Goal: Task Accomplishment & Management: Manage account settings

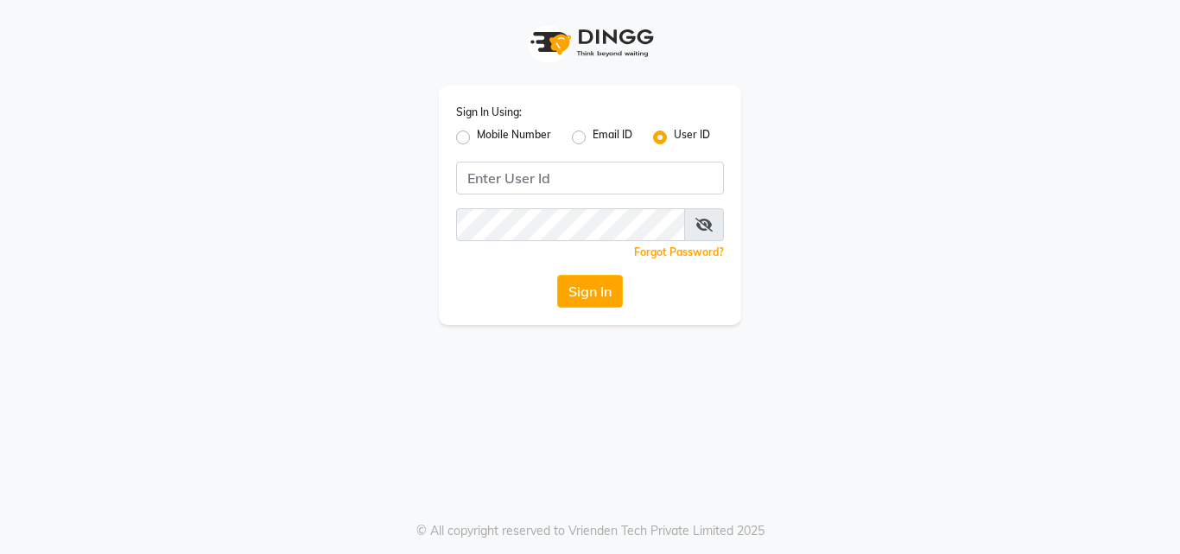
click at [490, 140] on label "Mobile Number" at bounding box center [514, 137] width 74 height 21
click at [488, 138] on input "Mobile Number" at bounding box center [482, 132] width 11 height 11
radio input "true"
radio input "false"
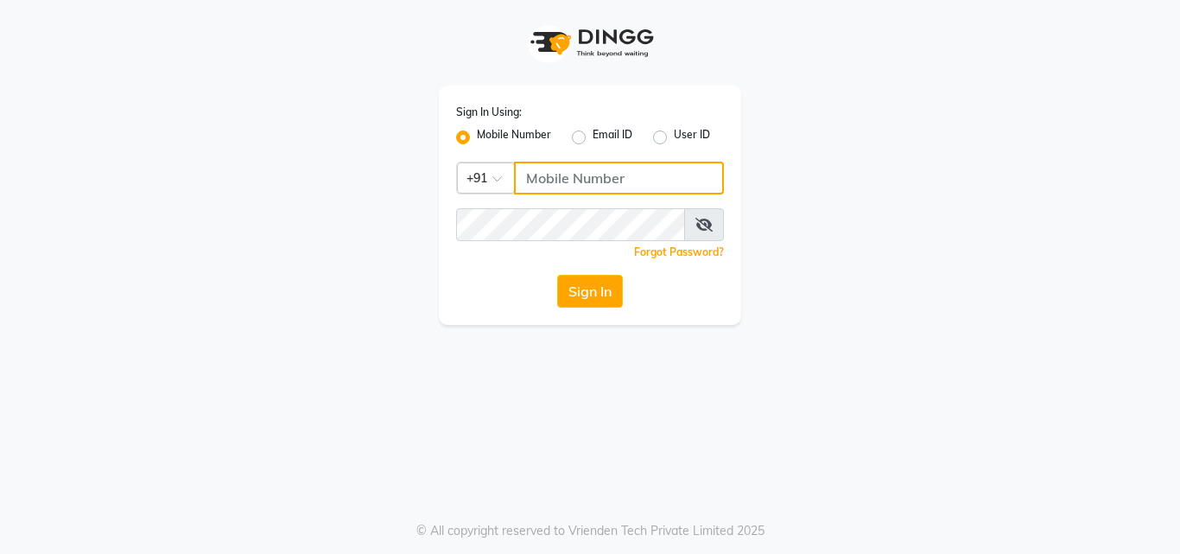
click at [523, 182] on input "Username" at bounding box center [619, 178] width 210 height 33
type input "8105474348"
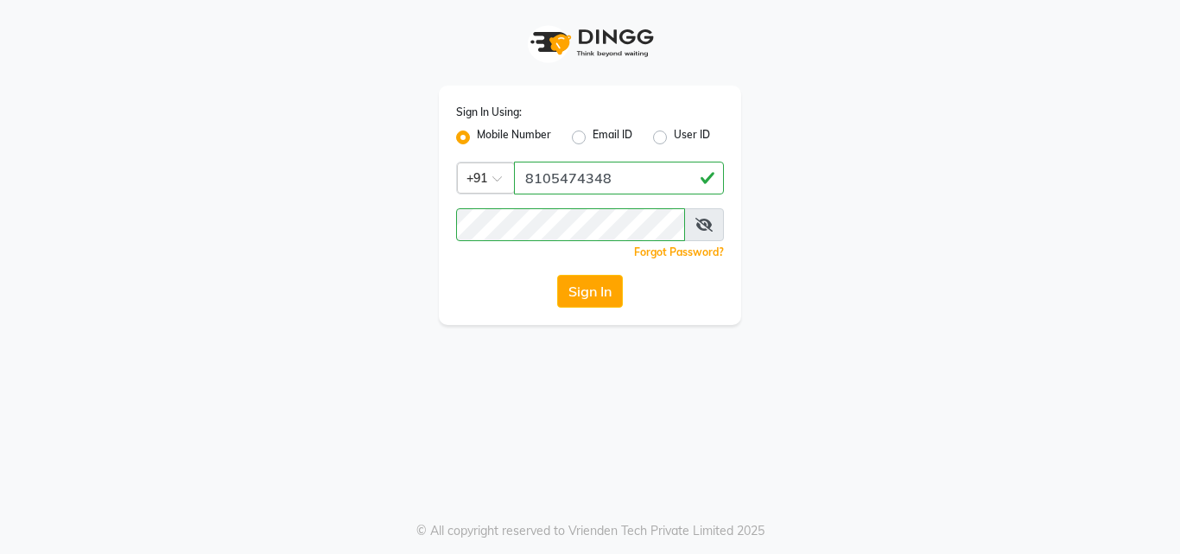
click at [589, 289] on button "Sign In" at bounding box center [590, 291] width 66 height 33
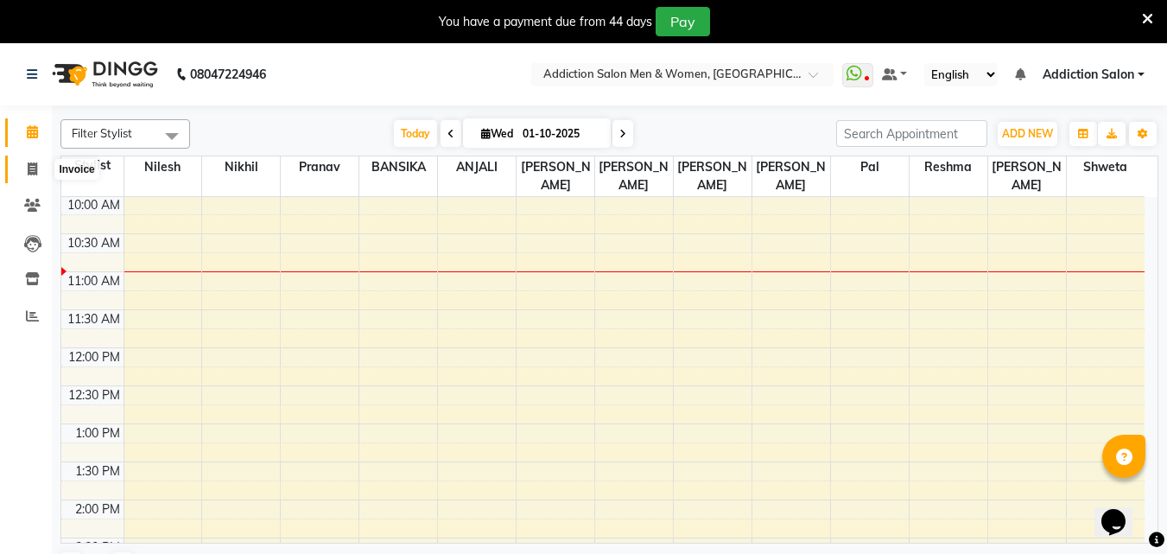
click at [25, 172] on span at bounding box center [32, 170] width 30 height 20
select select "6595"
select select "service"
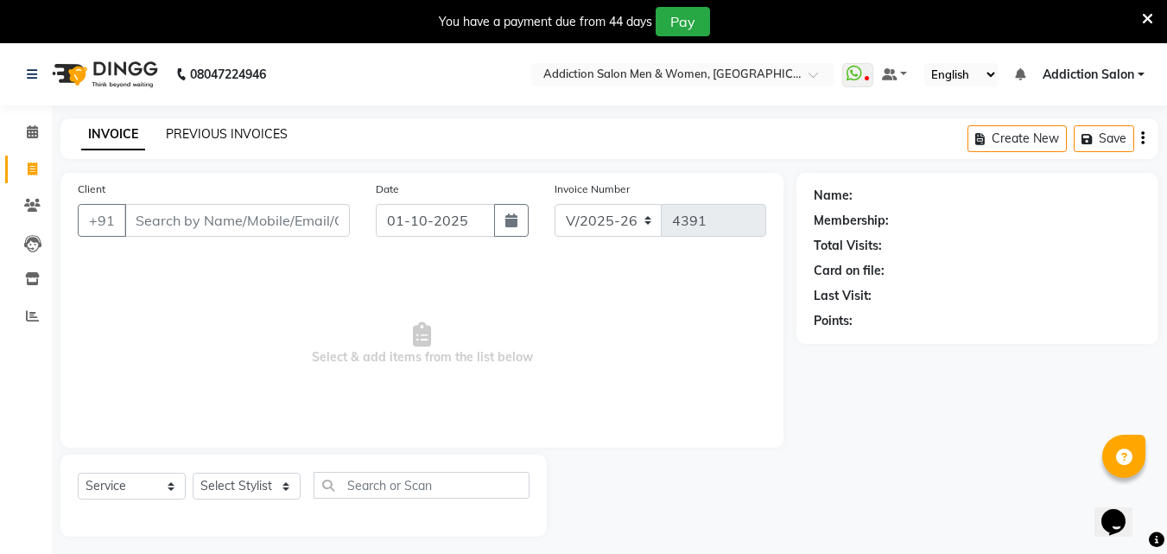
click at [185, 127] on link "PREVIOUS INVOICES" at bounding box center [227, 134] width 122 height 16
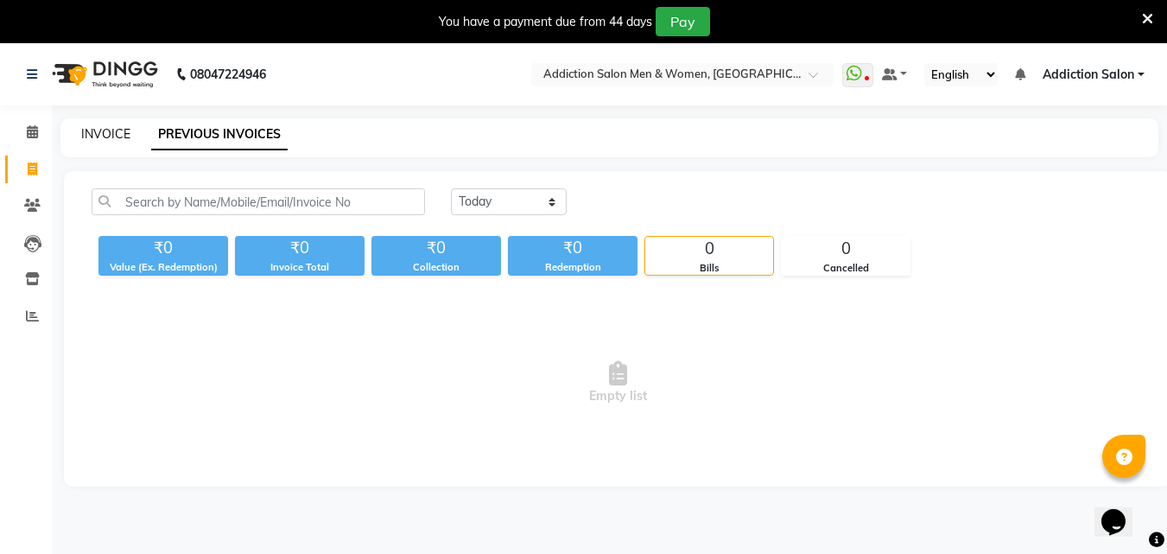
click at [110, 133] on link "INVOICE" at bounding box center [105, 134] width 49 height 16
select select "service"
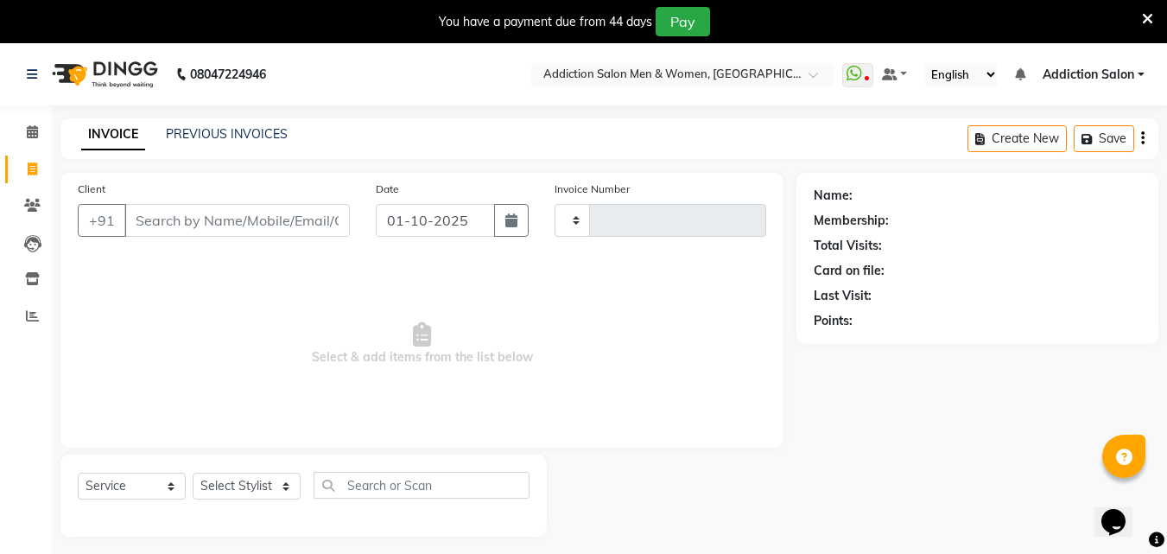
scroll to position [43, 0]
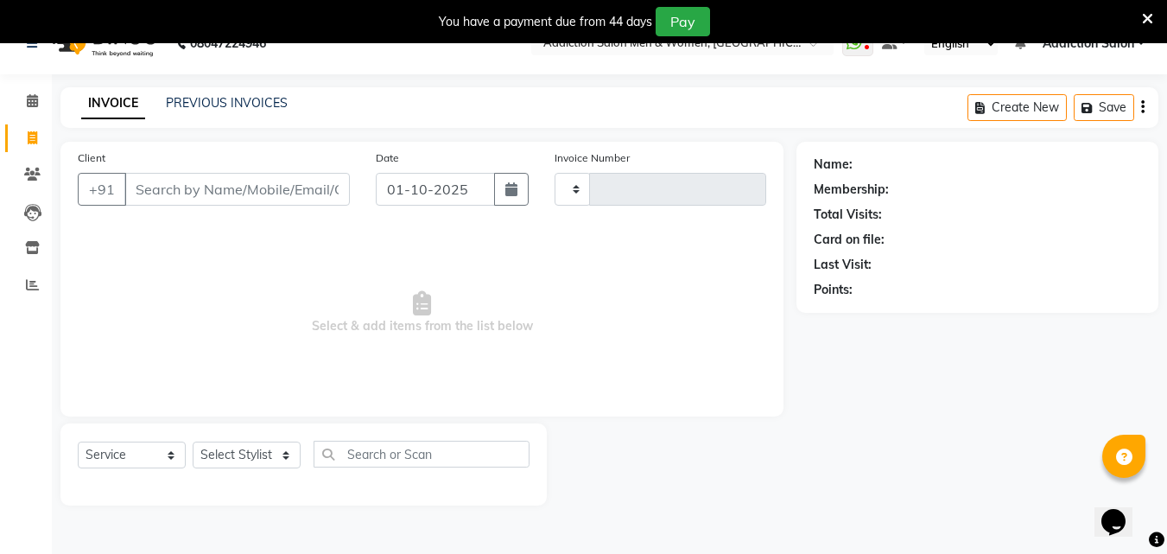
type input "4391"
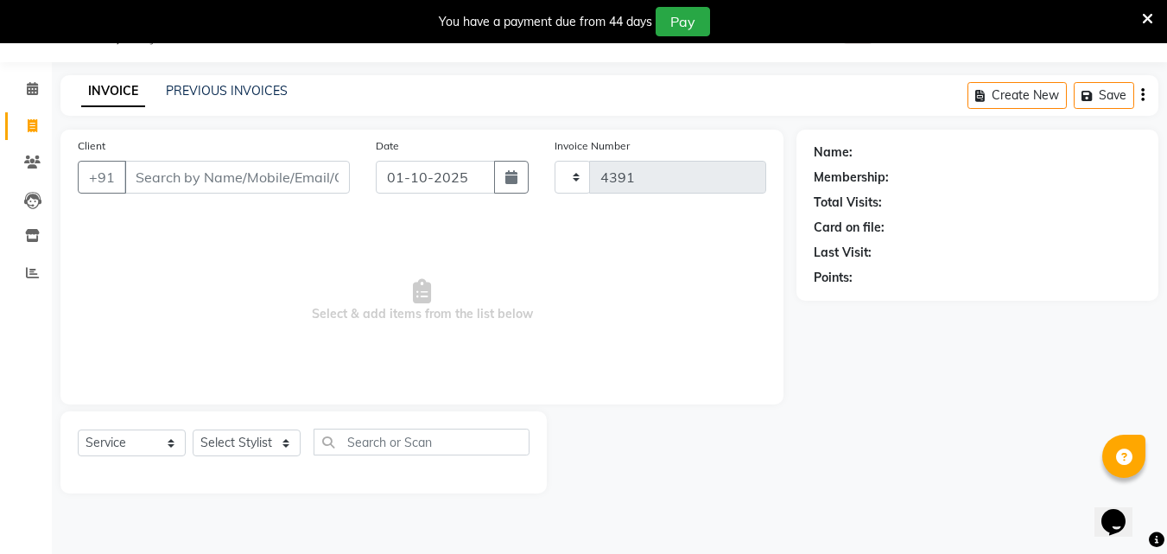
select select "6595"
click at [216, 86] on link "PREVIOUS INVOICES" at bounding box center [227, 91] width 122 height 16
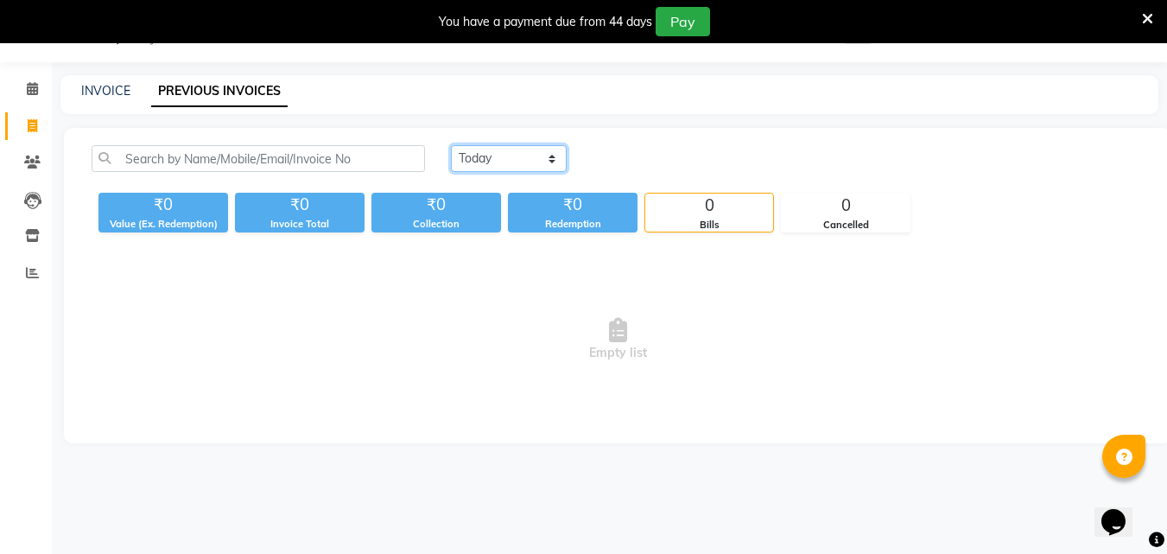
drag, startPoint x: 481, startPoint y: 159, endPoint x: 482, endPoint y: 170, distance: 11.3
click at [481, 159] on select "[DATE] [DATE] Custom Range" at bounding box center [509, 158] width 116 height 27
select select "[DATE]"
click at [451, 145] on select "[DATE] [DATE] Custom Range" at bounding box center [509, 158] width 116 height 27
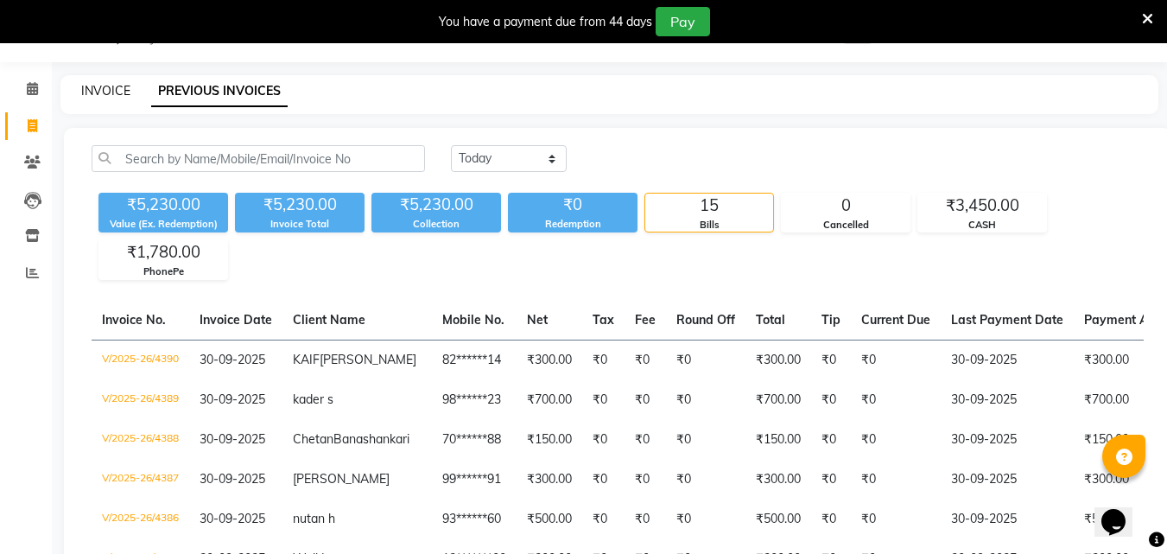
click at [106, 95] on link "INVOICE" at bounding box center [105, 91] width 49 height 16
select select "service"
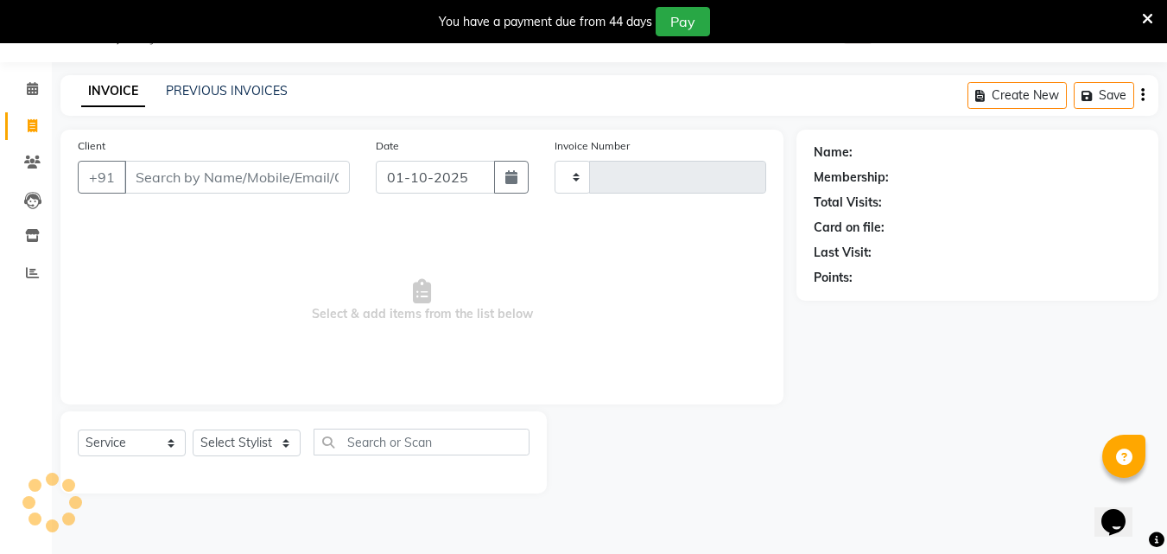
type input "4391"
select select "6595"
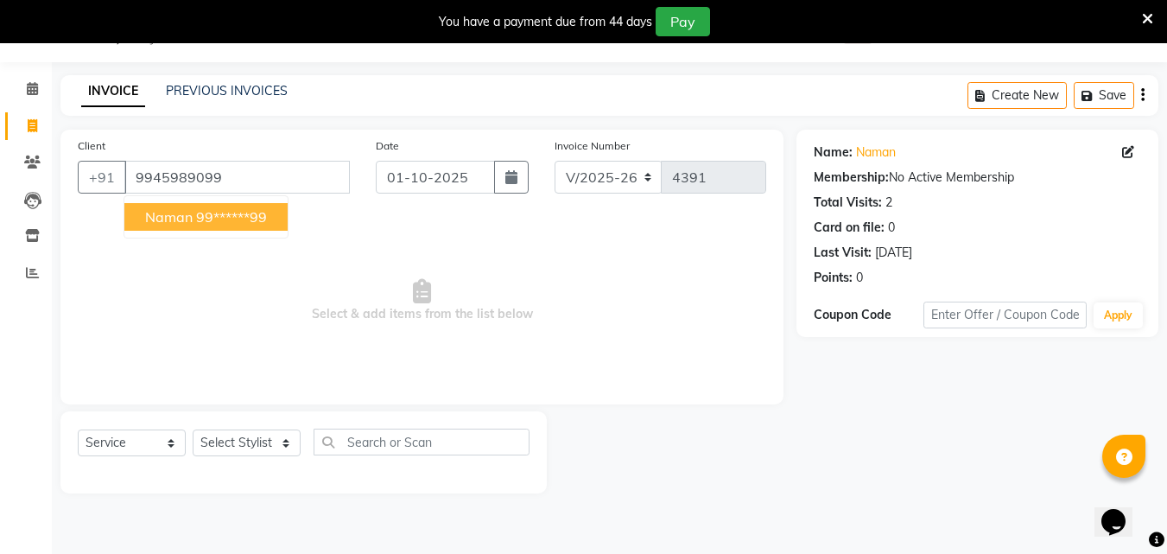
click at [192, 224] on span "Naman" at bounding box center [169, 216] width 48 height 17
type input "99******99"
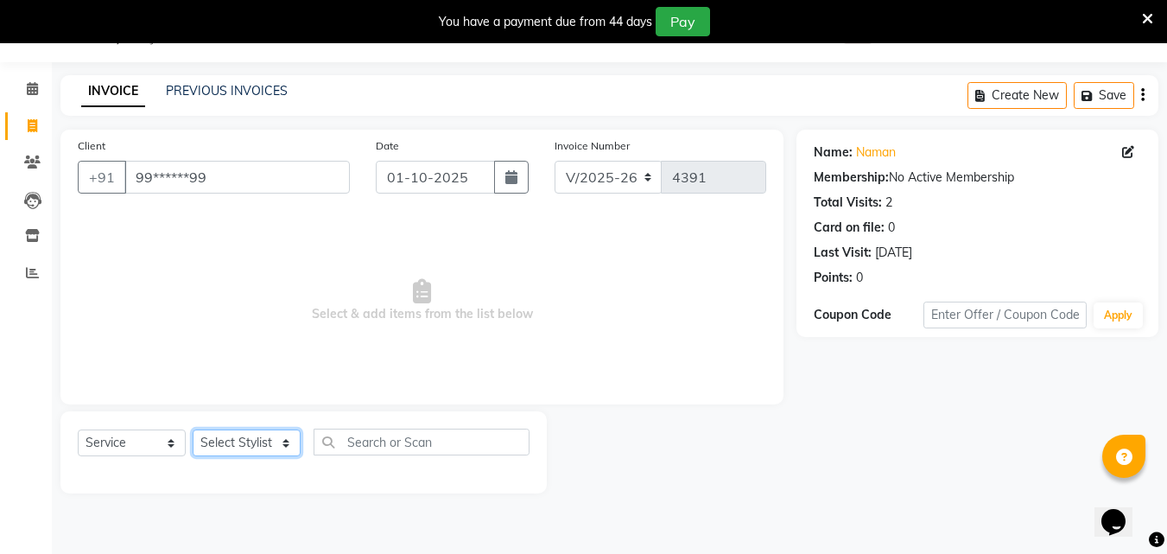
click at [255, 450] on select "Select Stylist Addiction Salon ANJALI BANSIKA [PERSON_NAME] [PERSON_NAME] [PERS…" at bounding box center [247, 442] width 108 height 27
select select "67107"
click at [193, 429] on select "Select Stylist Addiction Salon ANJALI BANSIKA [PERSON_NAME] [PERSON_NAME] [PERS…" at bounding box center [247, 442] width 108 height 27
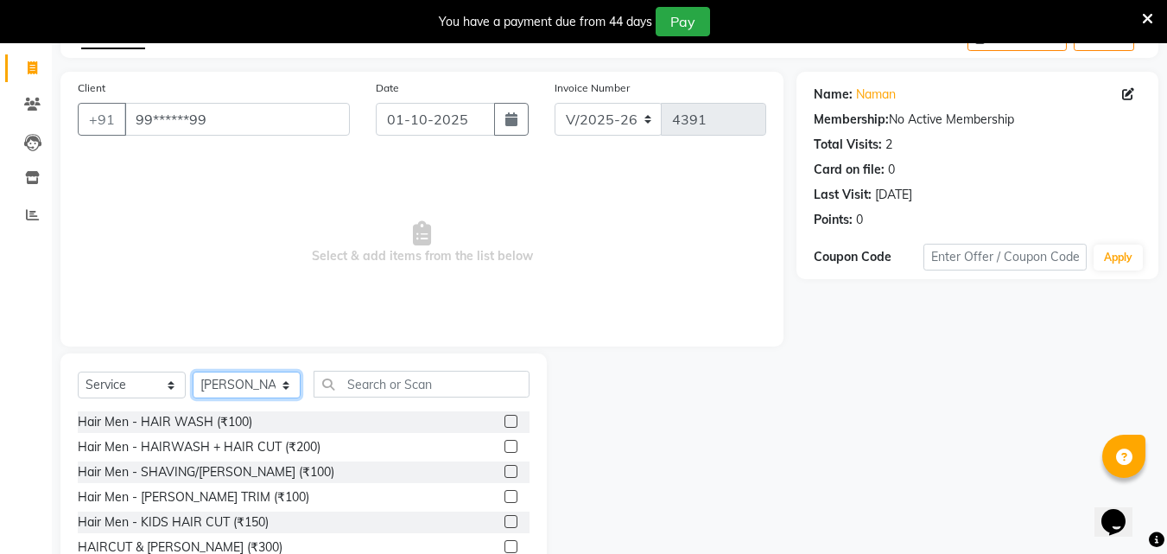
scroll to position [130, 0]
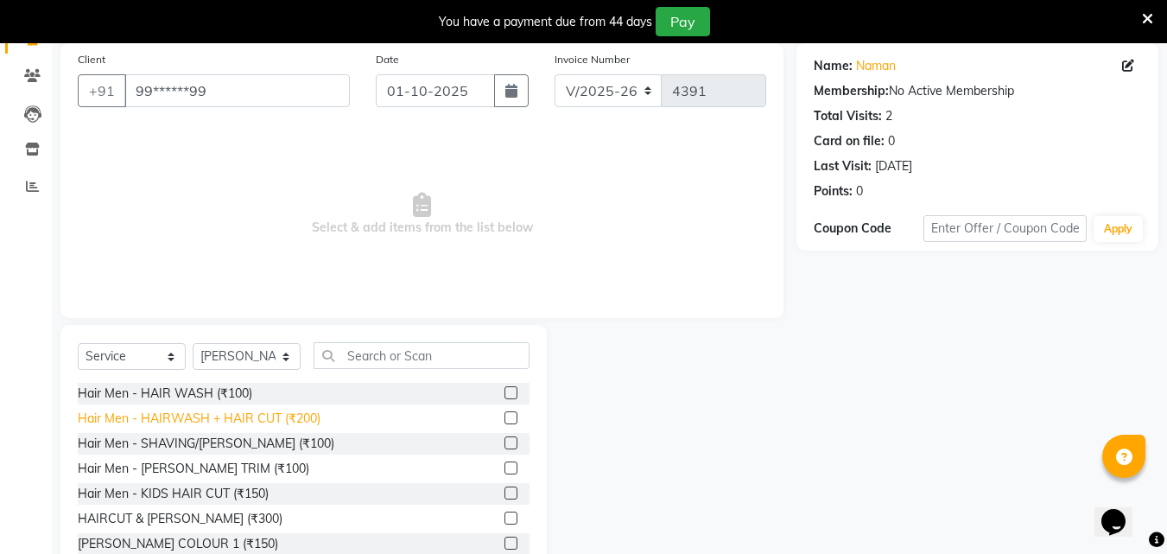
click at [259, 419] on div "Hair Men - HAIRWASH + HAIR CUT (₹200)" at bounding box center [199, 419] width 243 height 18
checkbox input "false"
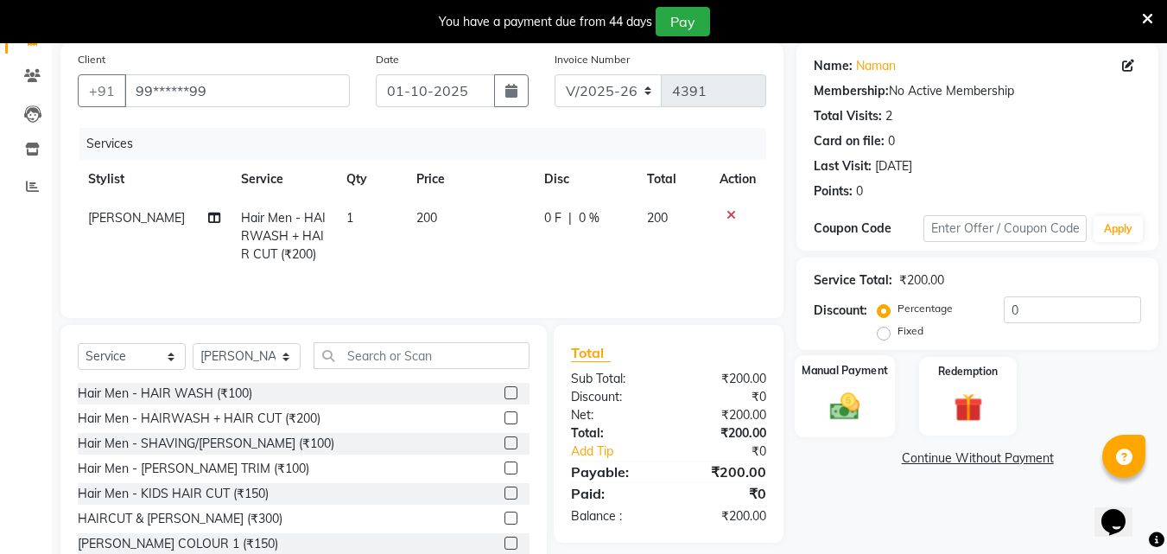
click at [836, 397] on img at bounding box center [845, 406] width 48 height 35
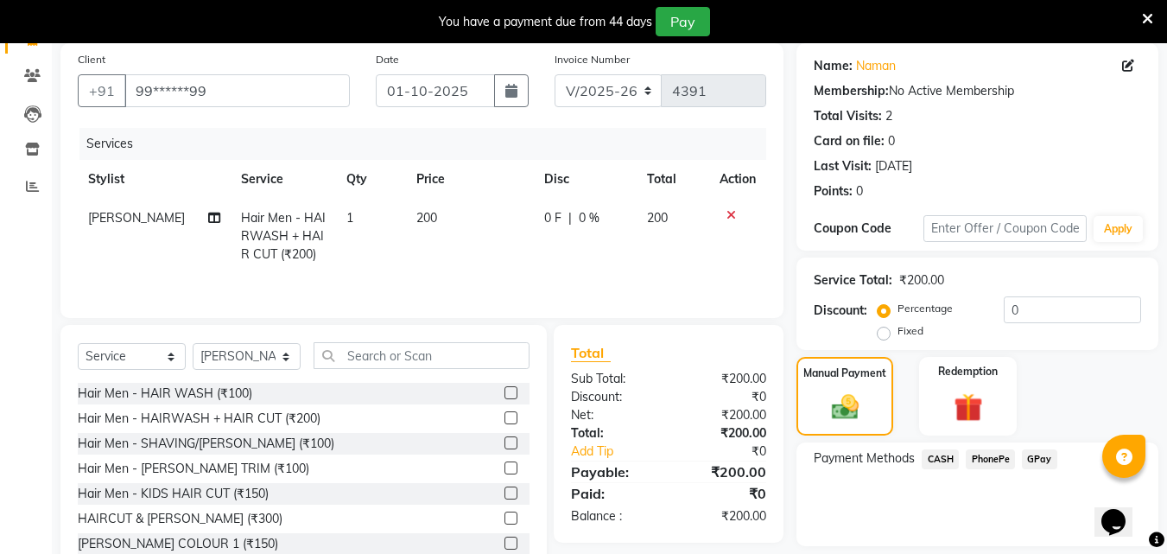
click at [994, 462] on span "PhonePe" at bounding box center [990, 459] width 49 height 20
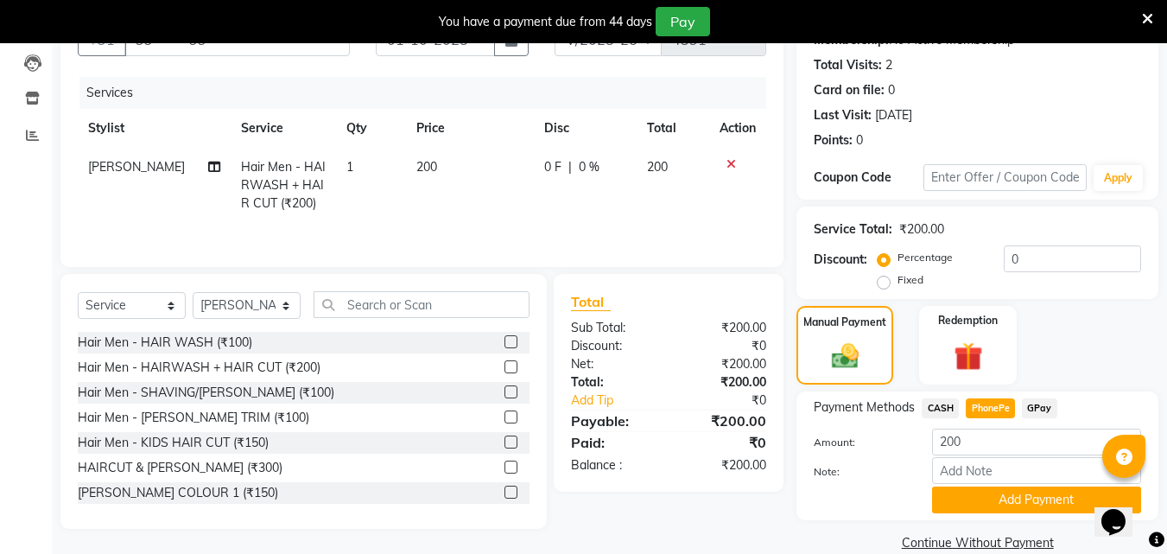
scroll to position [208, 0]
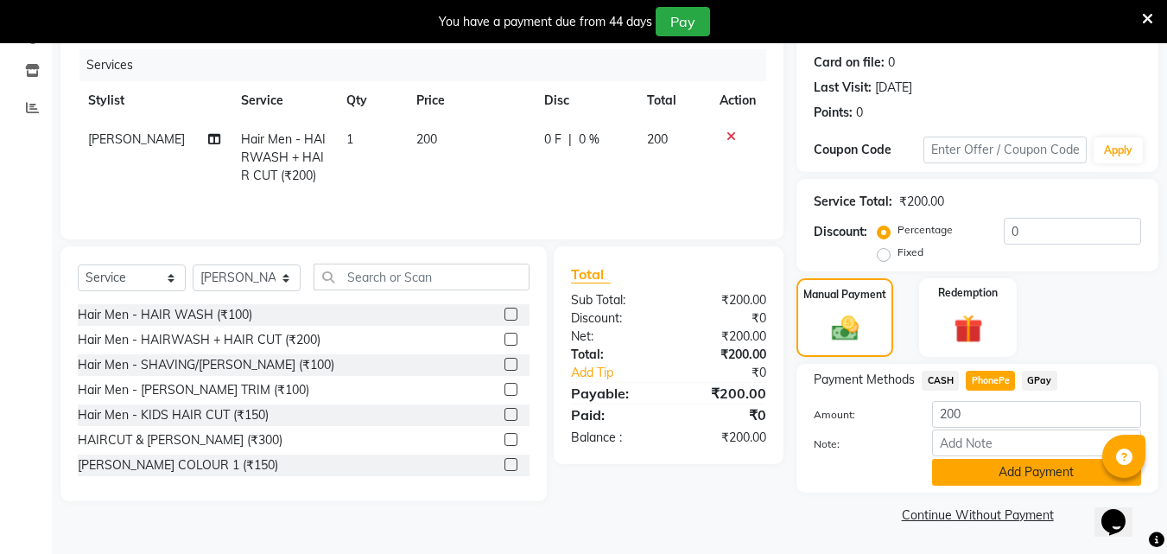
click at [993, 464] on button "Add Payment" at bounding box center [1036, 472] width 209 height 27
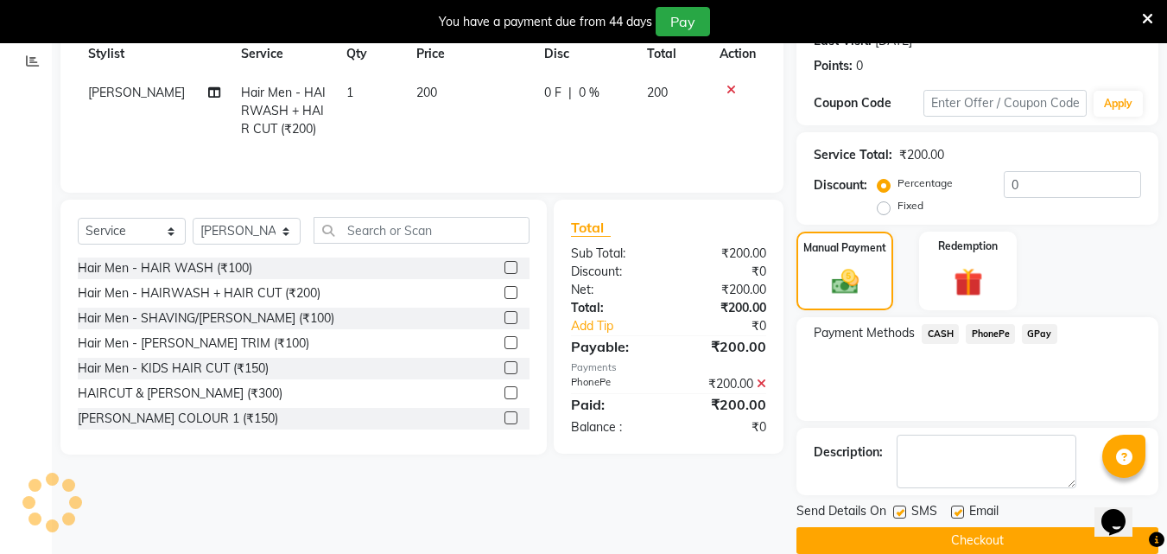
scroll to position [281, 0]
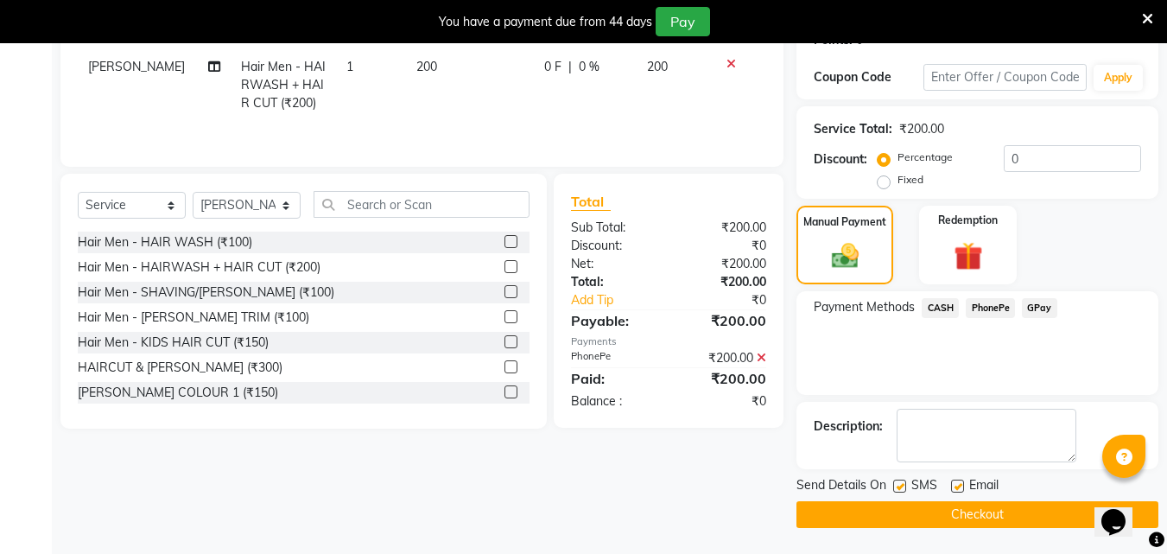
click at [983, 508] on button "Checkout" at bounding box center [978, 514] width 362 height 27
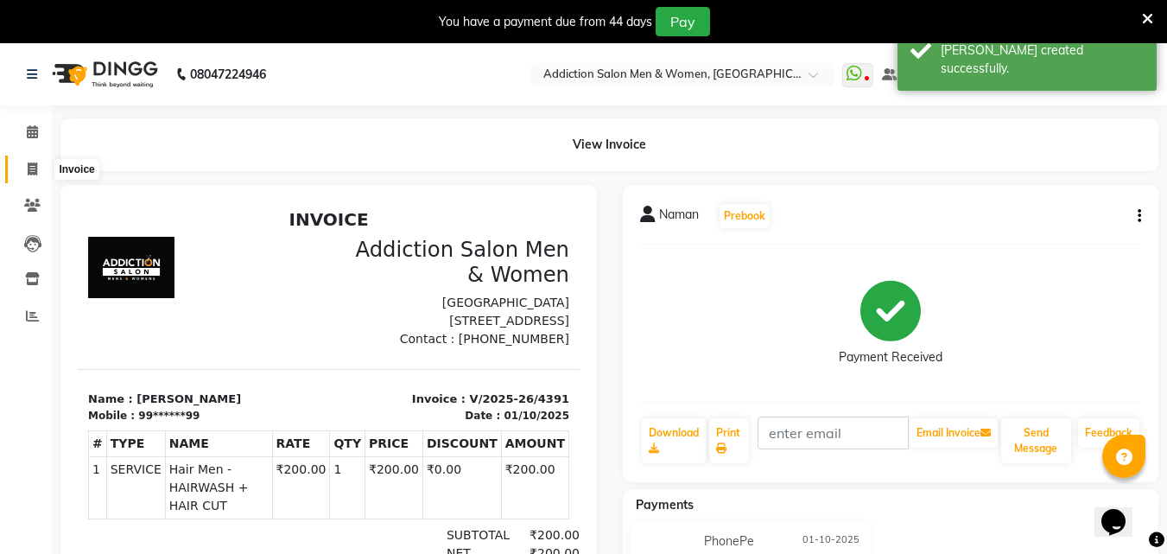
click at [22, 165] on span at bounding box center [32, 170] width 30 height 20
select select "service"
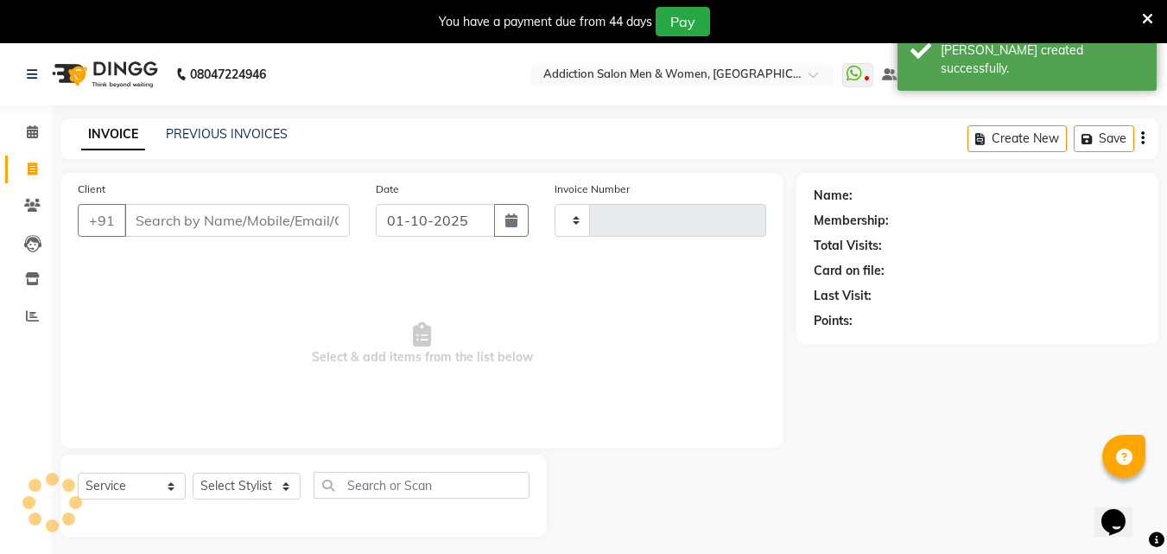
scroll to position [43, 0]
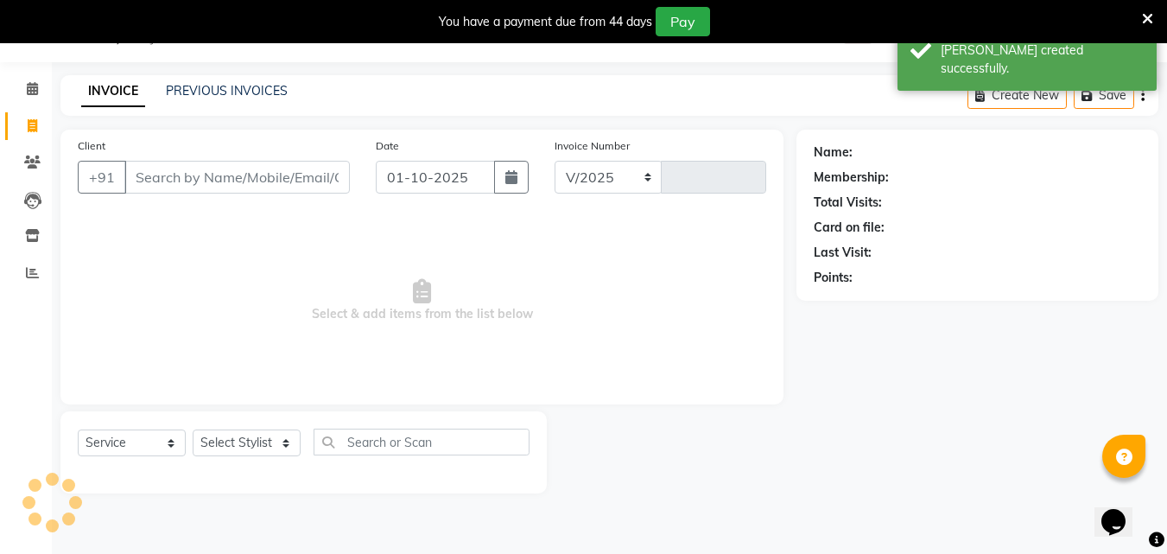
select select "6595"
type input "4392"
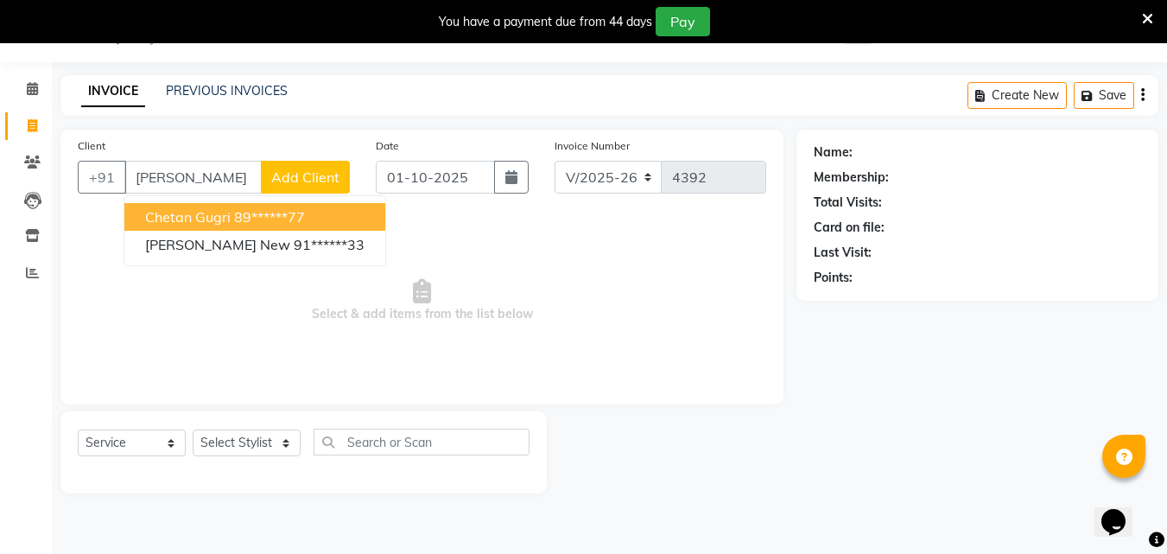
click at [186, 223] on span "Chetan Gugri" at bounding box center [188, 216] width 86 height 17
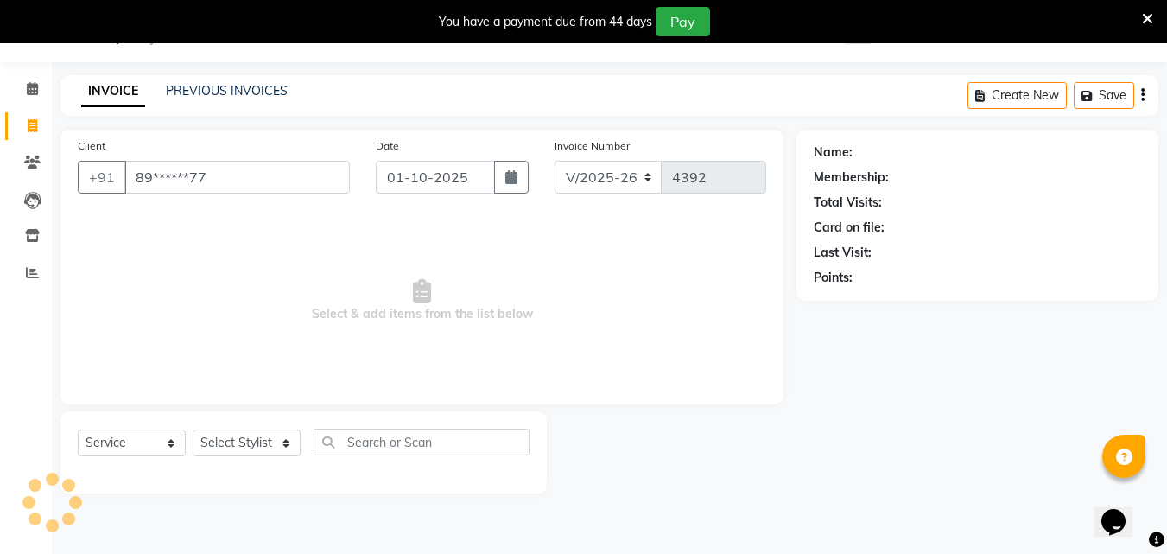
type input "89******77"
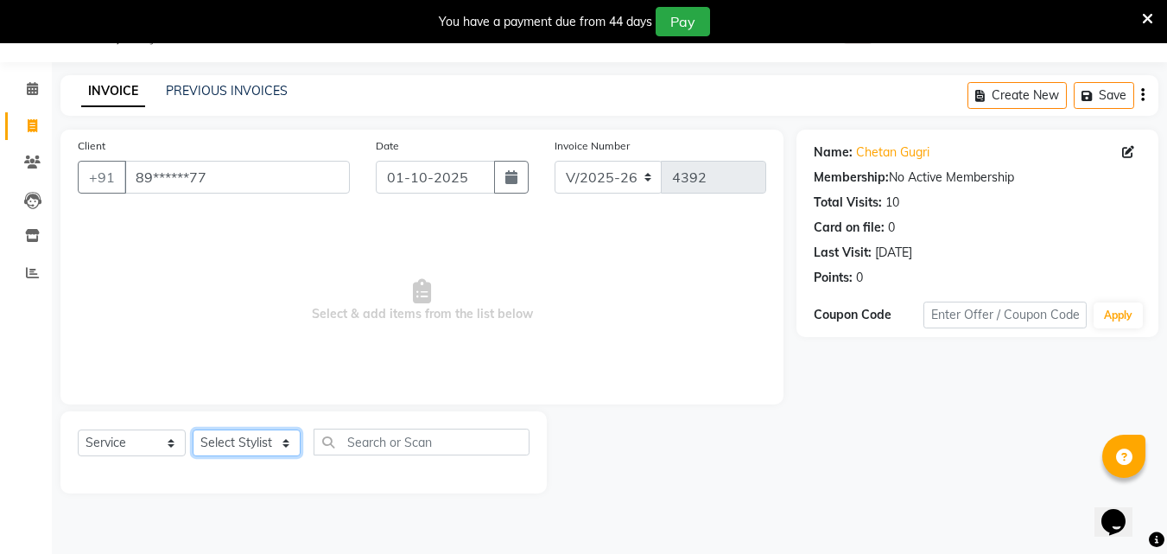
click at [266, 455] on select "Select Stylist Addiction Salon ANJALI BANSIKA [PERSON_NAME] [PERSON_NAME] [PERS…" at bounding box center [247, 442] width 108 height 27
select select "86847"
click at [193, 429] on select "Select Stylist Addiction Salon ANJALI BANSIKA [PERSON_NAME] [PERSON_NAME] [PERS…" at bounding box center [247, 442] width 108 height 27
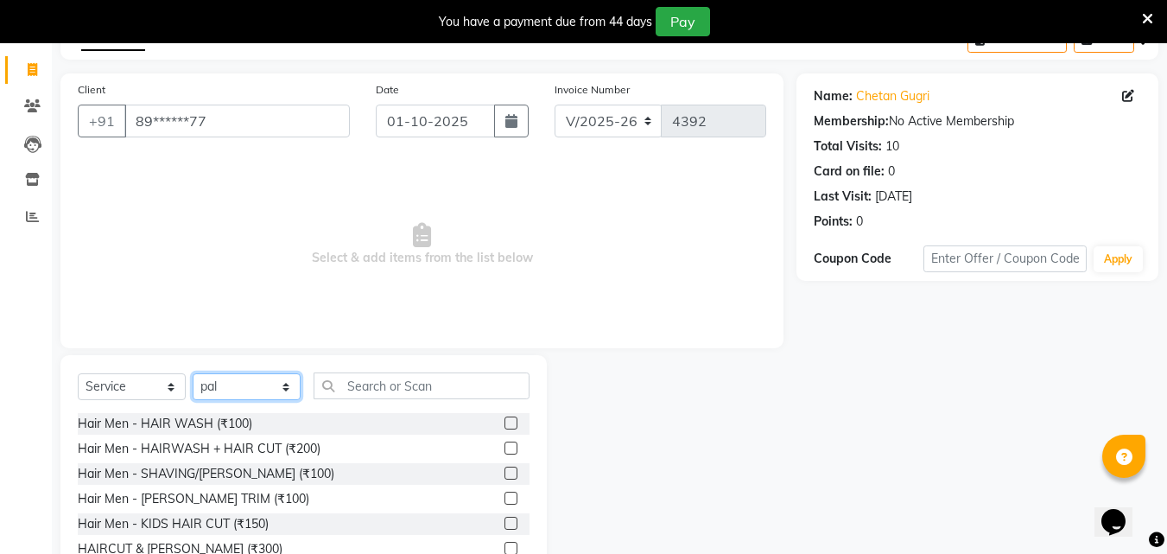
scroll to position [181, 0]
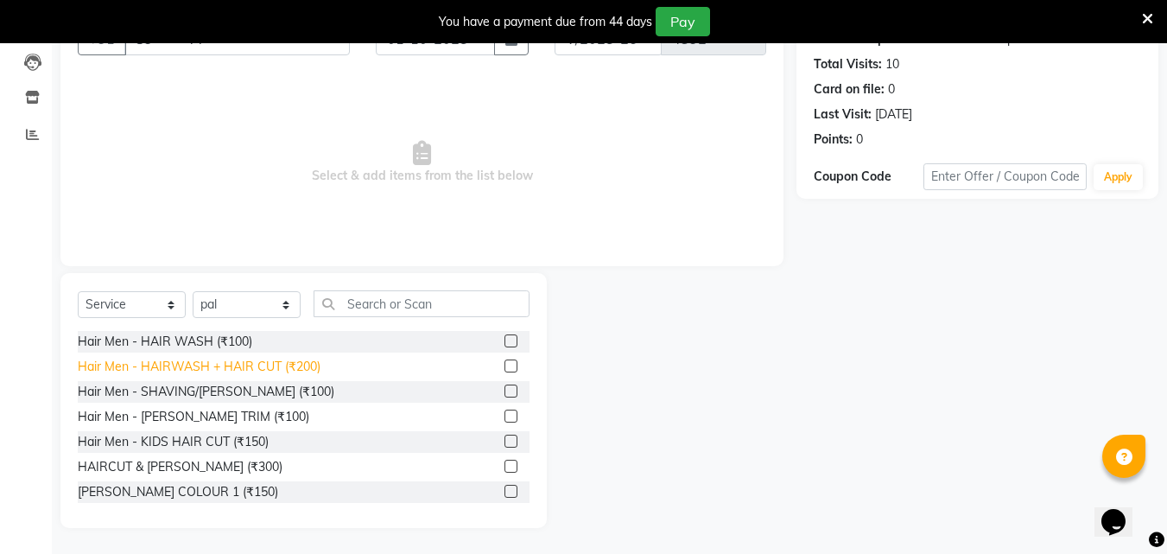
click at [259, 374] on div "Hair Men - HAIRWASH + HAIR CUT (₹200)" at bounding box center [199, 367] width 243 height 18
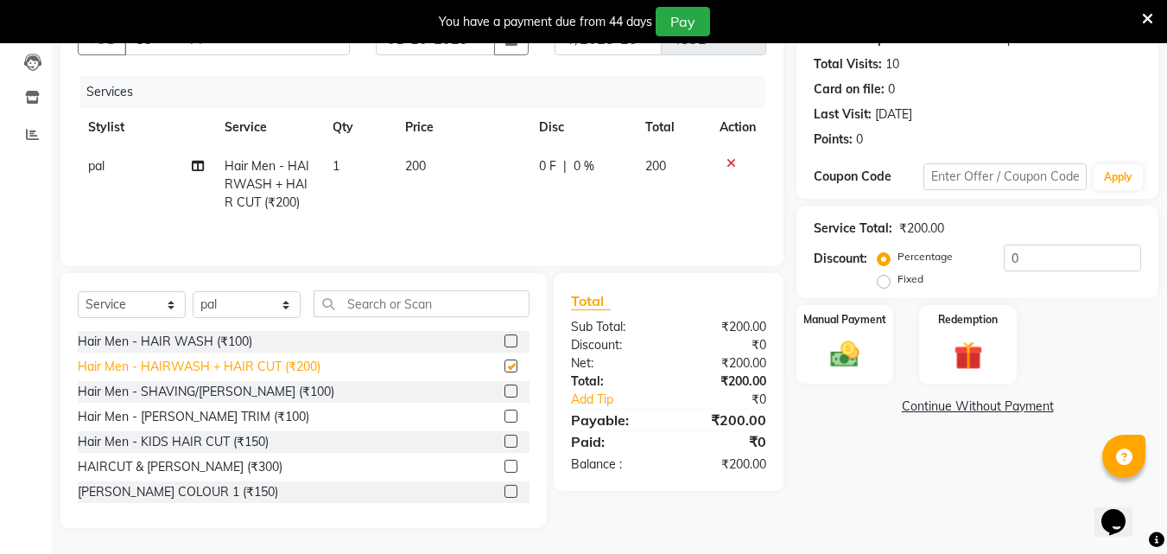
checkbox input "false"
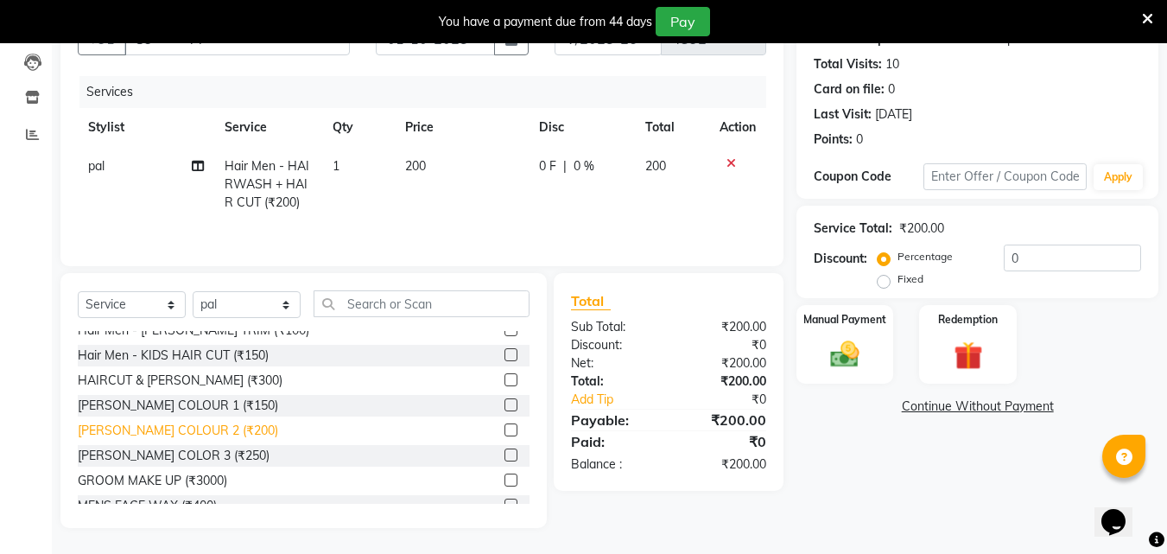
scroll to position [0, 0]
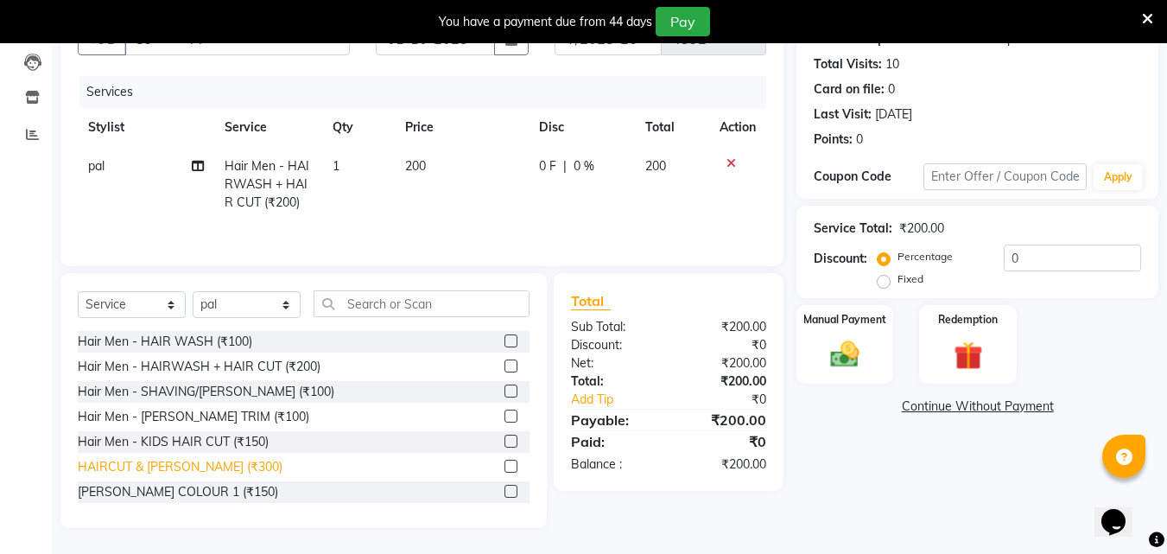
click at [185, 472] on div "HAIRCUT & [PERSON_NAME] (₹300)" at bounding box center [180, 467] width 205 height 18
checkbox input "false"
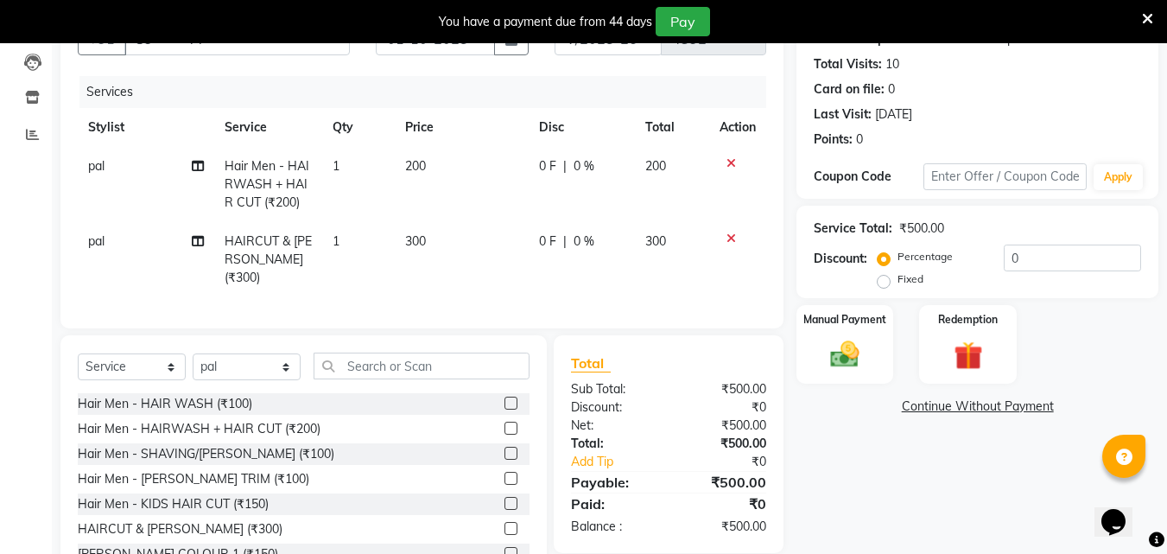
click at [916, 335] on div "Manual Payment Redemption" at bounding box center [978, 344] width 388 height 79
click at [882, 357] on div "Manual Payment" at bounding box center [845, 344] width 101 height 82
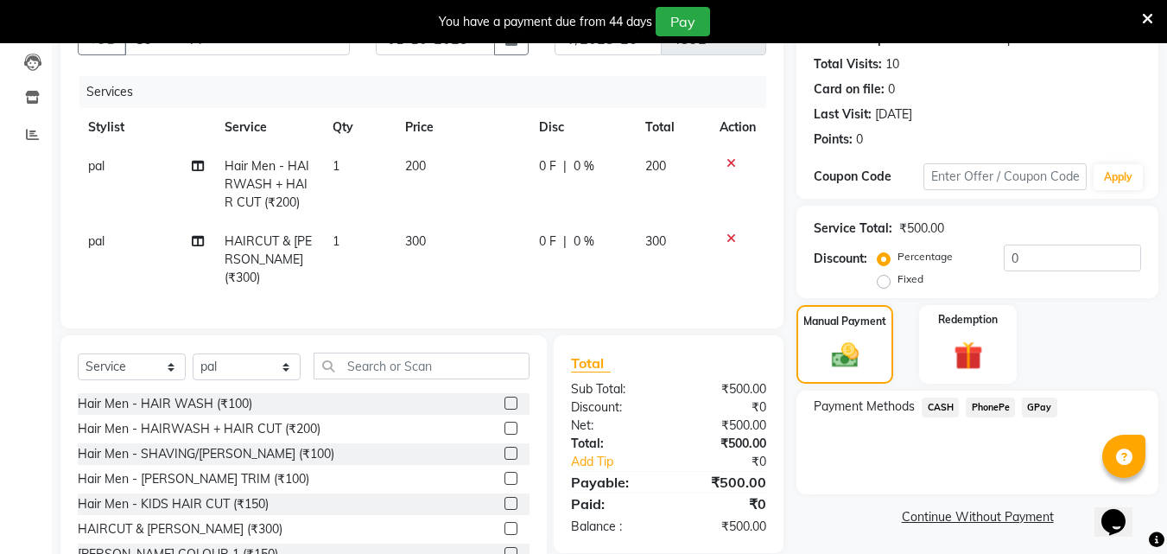
click at [983, 407] on span "PhonePe" at bounding box center [990, 408] width 49 height 20
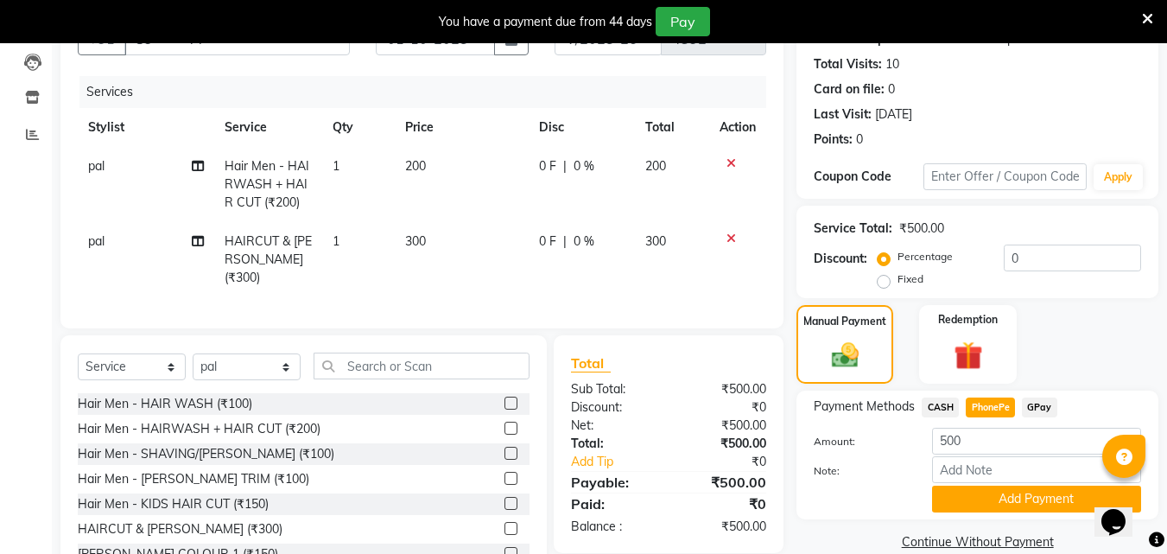
scroll to position [239, 0]
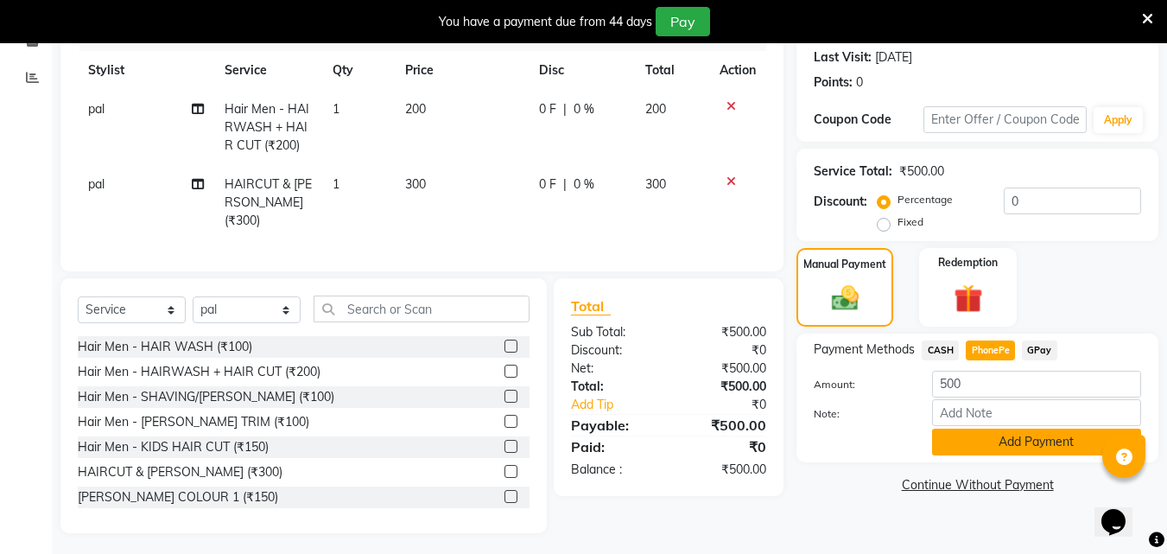
click at [987, 446] on button "Add Payment" at bounding box center [1036, 442] width 209 height 27
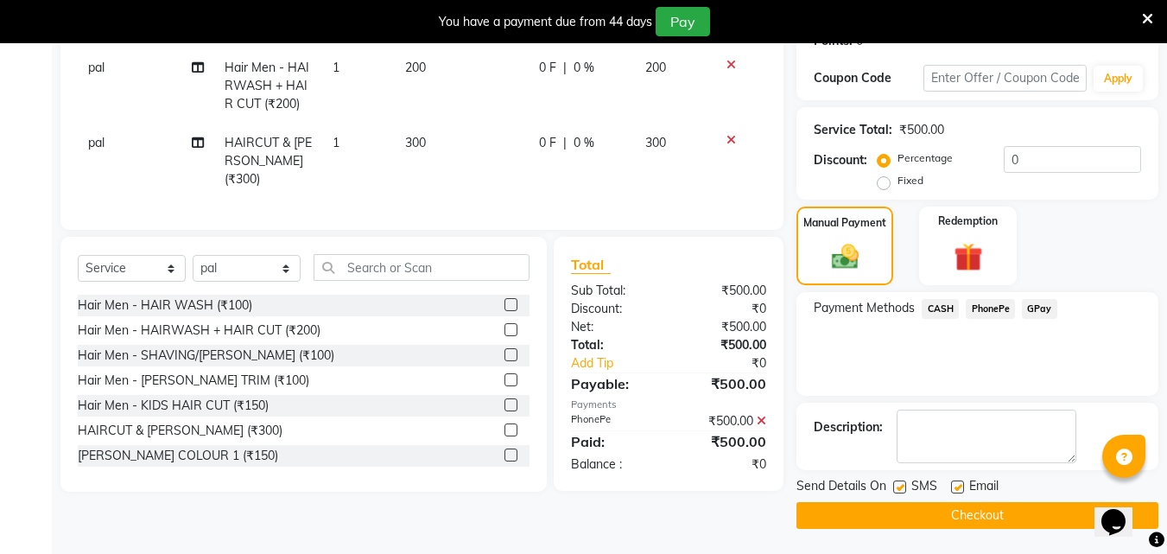
scroll to position [281, 0]
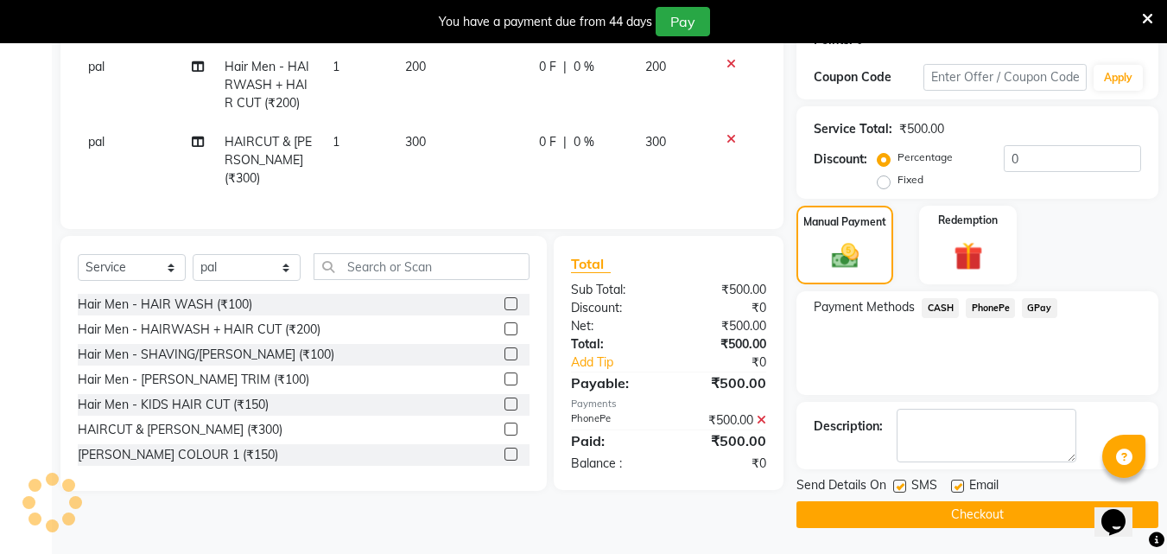
click at [898, 484] on label at bounding box center [900, 486] width 13 height 13
click at [898, 484] on input "checkbox" at bounding box center [899, 486] width 11 height 11
checkbox input "false"
click at [965, 489] on div "Email" at bounding box center [981, 487] width 61 height 22
click at [958, 484] on label at bounding box center [957, 486] width 13 height 13
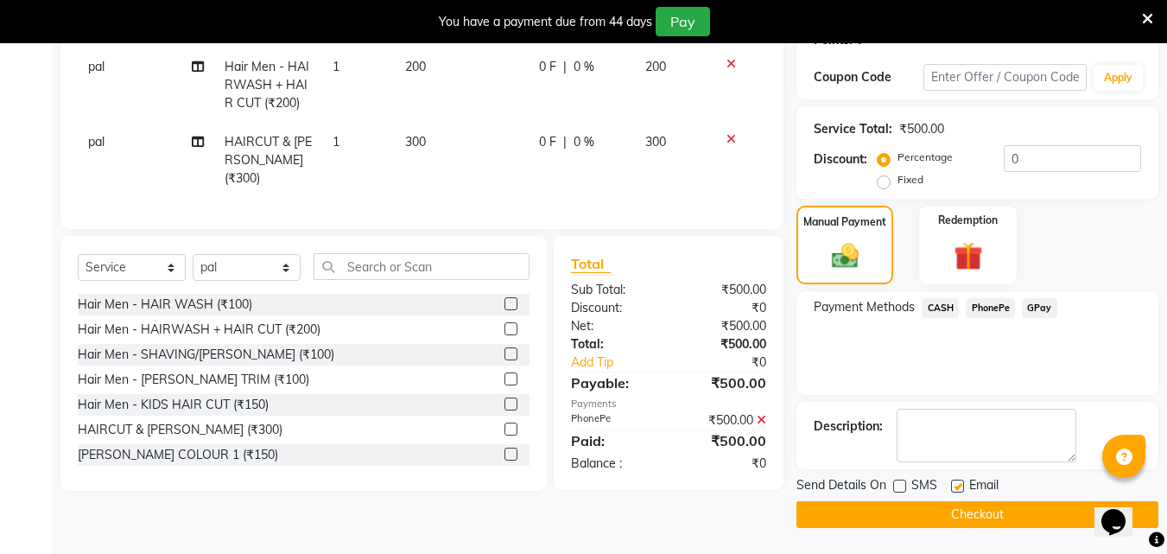
click at [958, 484] on input "checkbox" at bounding box center [956, 486] width 11 height 11
checkbox input "false"
click at [944, 511] on button "Checkout" at bounding box center [978, 514] width 362 height 27
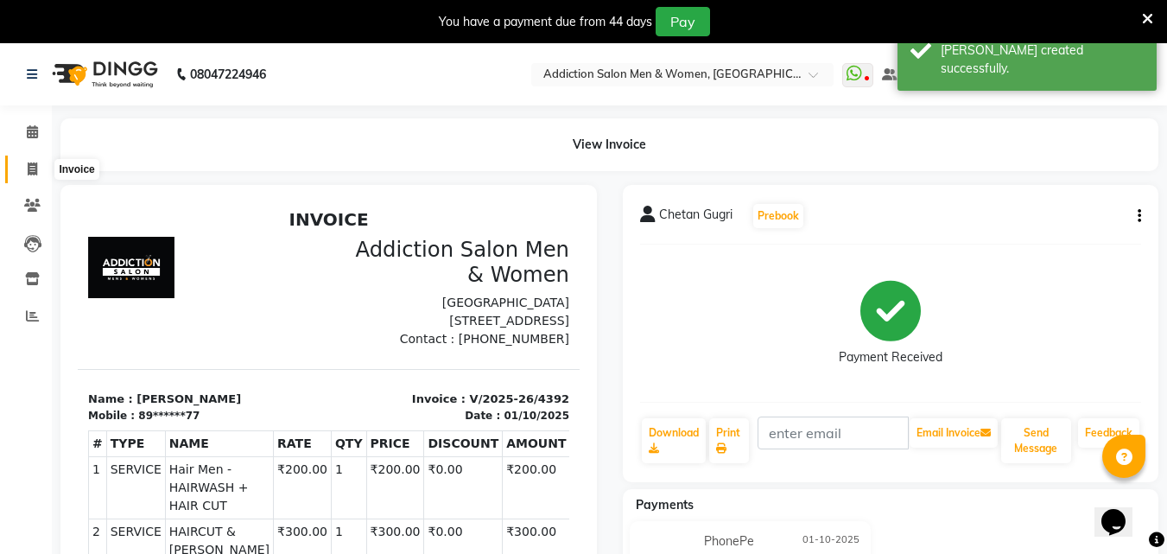
click at [29, 171] on icon at bounding box center [33, 168] width 10 height 13
select select "service"
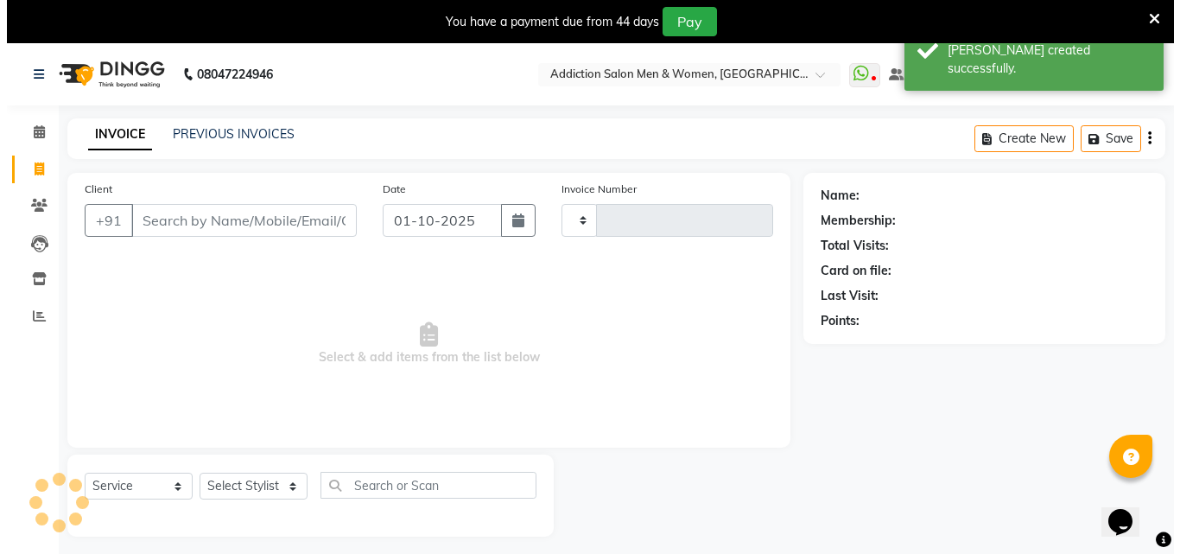
scroll to position [43, 0]
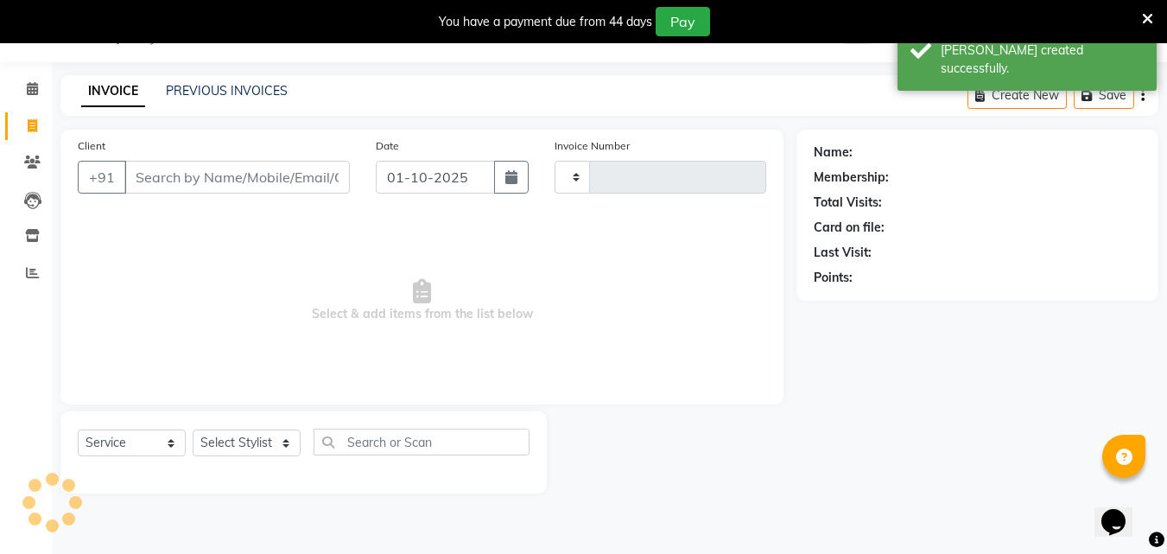
type input "4393"
select select "6595"
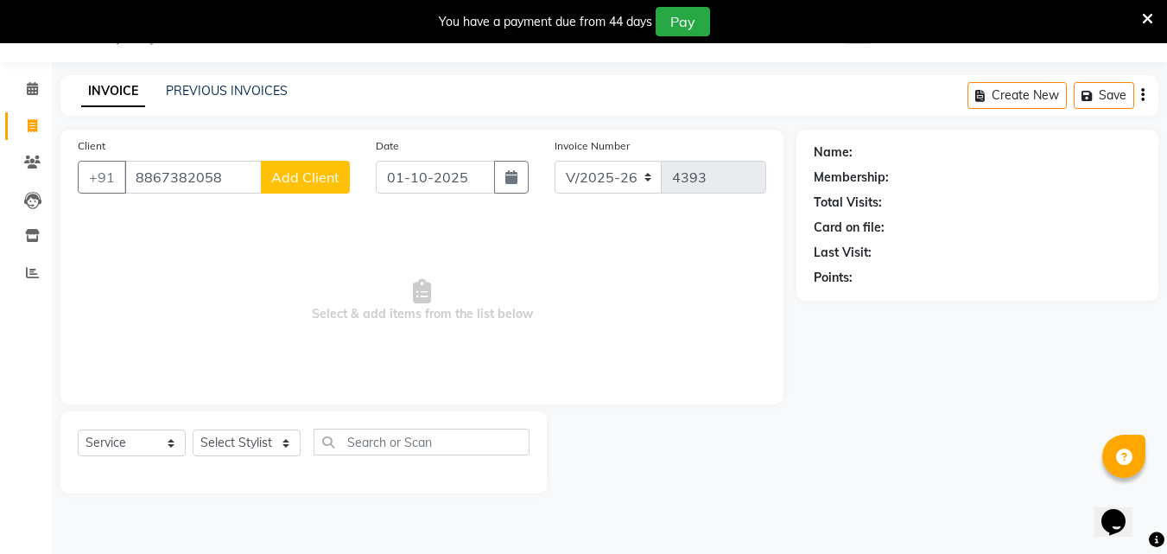
type input "8867382058"
click at [280, 181] on span "Add Client" at bounding box center [305, 177] width 68 height 17
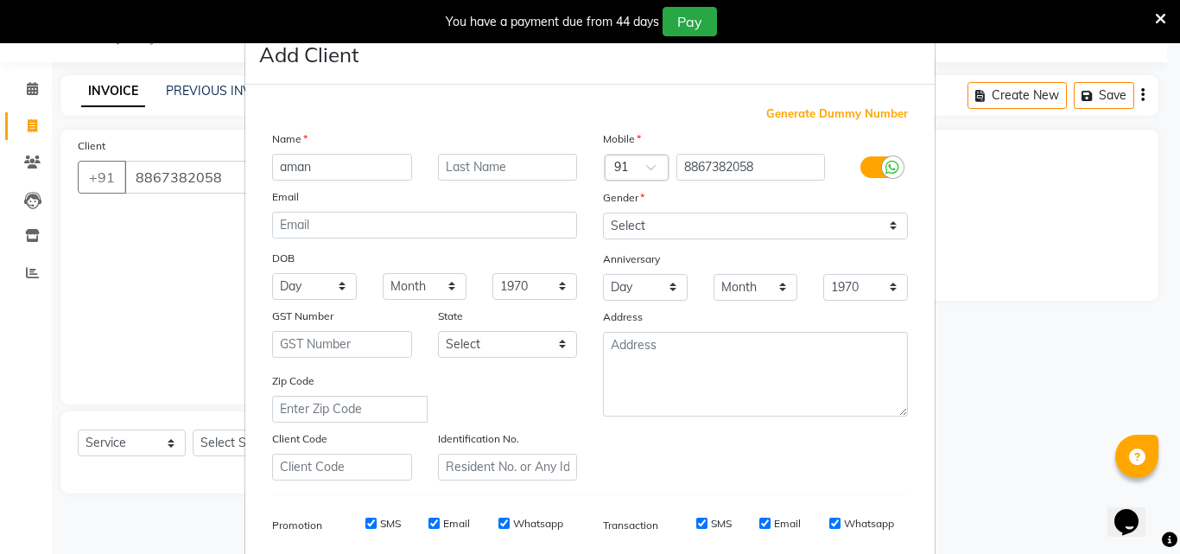
type input "aman"
click at [611, 220] on select "Select [DEMOGRAPHIC_DATA] [DEMOGRAPHIC_DATA] Other Prefer Not To Say" at bounding box center [755, 226] width 305 height 27
select select "[DEMOGRAPHIC_DATA]"
click at [603, 213] on select "Select [DEMOGRAPHIC_DATA] [DEMOGRAPHIC_DATA] Other Prefer Not To Say" at bounding box center [755, 226] width 305 height 27
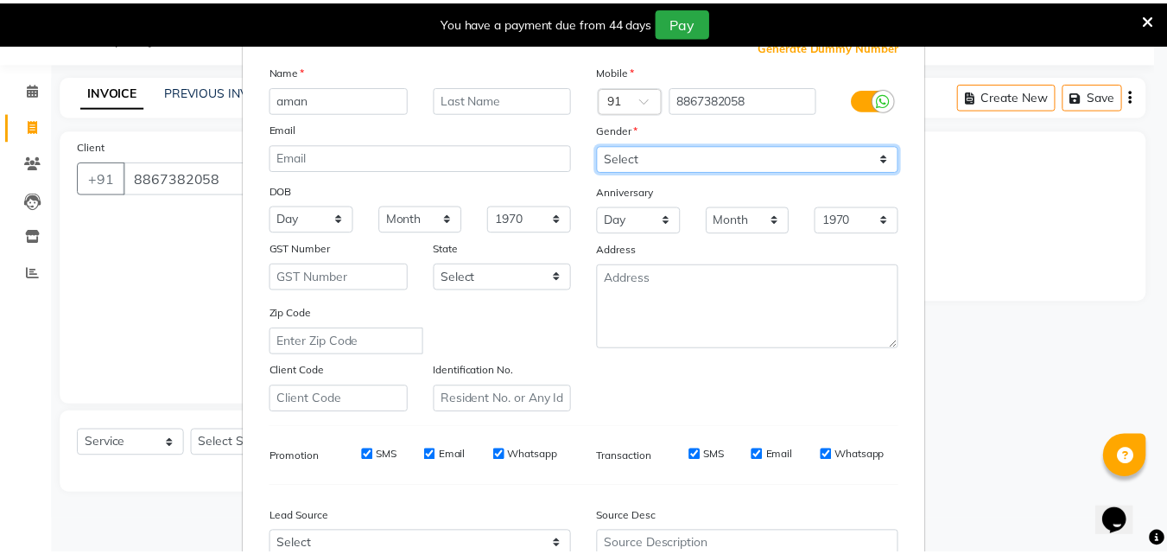
scroll to position [244, 0]
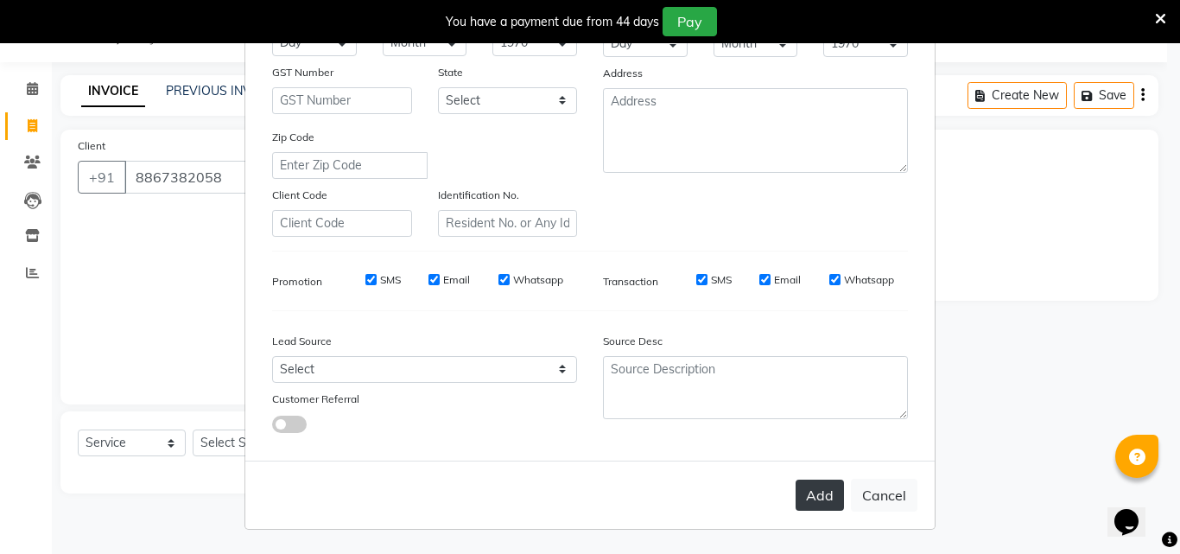
click at [816, 480] on button "Add" at bounding box center [820, 495] width 48 height 31
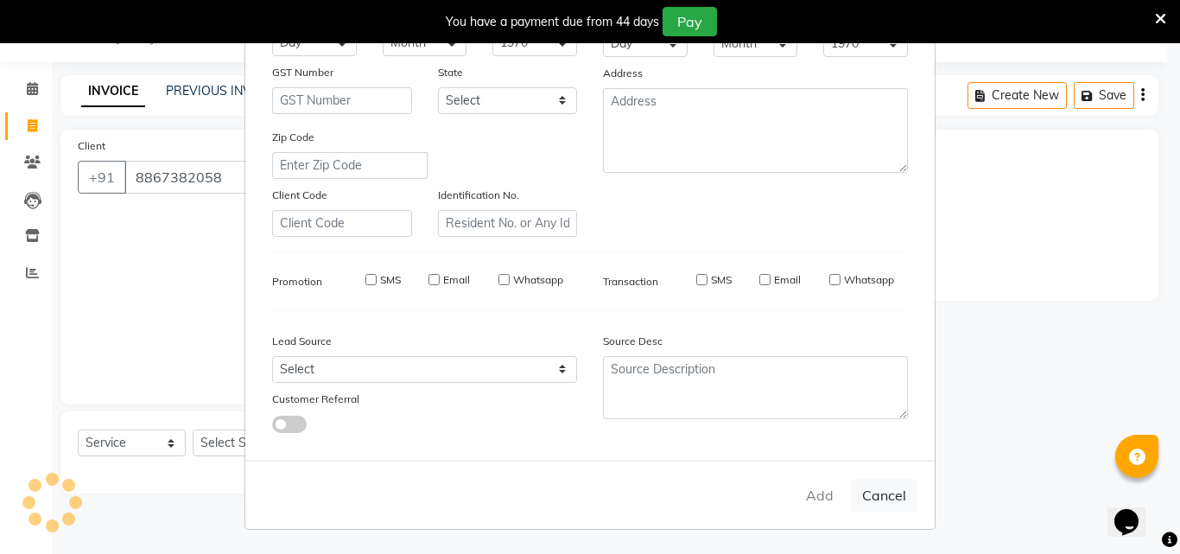
type input "88******58"
select select
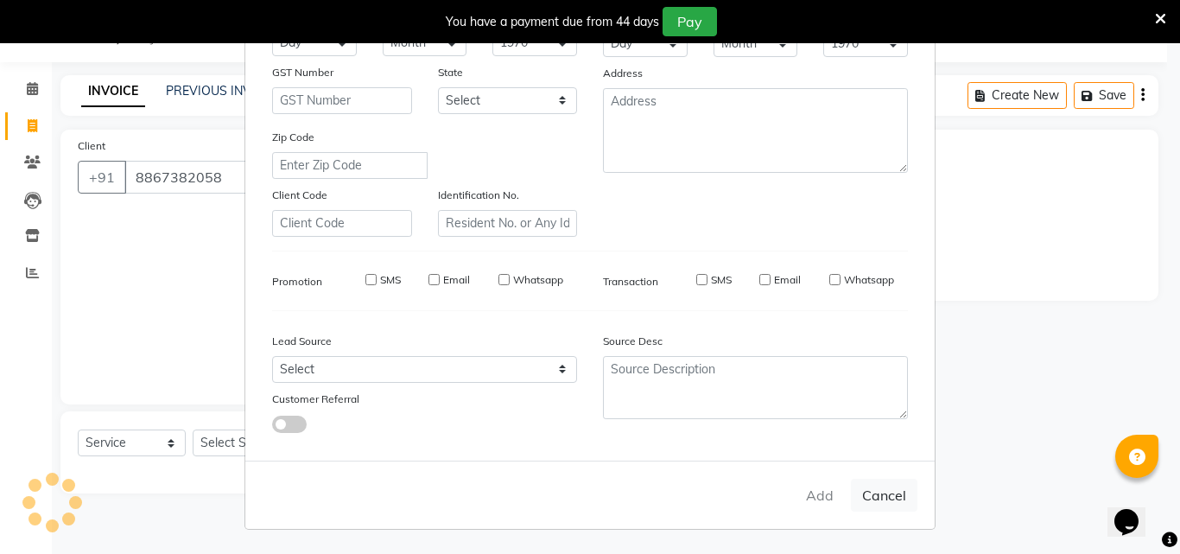
select select
checkbox input "false"
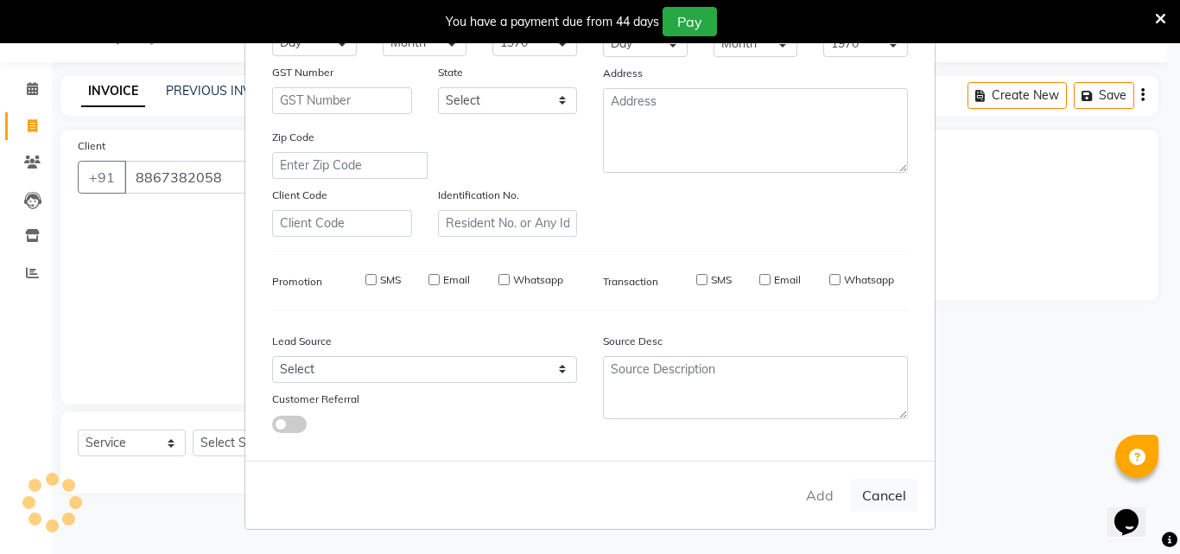
checkbox input "false"
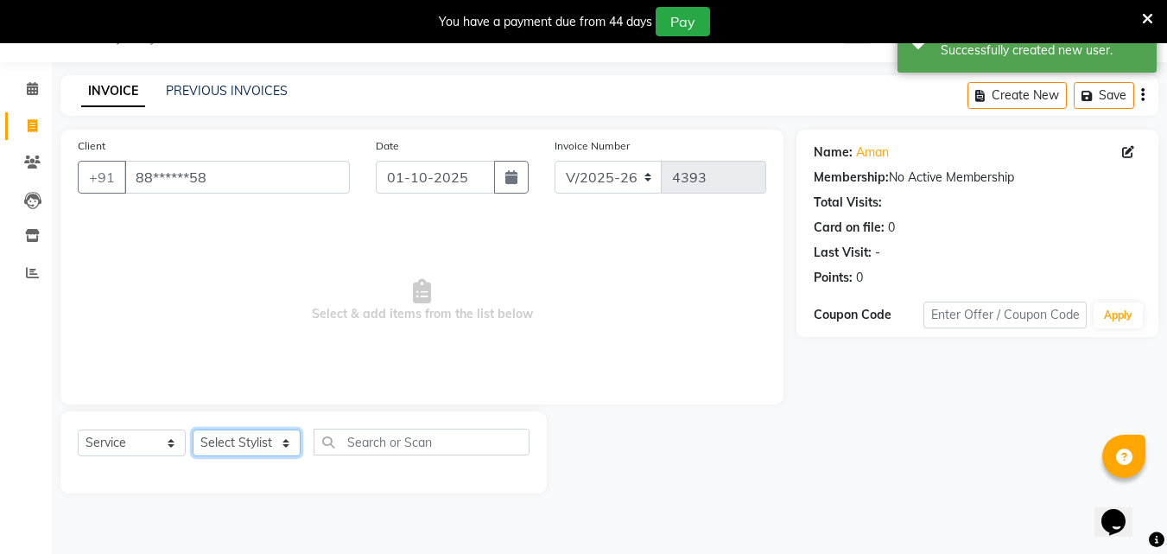
click at [233, 443] on select "Select Stylist Addiction Salon ANJALI BANSIKA [PERSON_NAME] [PERSON_NAME] [PERS…" at bounding box center [247, 442] width 108 height 27
select select "61697"
click at [193, 429] on select "Select Stylist Addiction Salon ANJALI BANSIKA [PERSON_NAME] [PERSON_NAME] [PERS…" at bounding box center [247, 442] width 108 height 27
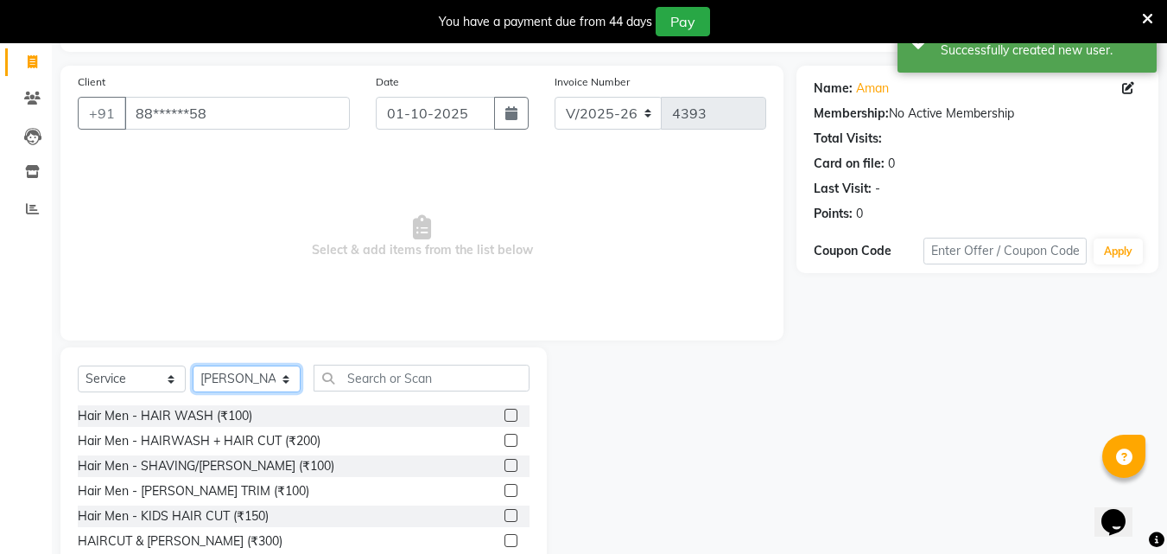
scroll to position [181, 0]
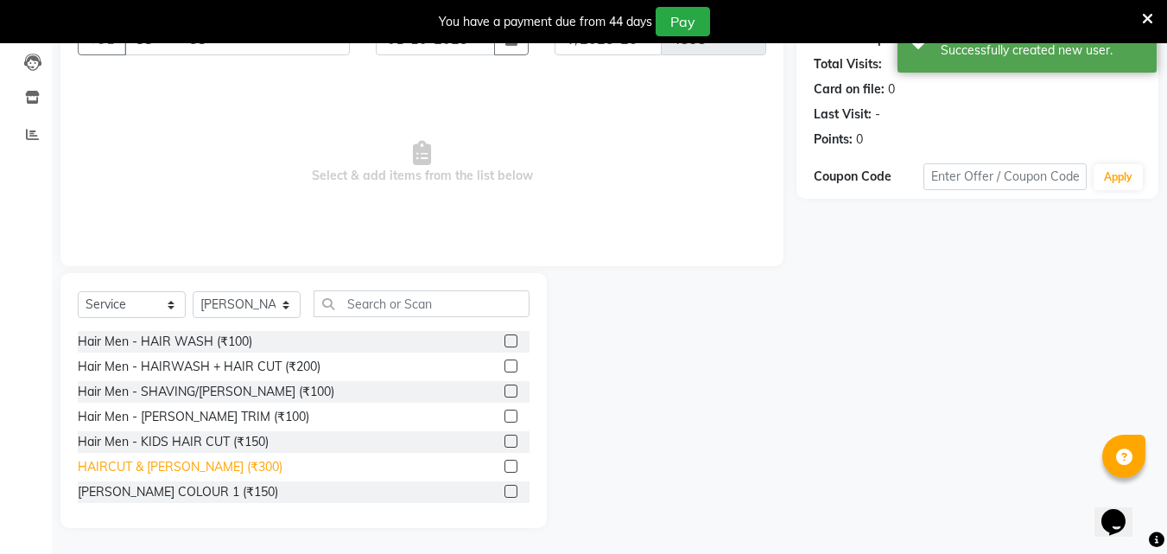
click at [211, 470] on div "HAIRCUT & [PERSON_NAME] (₹300)" at bounding box center [180, 467] width 205 height 18
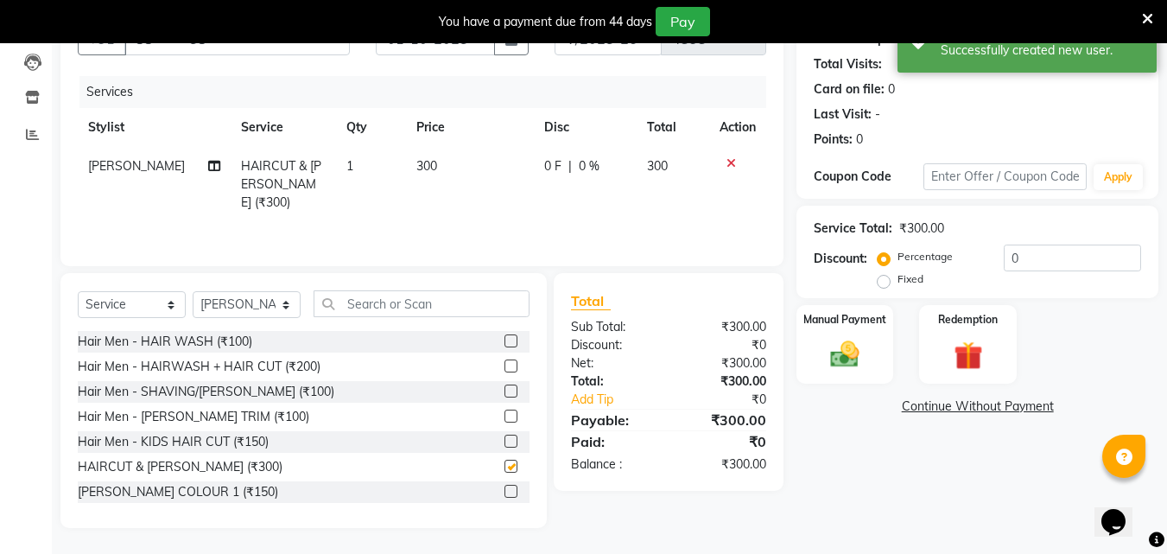
checkbox input "false"
click at [822, 369] on img at bounding box center [845, 354] width 48 height 35
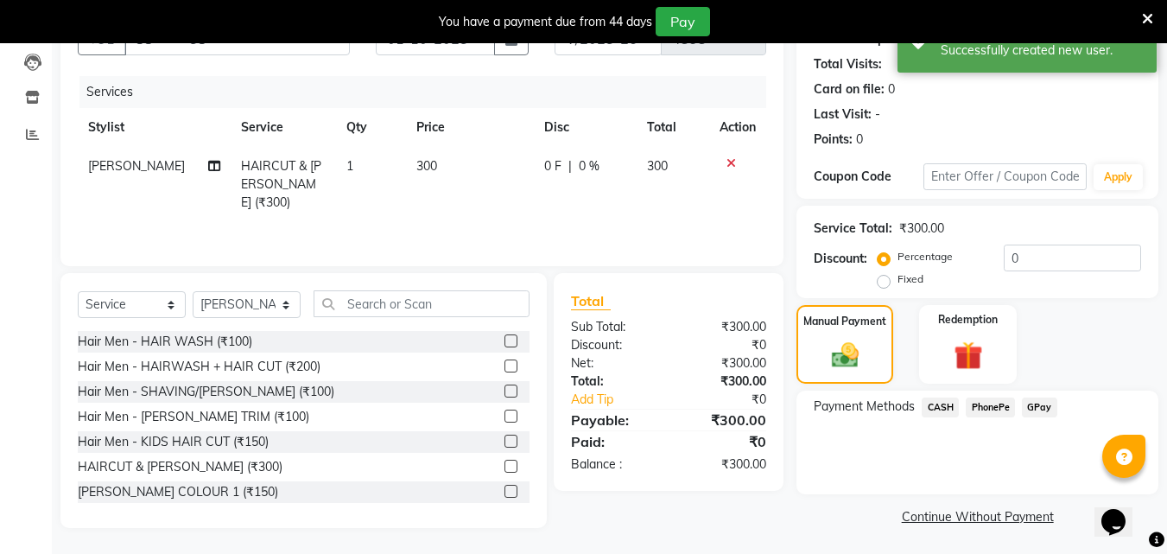
click at [983, 411] on span "PhonePe" at bounding box center [990, 408] width 49 height 20
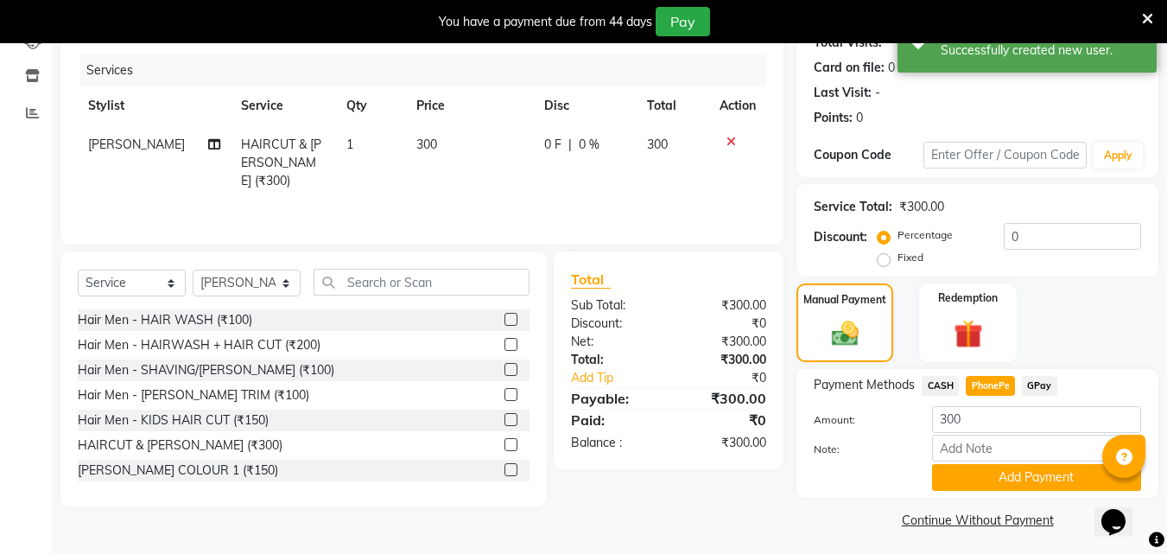
scroll to position [208, 0]
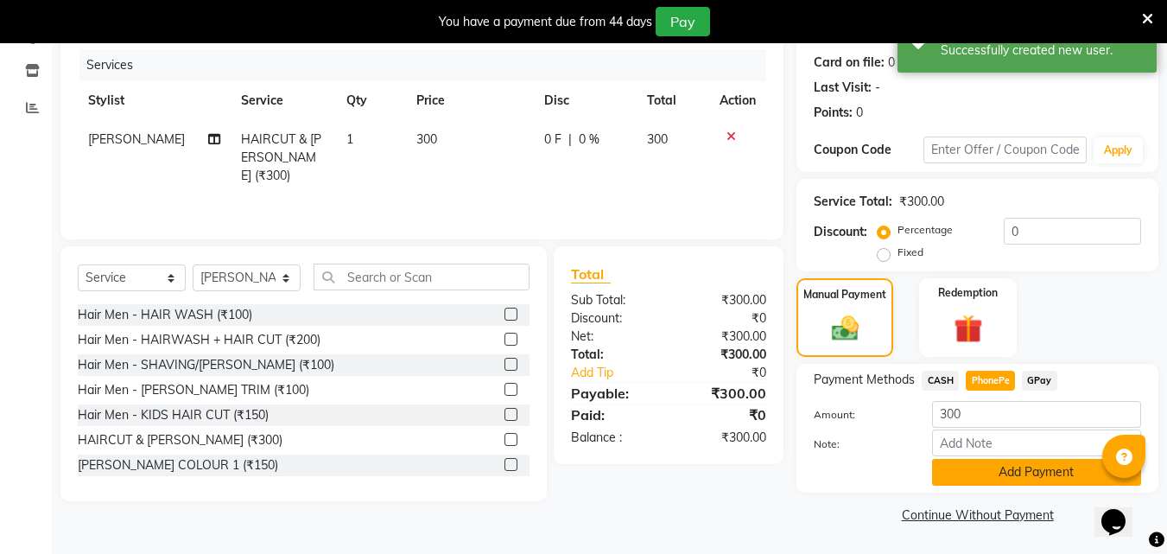
click at [989, 478] on button "Add Payment" at bounding box center [1036, 472] width 209 height 27
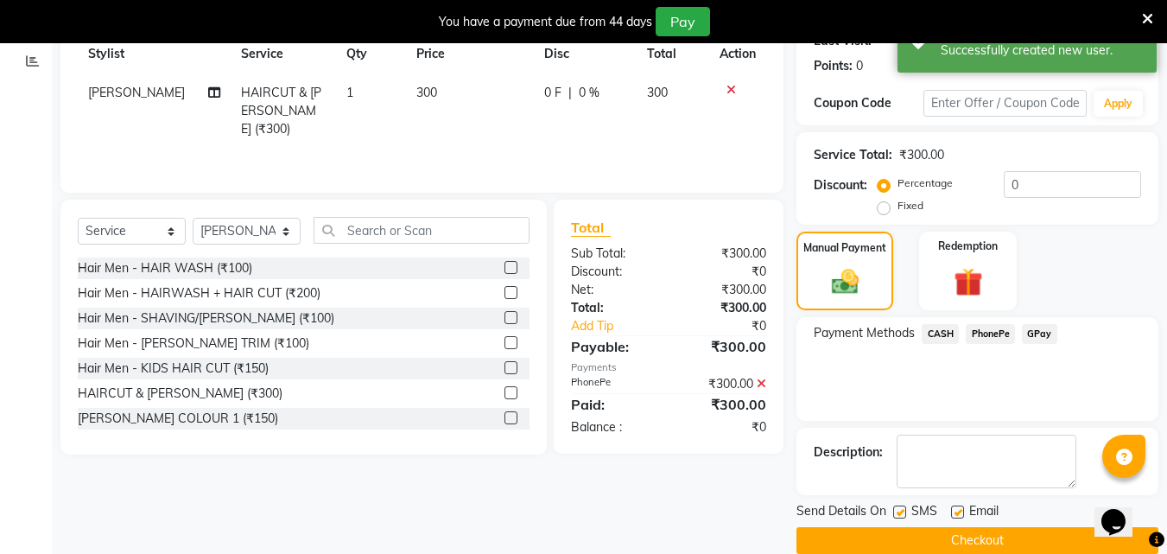
scroll to position [281, 0]
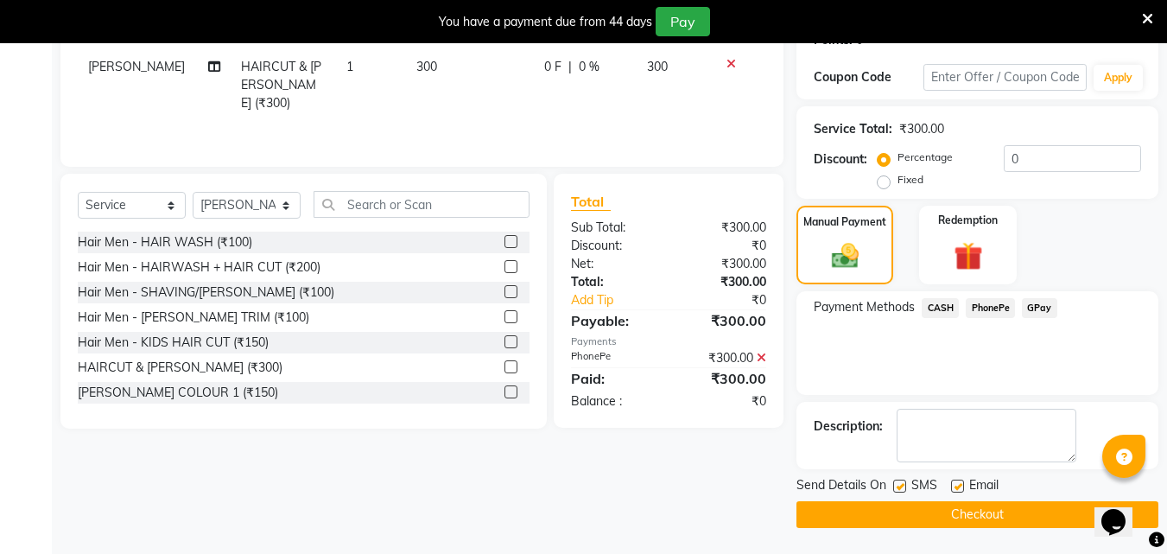
click at [976, 521] on button "Checkout" at bounding box center [978, 514] width 362 height 27
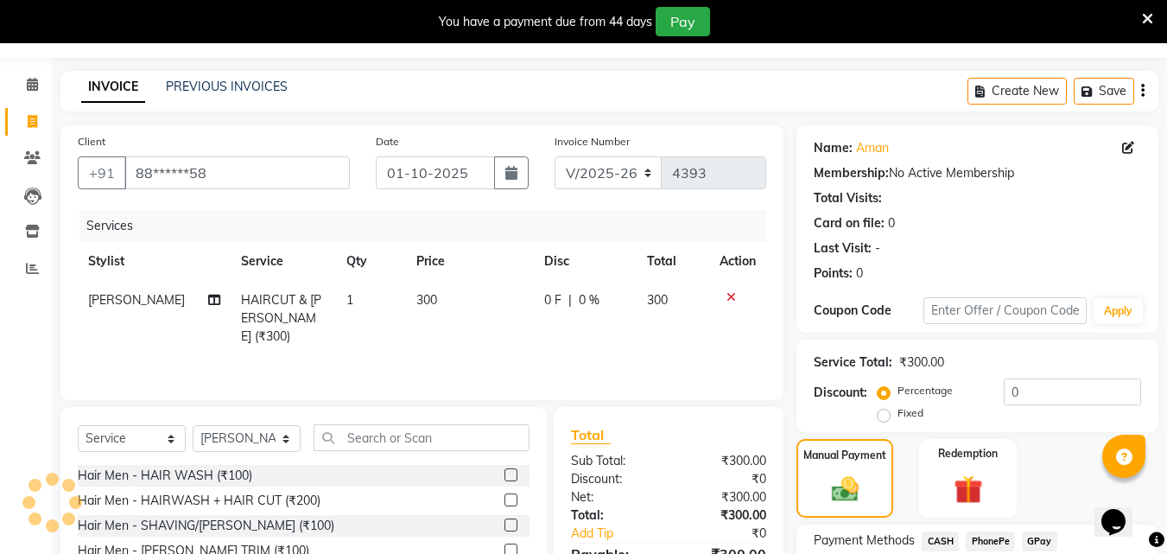
scroll to position [1, 0]
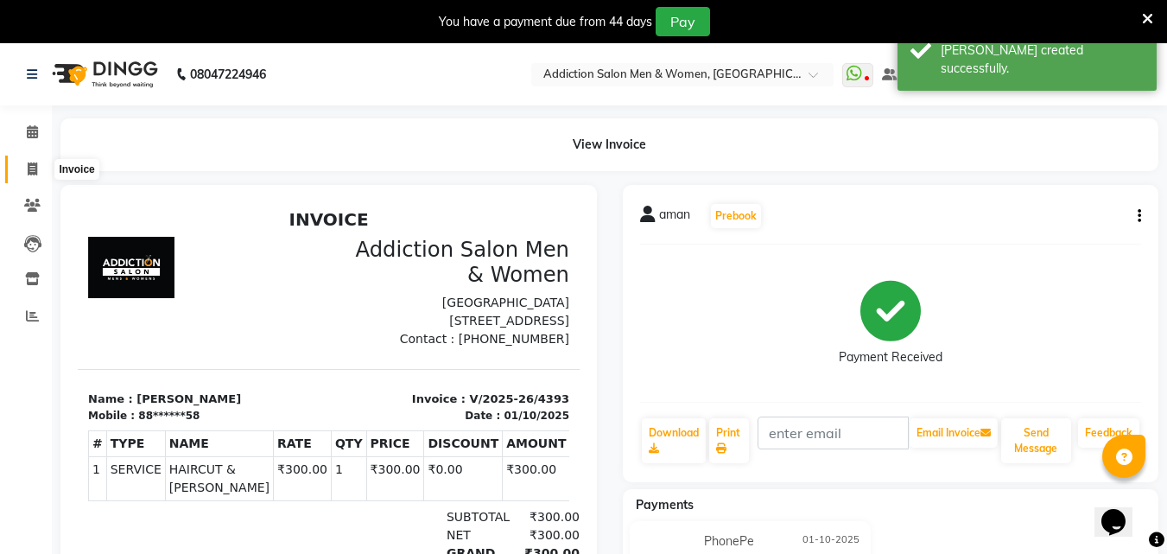
click at [29, 175] on icon at bounding box center [33, 168] width 10 height 13
select select "service"
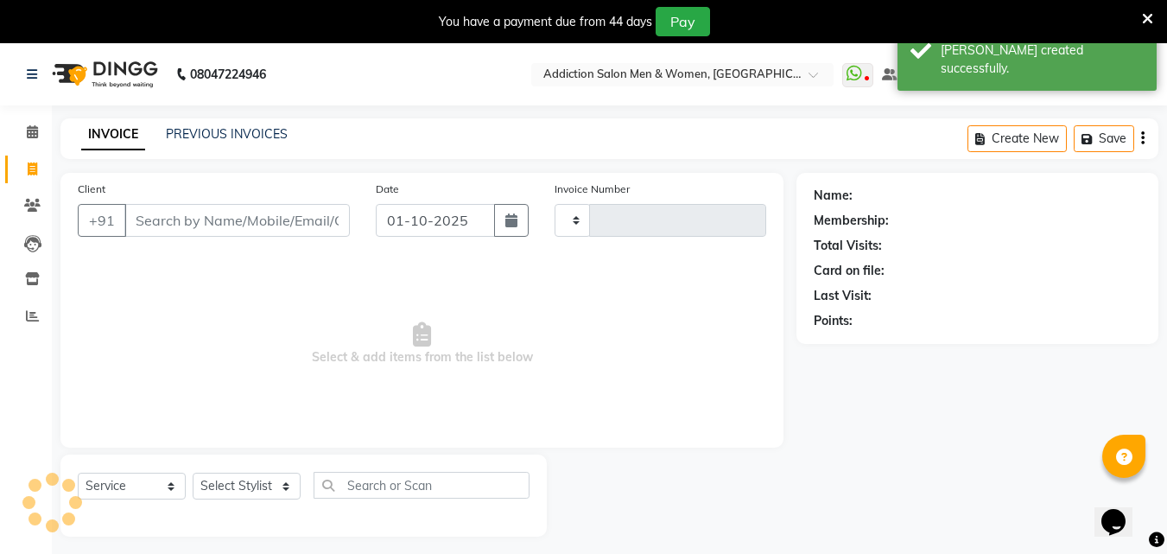
scroll to position [43, 0]
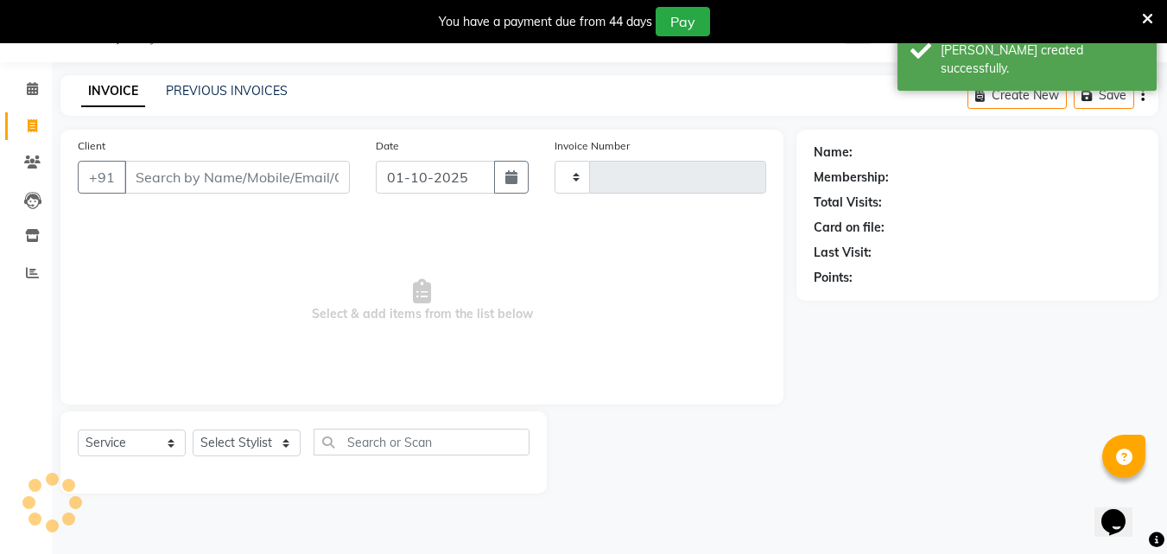
type input "4394"
select select "6595"
click at [171, 88] on link "PREVIOUS INVOICES" at bounding box center [227, 91] width 122 height 16
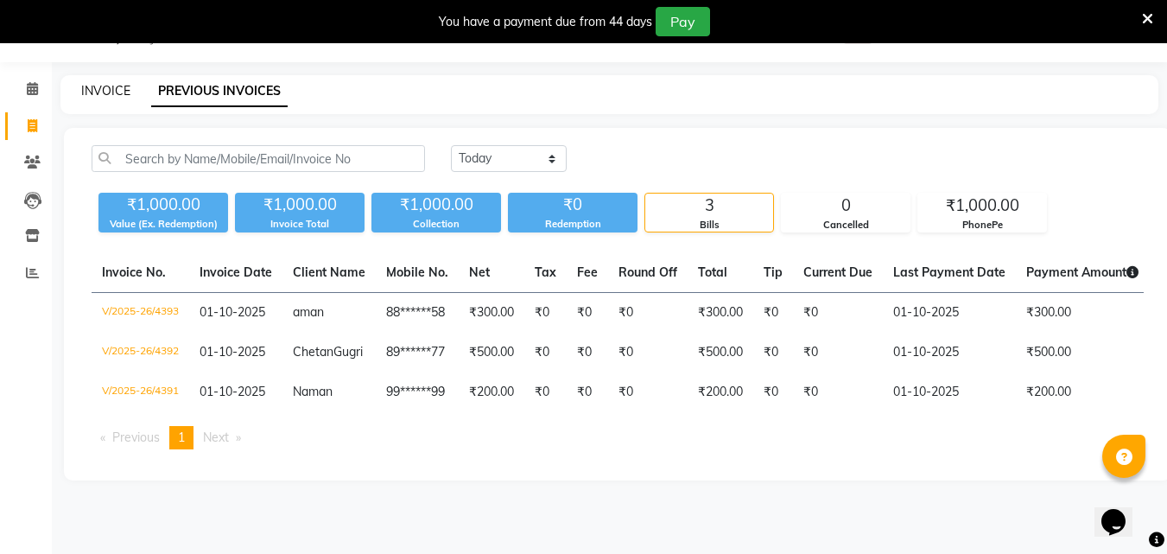
click at [94, 97] on link "INVOICE" at bounding box center [105, 91] width 49 height 16
select select "service"
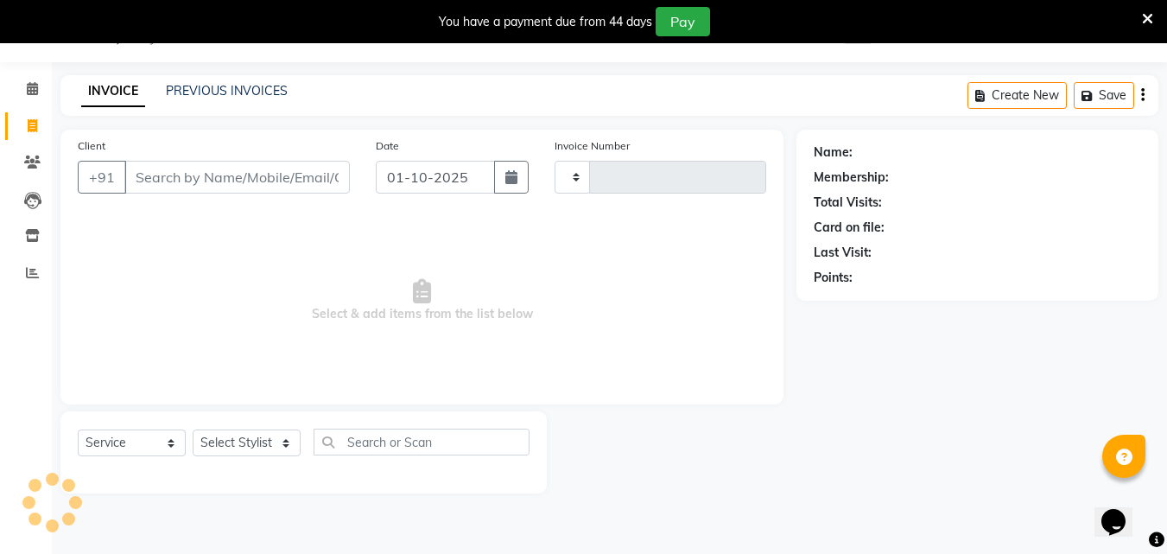
type input "4394"
select select "6595"
click at [176, 92] on link "PREVIOUS INVOICES" at bounding box center [227, 91] width 122 height 16
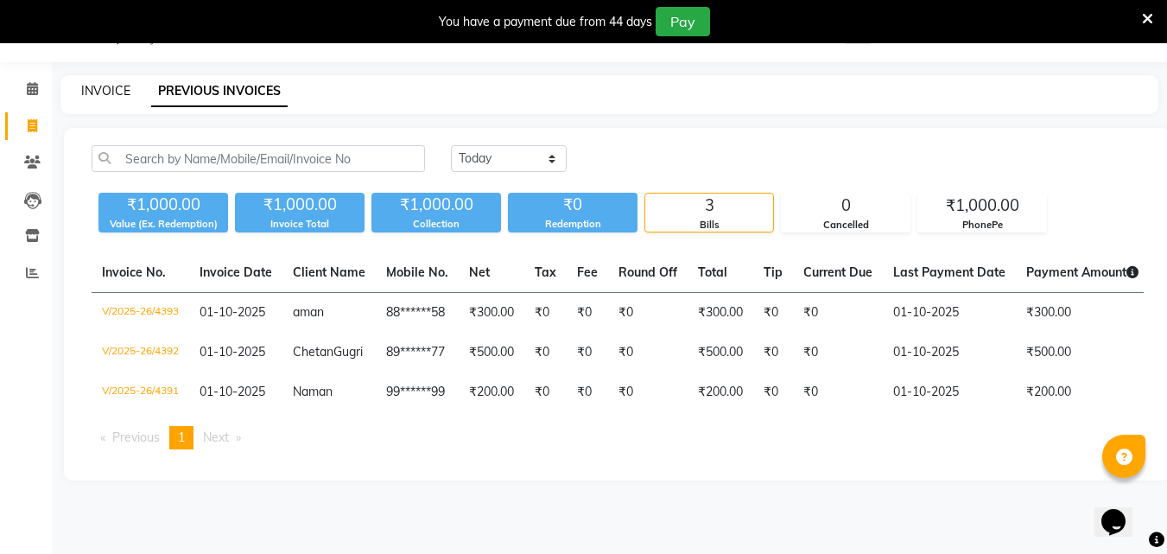
click at [107, 85] on link "INVOICE" at bounding box center [105, 91] width 49 height 16
select select "service"
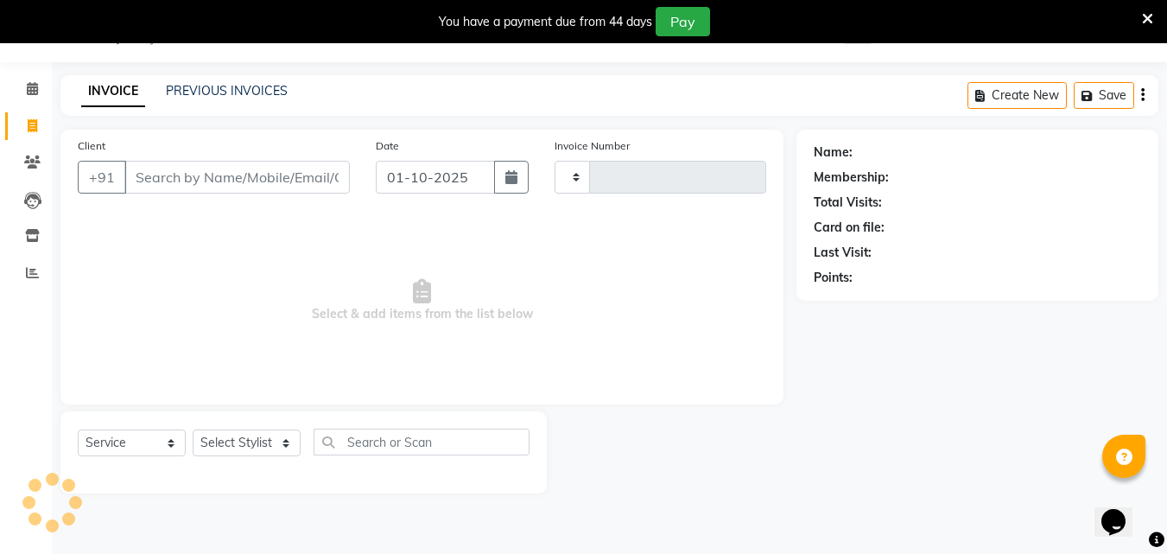
type input "4394"
select select "6595"
click at [187, 353] on span "Select & add items from the list below" at bounding box center [422, 300] width 689 height 173
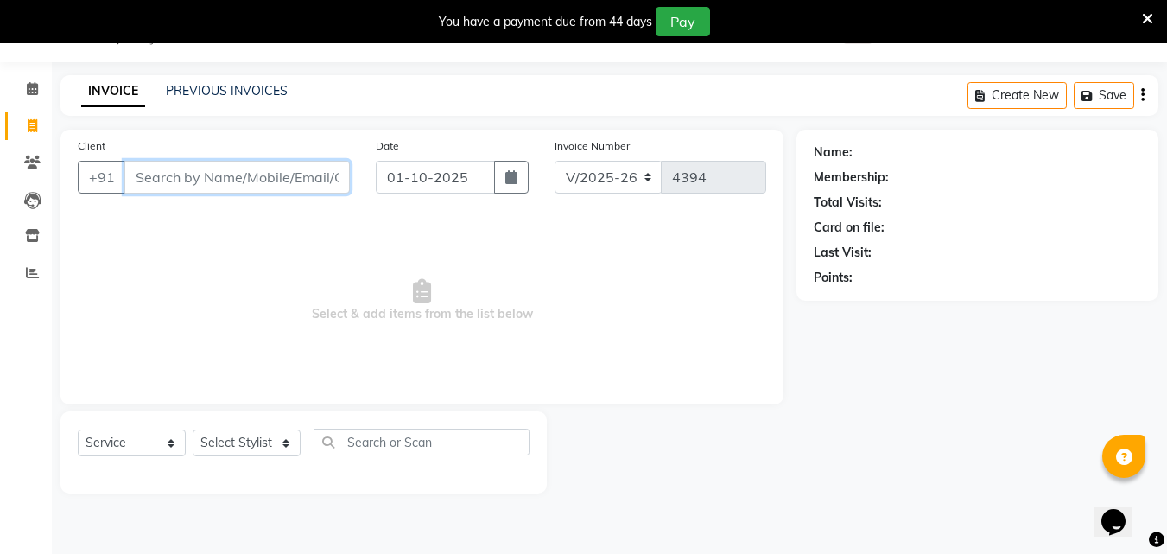
click at [224, 186] on input "Client" at bounding box center [237, 177] width 226 height 33
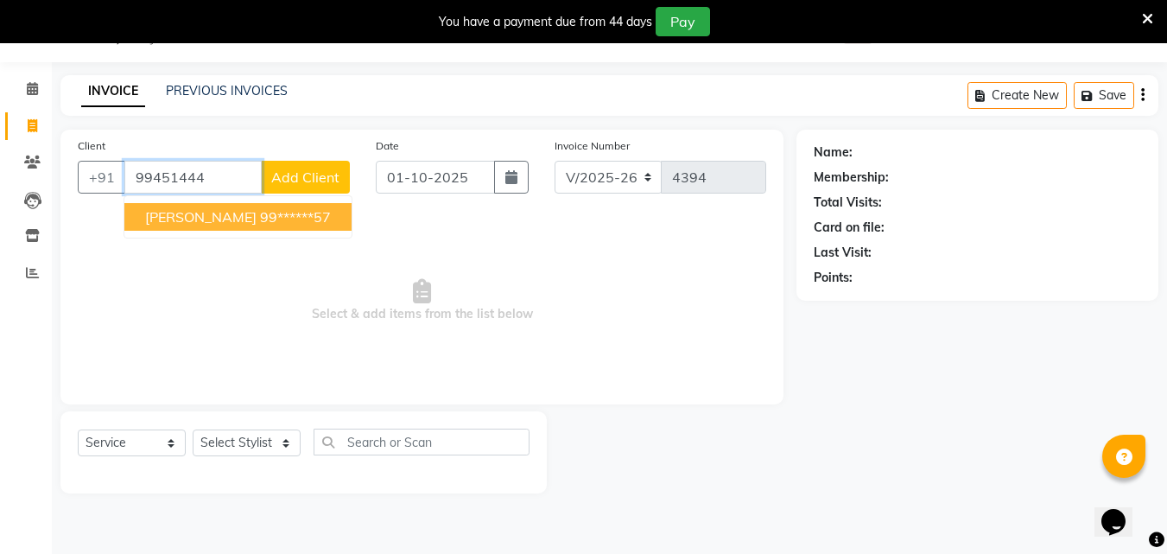
click at [187, 226] on button "[PERSON_NAME] 99******57" at bounding box center [237, 217] width 227 height 28
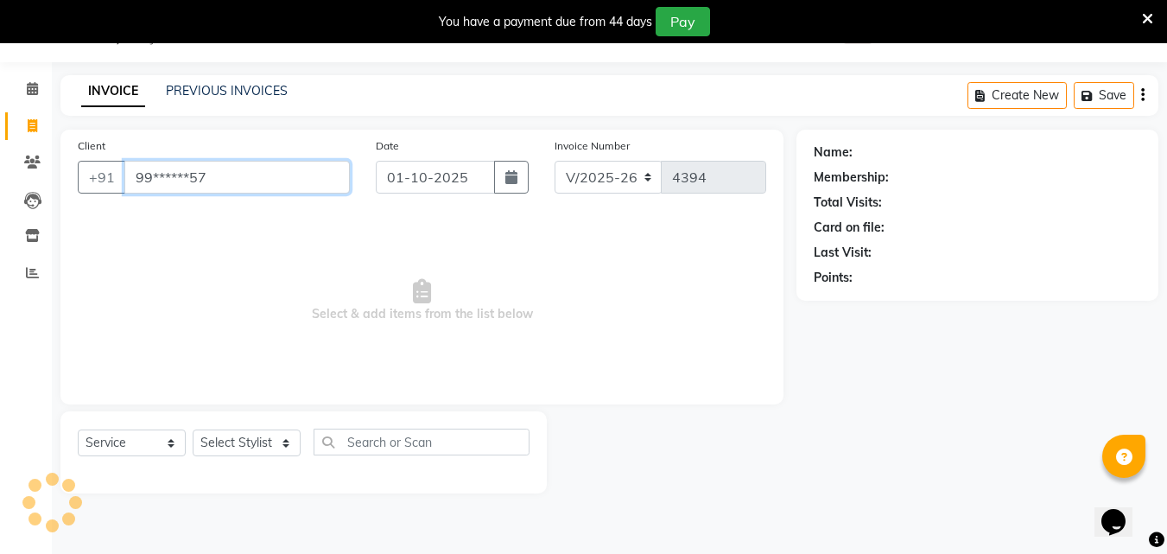
type input "99******57"
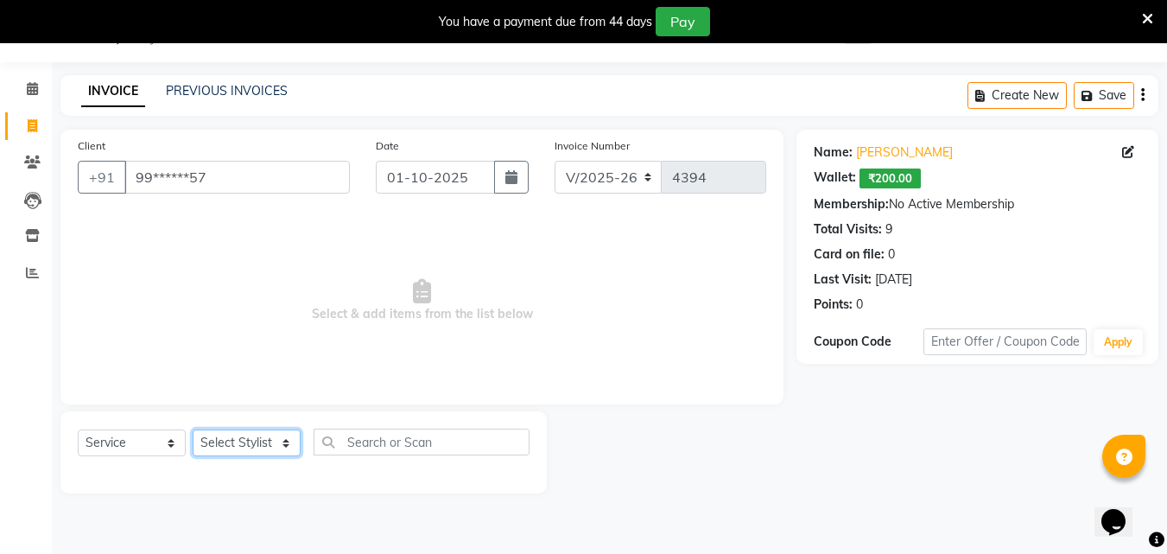
click at [228, 448] on select "Select Stylist Addiction Salon ANJALI BANSIKA [PERSON_NAME] [PERSON_NAME] [PERS…" at bounding box center [247, 442] width 108 height 27
select select "50850"
click at [193, 429] on select "Select Stylist Addiction Salon ANJALI BANSIKA [PERSON_NAME] [PERSON_NAME] [PERS…" at bounding box center [247, 442] width 108 height 27
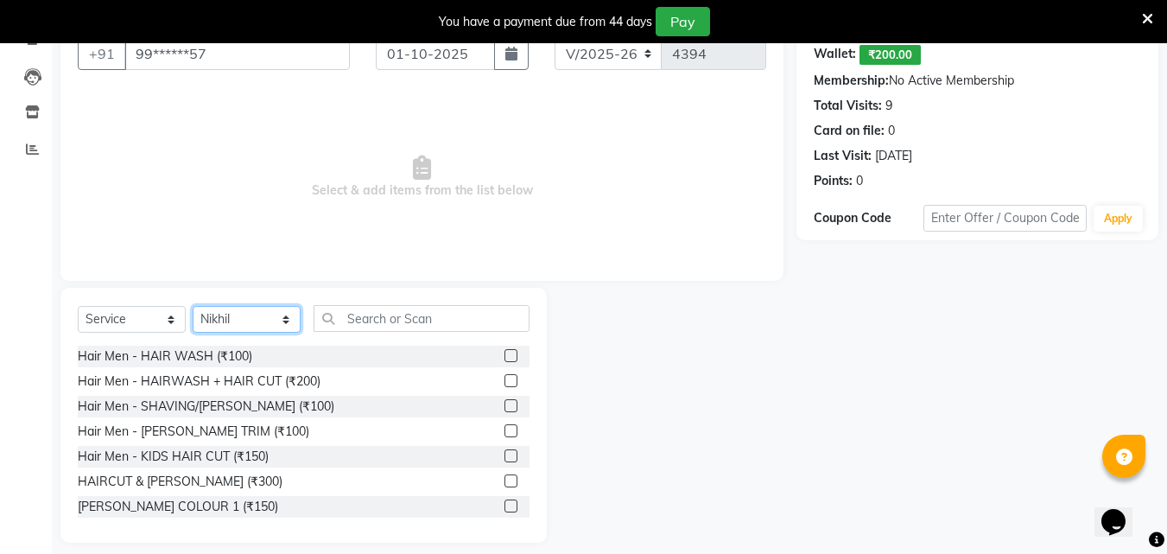
scroll to position [181, 0]
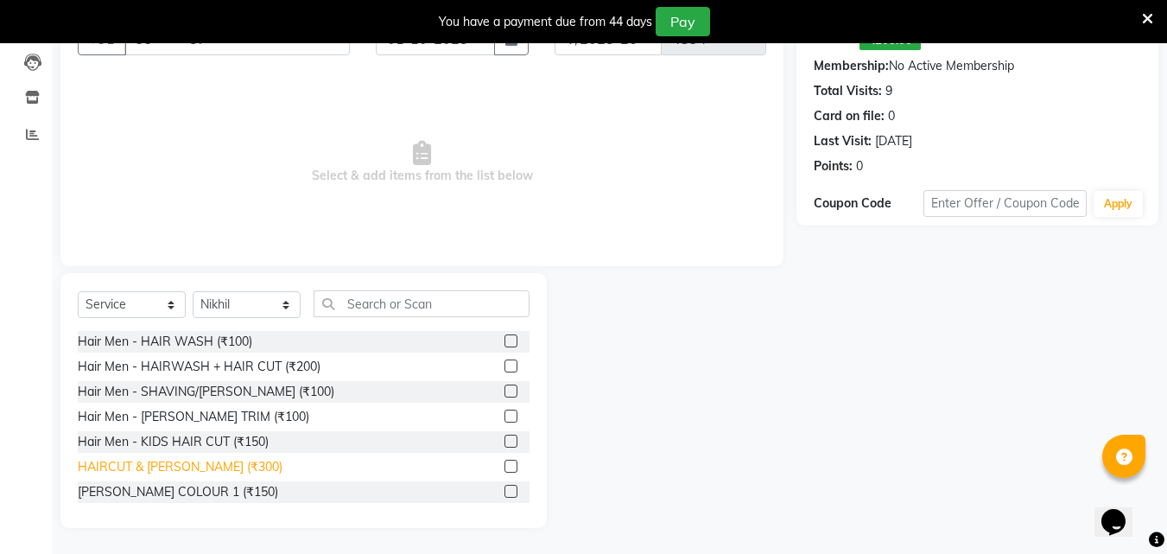
click at [181, 462] on div "HAIRCUT & [PERSON_NAME] (₹300)" at bounding box center [180, 467] width 205 height 18
checkbox input "false"
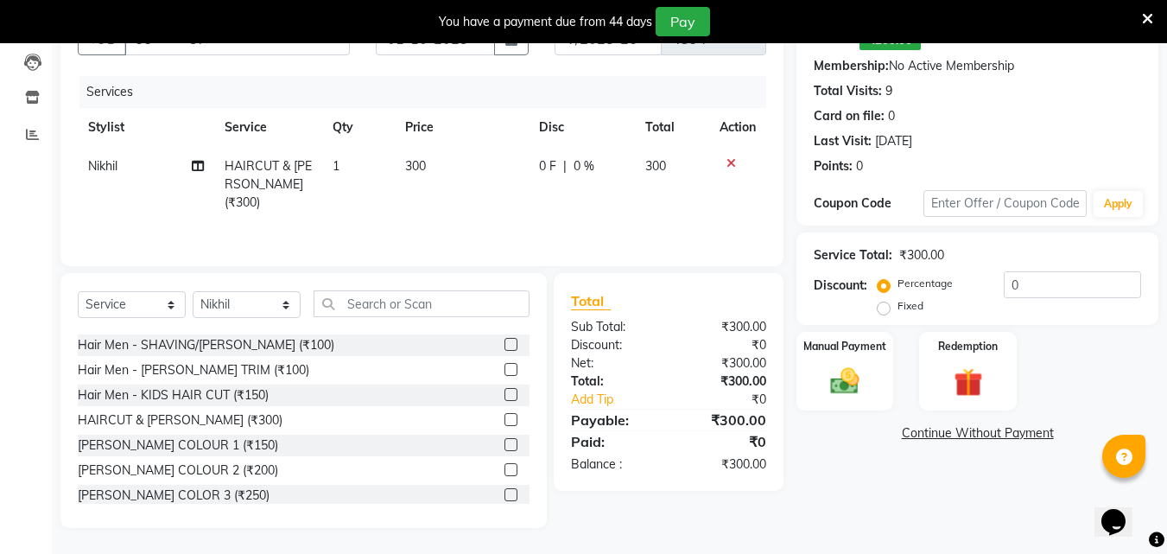
scroll to position [86, 0]
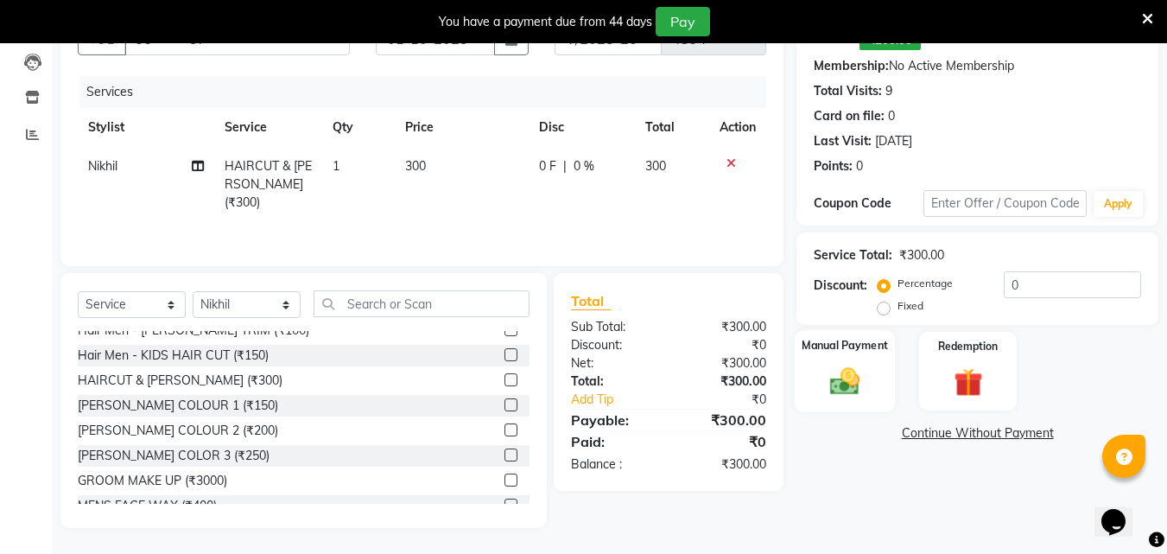
click at [875, 372] on div "Manual Payment" at bounding box center [845, 371] width 101 height 82
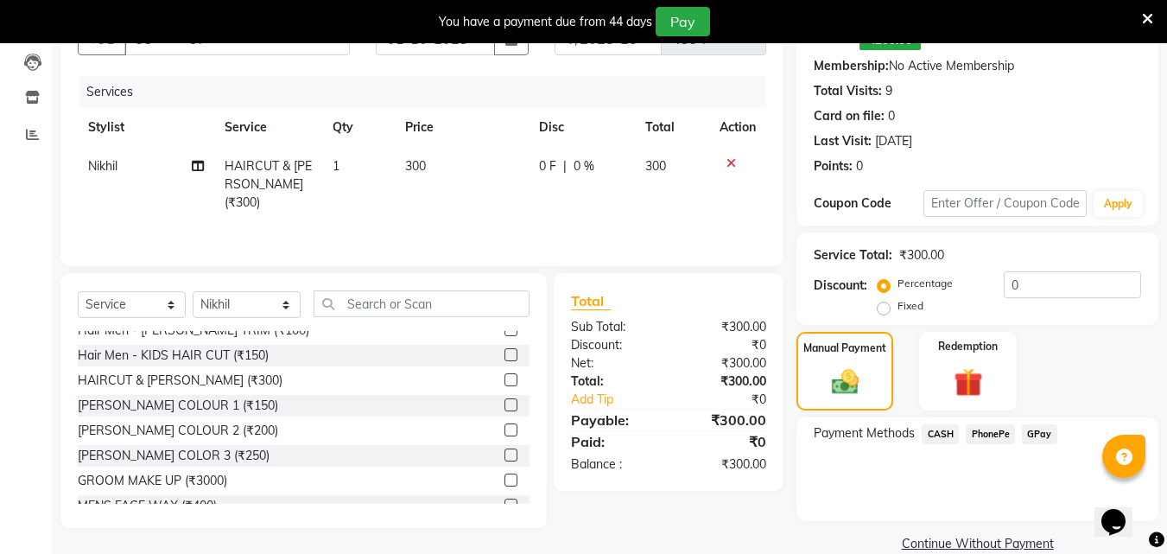
click at [950, 437] on span "CASH" at bounding box center [940, 434] width 37 height 20
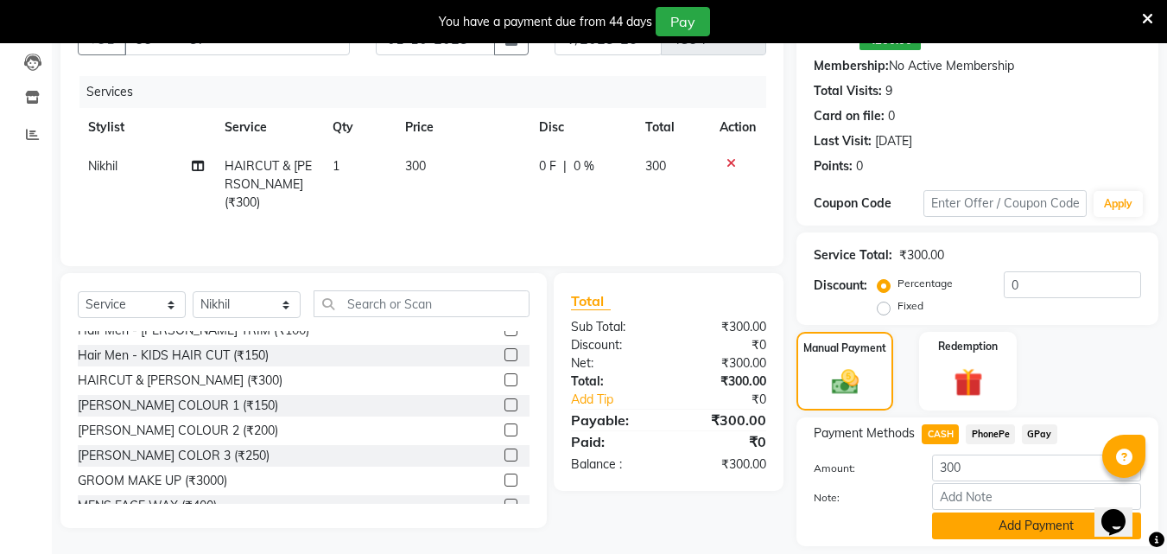
click at [976, 528] on button "Add Payment" at bounding box center [1036, 525] width 209 height 27
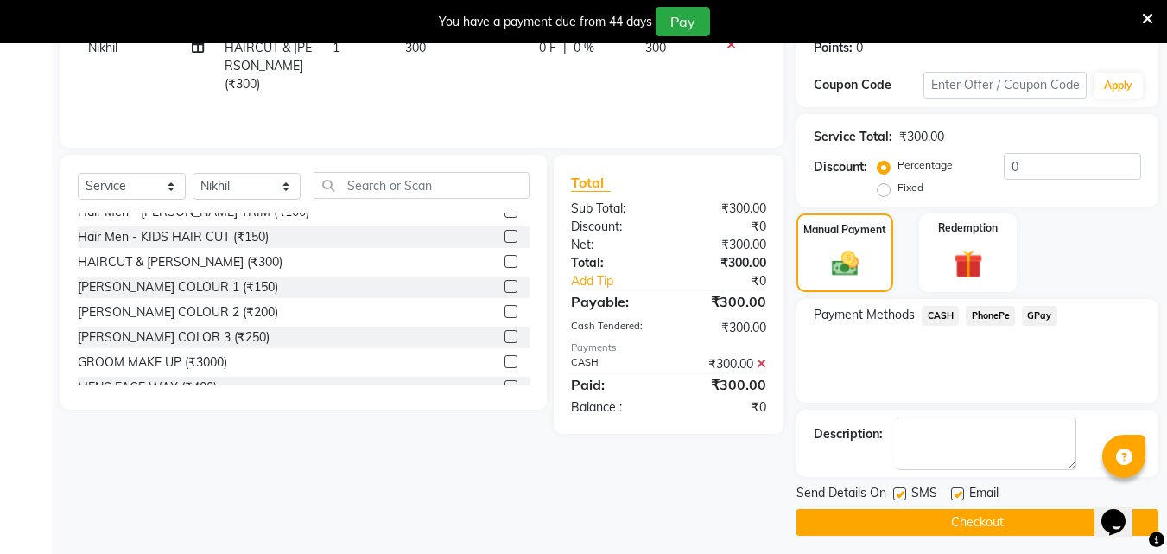
scroll to position [308, 0]
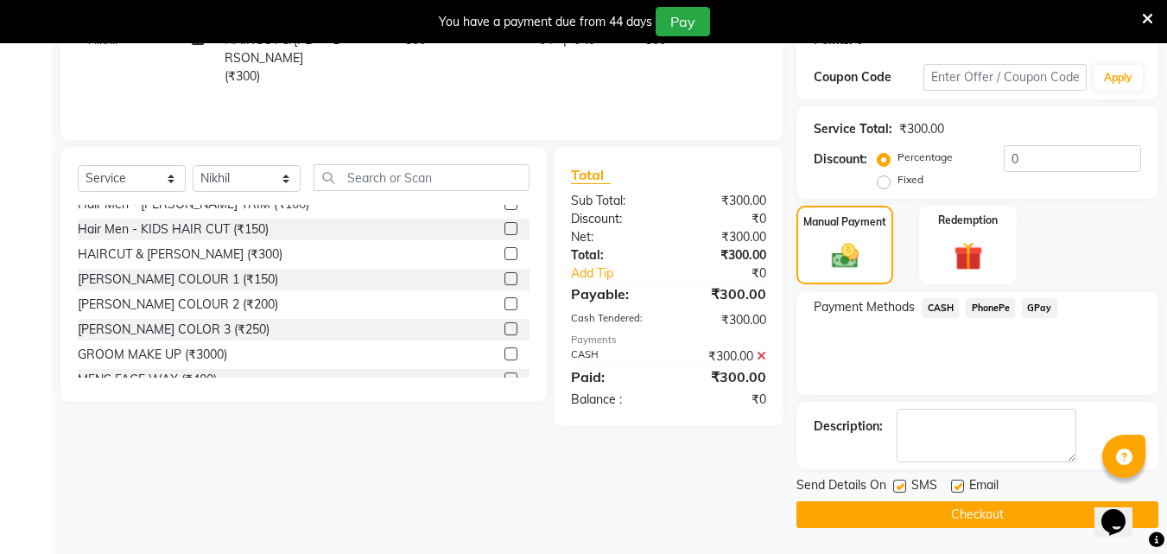
click at [983, 510] on button "Checkout" at bounding box center [978, 514] width 362 height 27
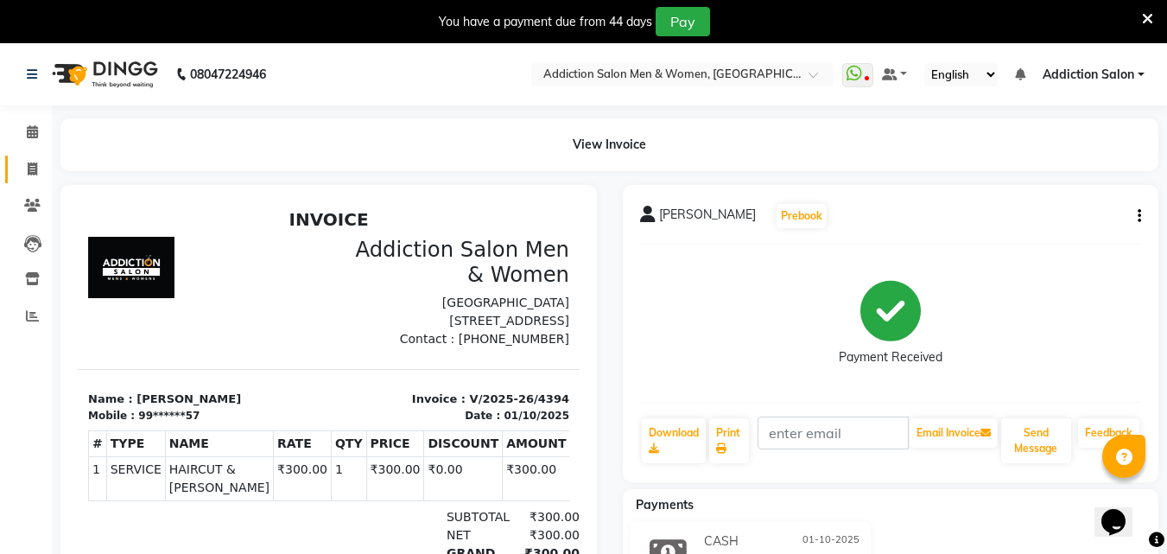
click at [33, 157] on link "Invoice" at bounding box center [25, 170] width 41 height 29
select select "service"
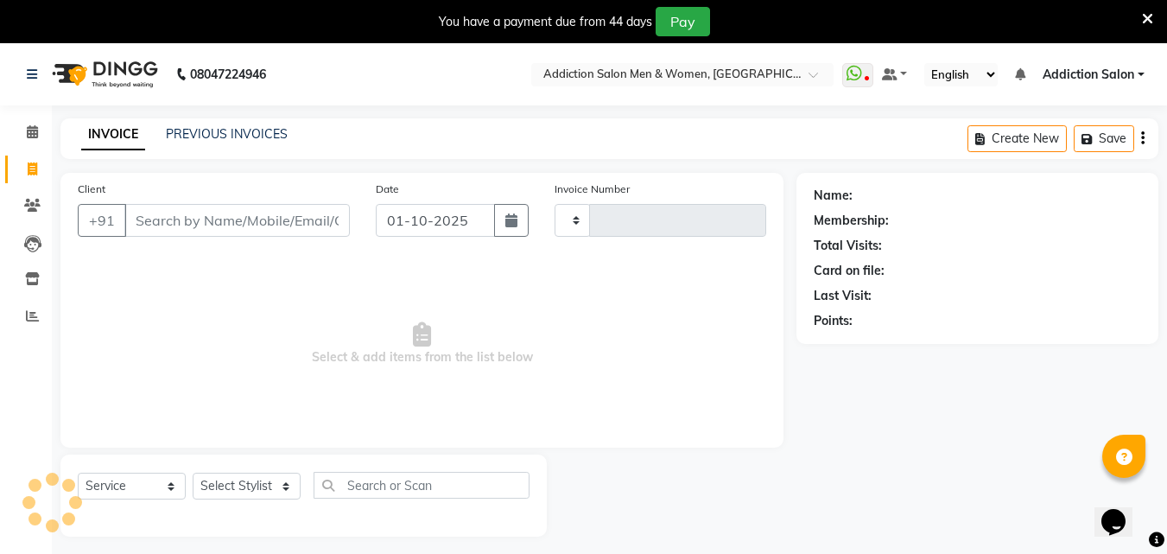
scroll to position [43, 0]
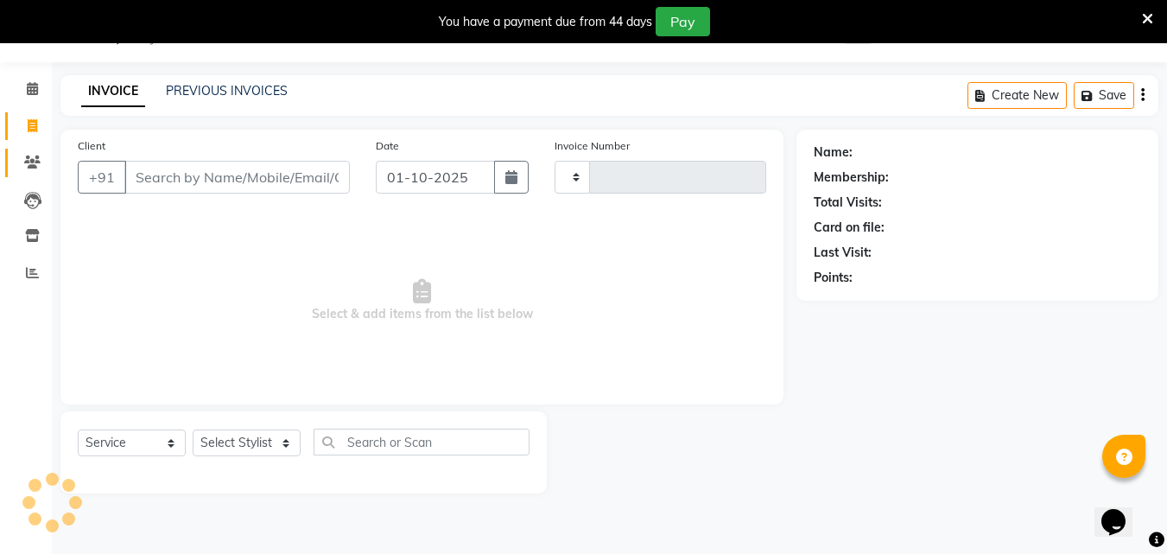
type input "4395"
select select "6595"
click at [218, 91] on link "PREVIOUS INVOICES" at bounding box center [227, 91] width 122 height 16
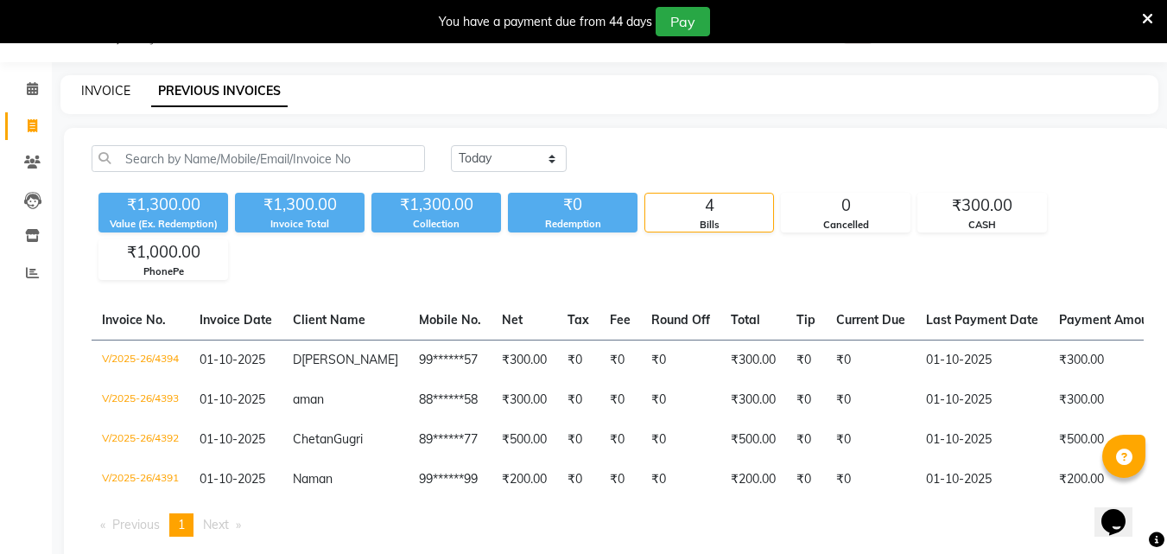
click at [124, 95] on link "INVOICE" at bounding box center [105, 91] width 49 height 16
select select "service"
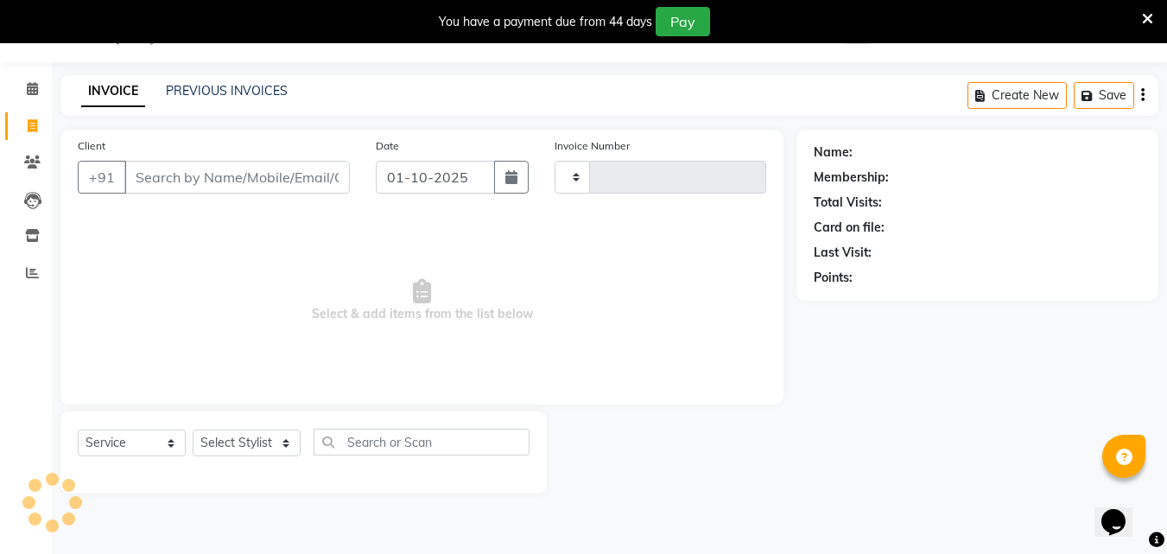
type input "4395"
select select "6595"
click at [213, 101] on div "INVOICE PREVIOUS INVOICES" at bounding box center [184, 92] width 248 height 20
click at [213, 96] on link "PREVIOUS INVOICES" at bounding box center [227, 91] width 122 height 16
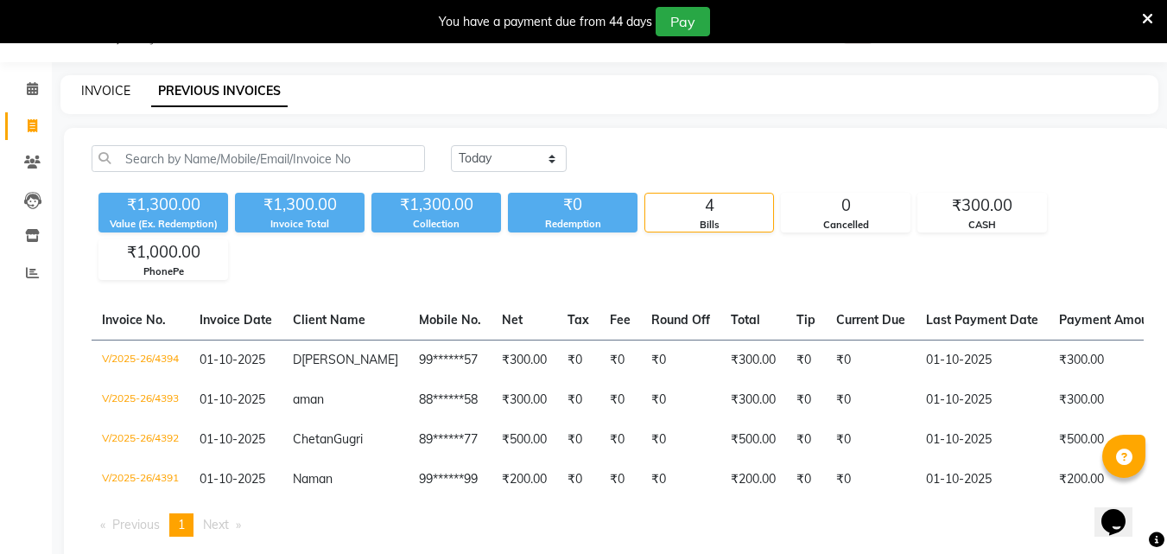
click at [85, 96] on link "INVOICE" at bounding box center [105, 91] width 49 height 16
select select "6595"
select select "service"
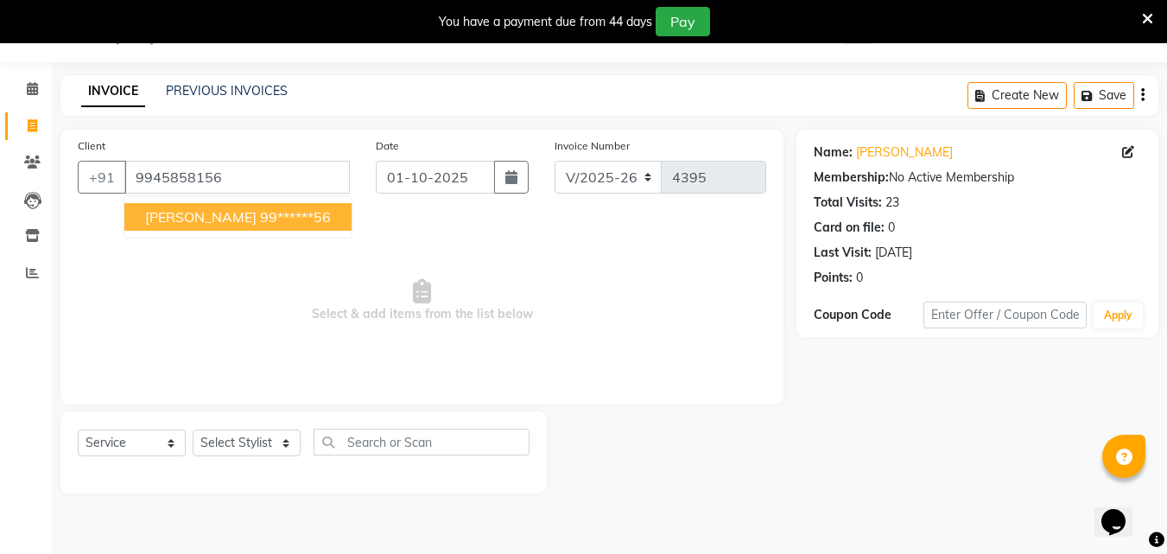
click at [220, 208] on span "[PERSON_NAME]" at bounding box center [200, 216] width 111 height 17
type input "99******56"
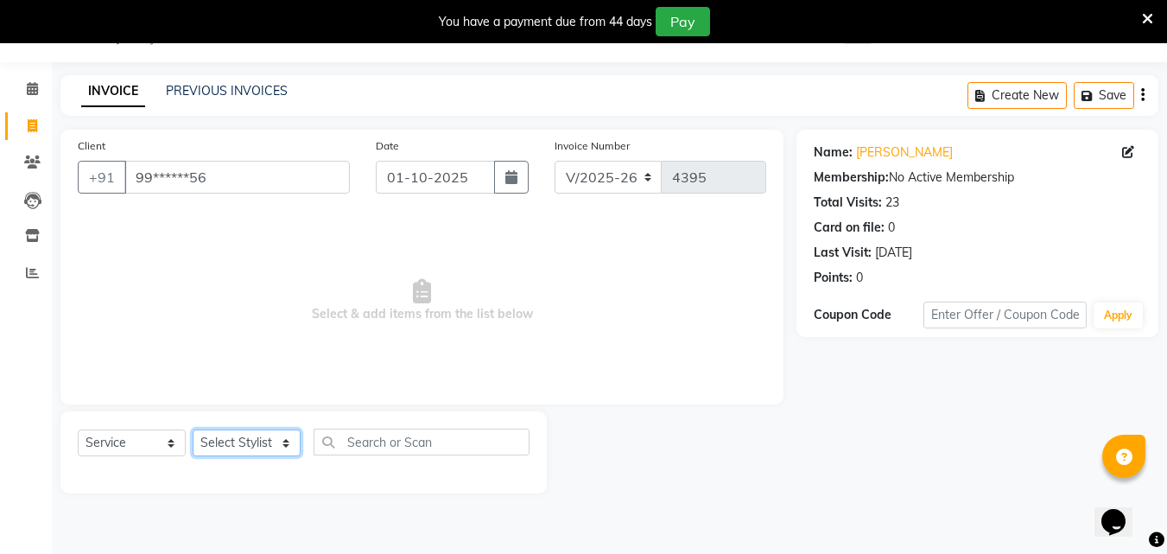
click at [259, 446] on select "Select Stylist Addiction Salon ANJALI BANSIKA [PERSON_NAME] [PERSON_NAME] [PERS…" at bounding box center [247, 442] width 108 height 27
select select "86847"
click at [193, 429] on select "Select Stylist Addiction Salon ANJALI BANSIKA [PERSON_NAME] [PERSON_NAME] [PERS…" at bounding box center [247, 442] width 108 height 27
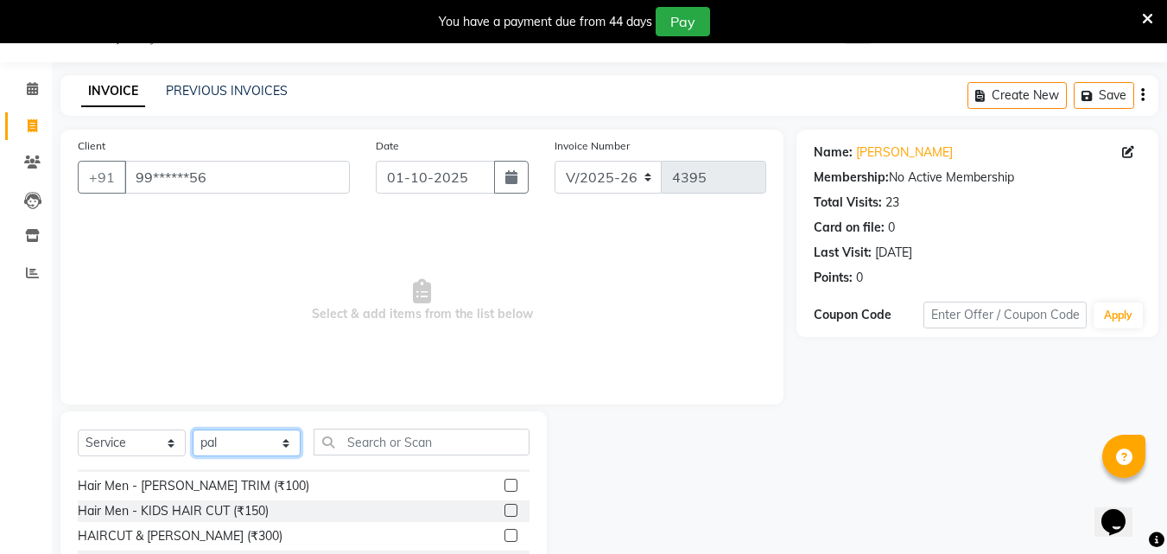
scroll to position [86, 0]
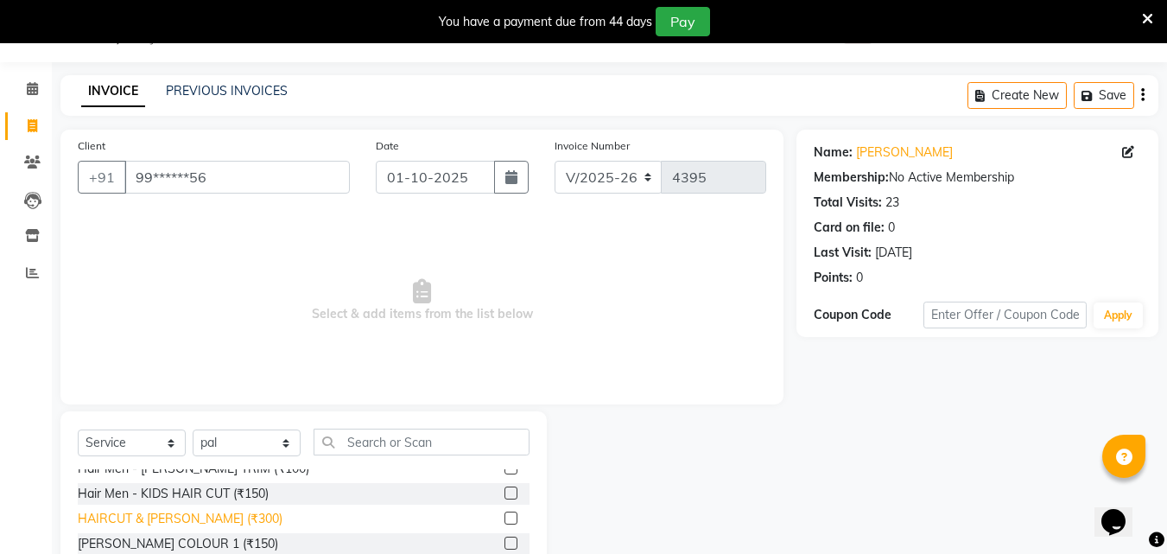
click at [205, 525] on div "HAIRCUT & [PERSON_NAME] (₹300)" at bounding box center [180, 519] width 205 height 18
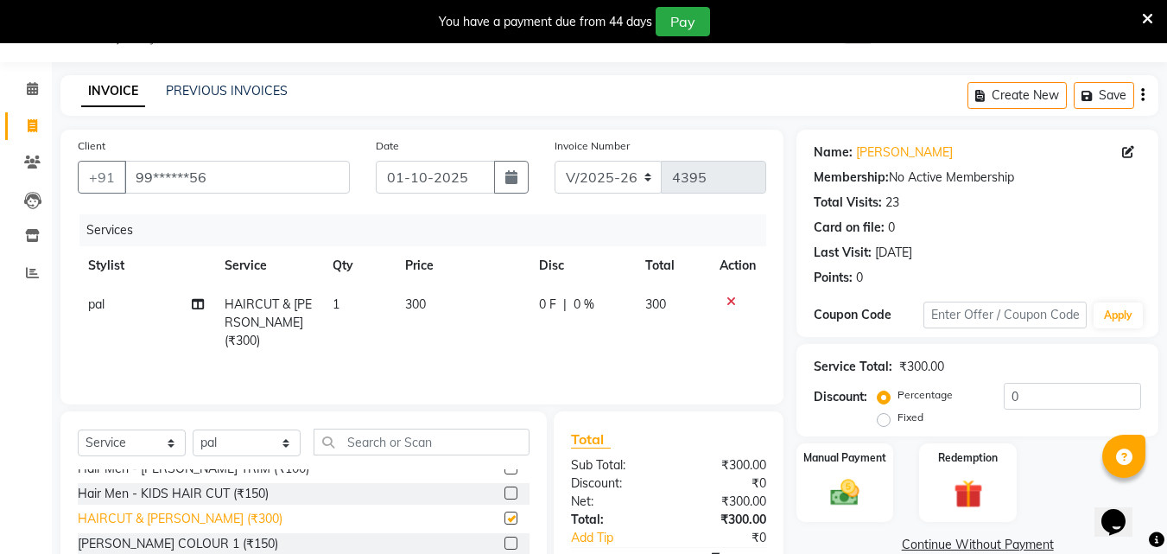
checkbox input "false"
click at [837, 471] on div "Manual Payment" at bounding box center [845, 483] width 101 height 82
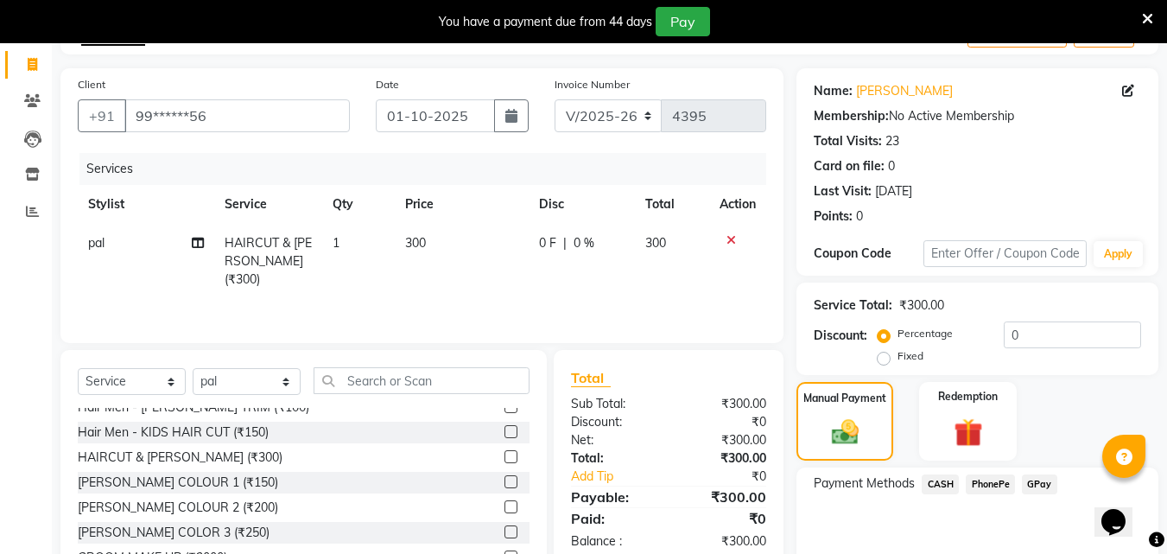
scroll to position [183, 0]
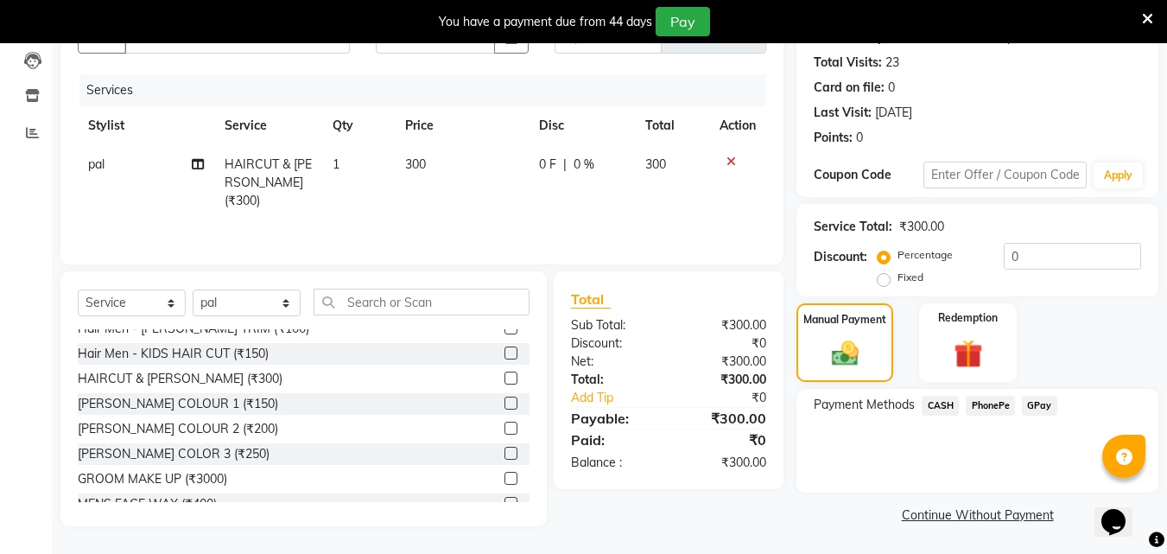
click at [974, 400] on span "PhonePe" at bounding box center [990, 406] width 49 height 20
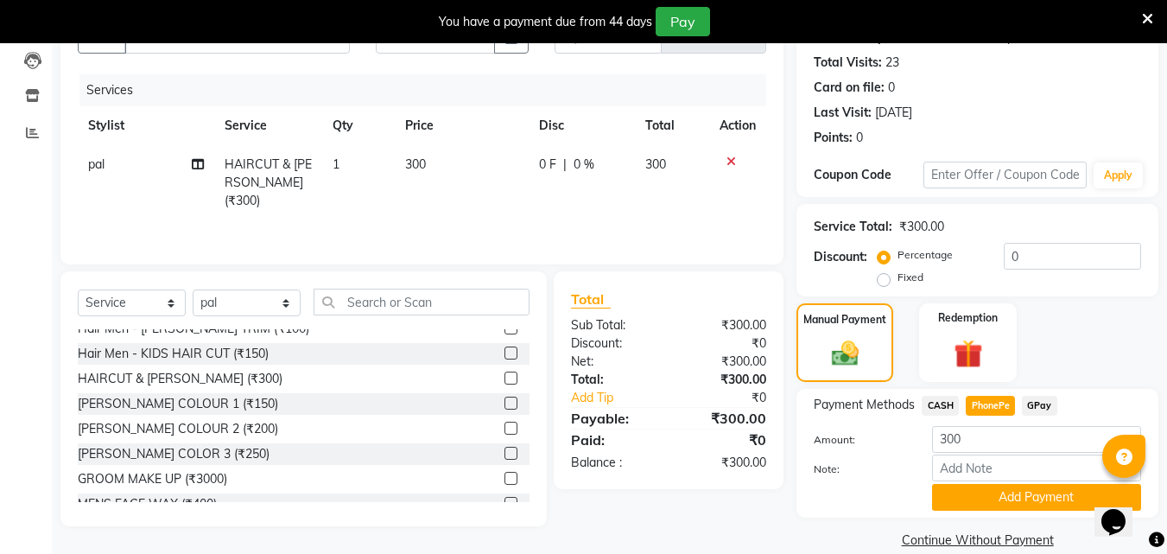
scroll to position [208, 0]
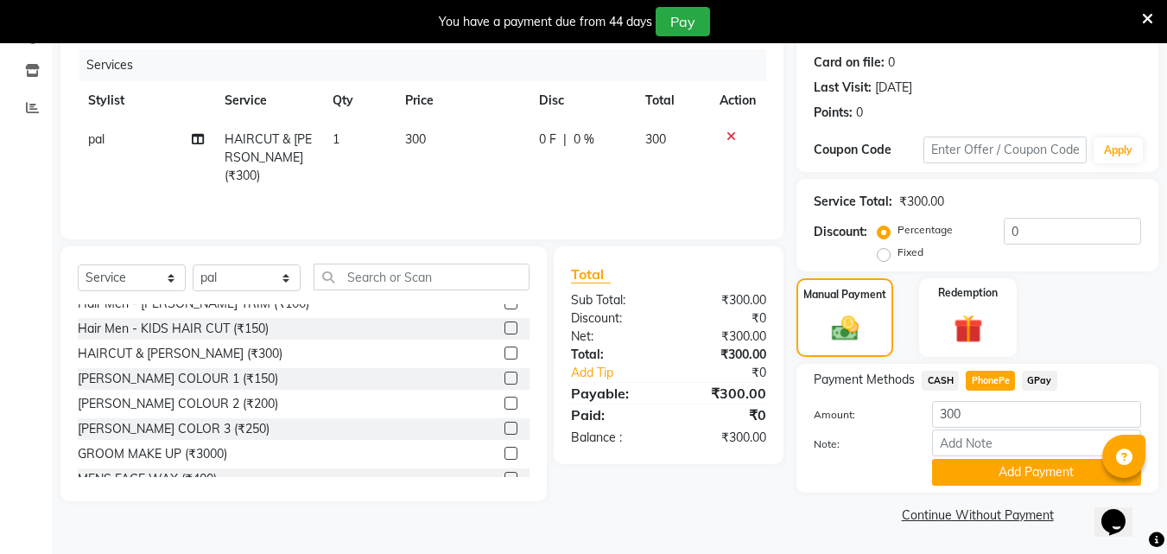
click at [939, 386] on span "CASH" at bounding box center [940, 381] width 37 height 20
drag, startPoint x: 964, startPoint y: 483, endPoint x: 964, endPoint y: 473, distance: 10.4
click at [964, 482] on button "Add Payment" at bounding box center [1036, 472] width 209 height 27
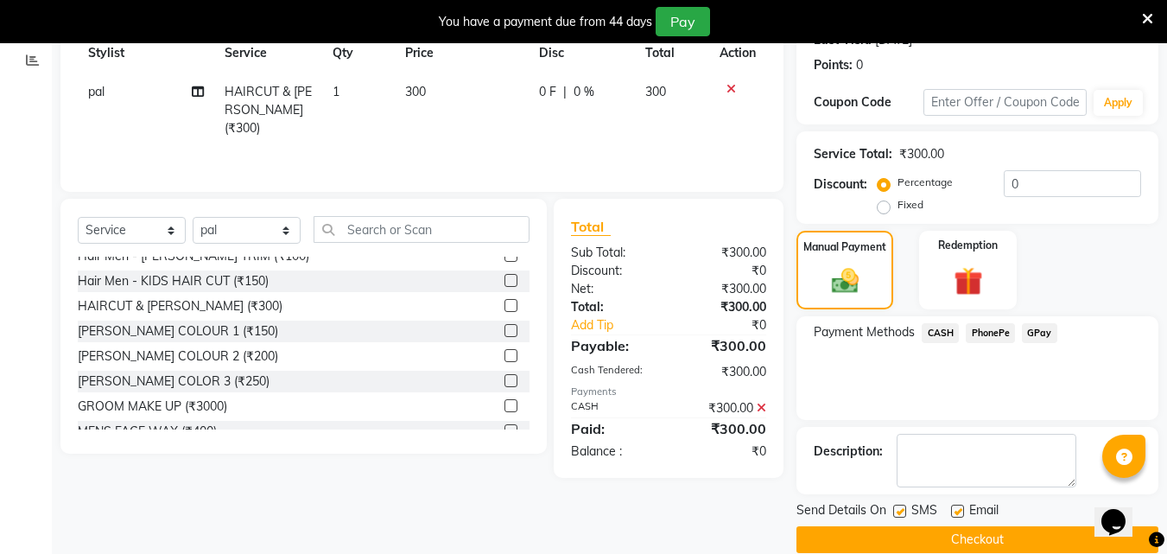
scroll to position [281, 0]
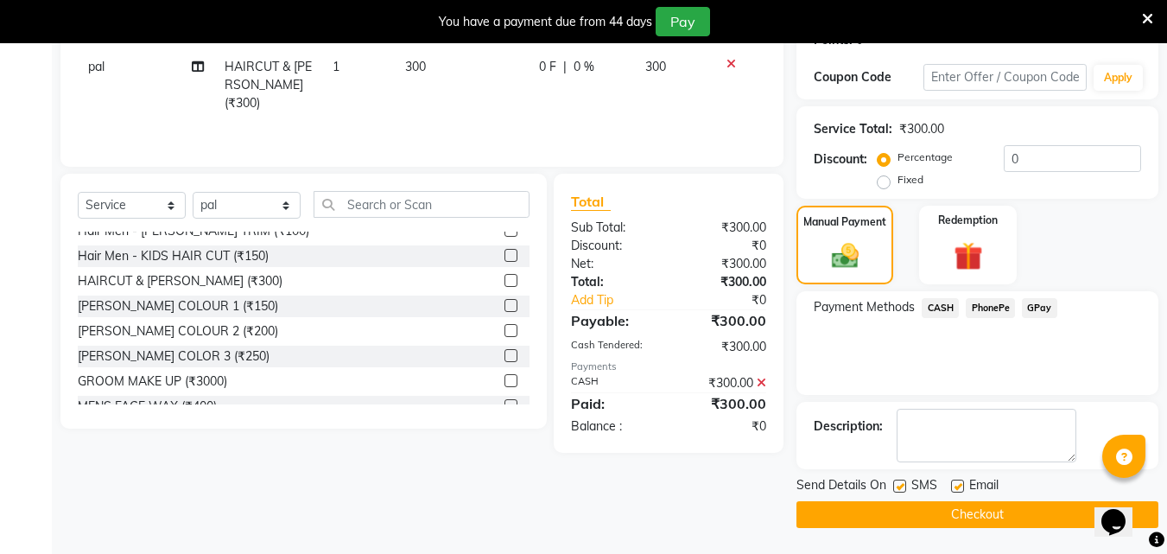
click at [964, 505] on button "Checkout" at bounding box center [978, 514] width 362 height 27
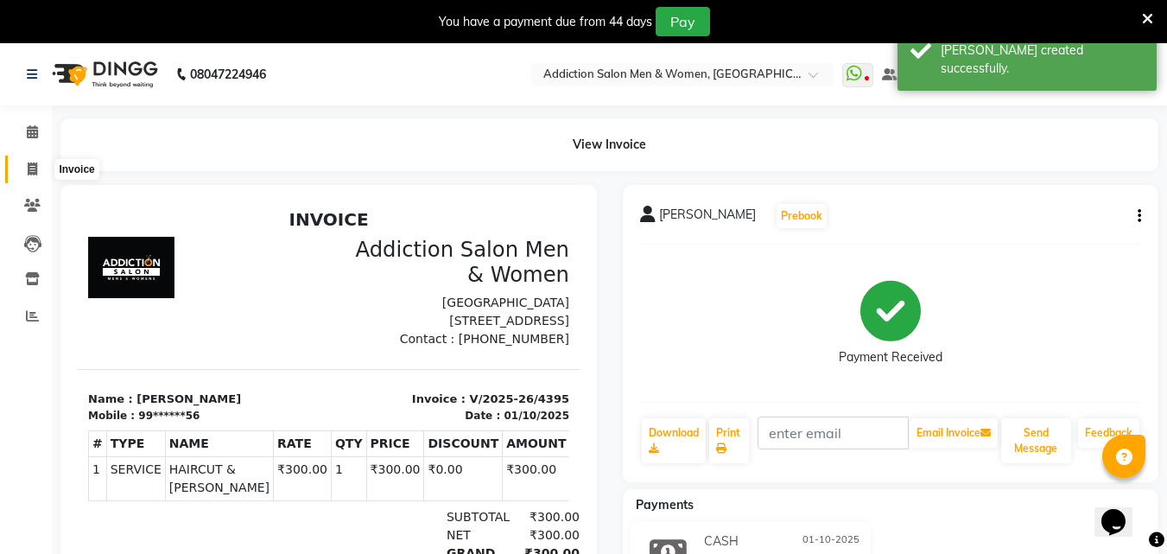
click at [26, 175] on span at bounding box center [32, 170] width 30 height 20
select select "6595"
select select "service"
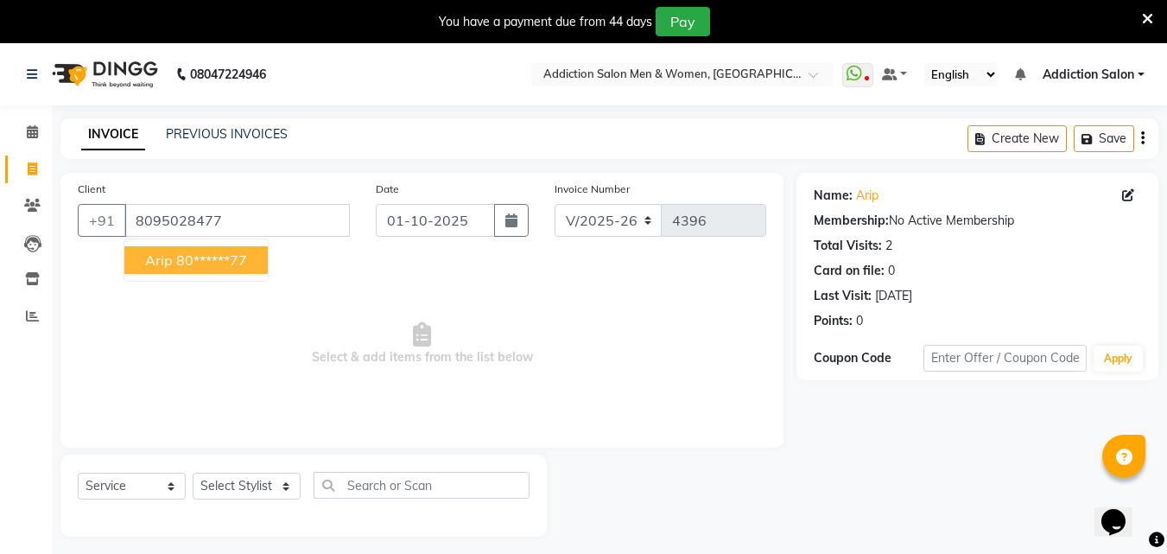
click at [213, 255] on ngb-highlight "80******77" at bounding box center [211, 259] width 71 height 17
type input "80******77"
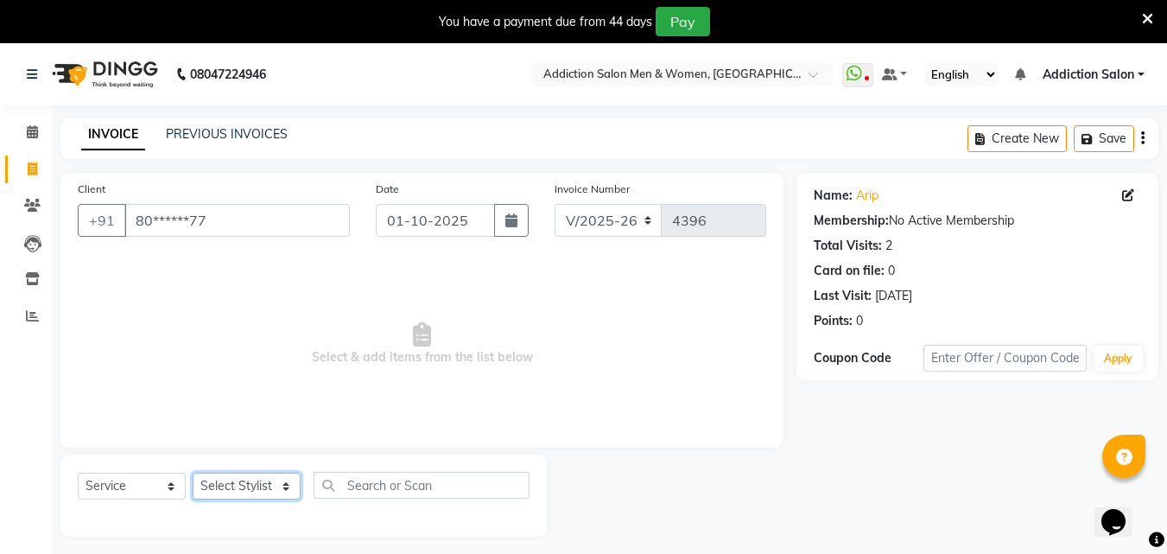
click at [234, 480] on select "Select Stylist Addiction Salon ANJALI BANSIKA [PERSON_NAME] [PERSON_NAME] [PERS…" at bounding box center [247, 486] width 108 height 27
select select "67107"
click at [193, 473] on select "Select Stylist Addiction Salon ANJALI BANSIKA [PERSON_NAME] [PERSON_NAME] [PERS…" at bounding box center [247, 486] width 108 height 27
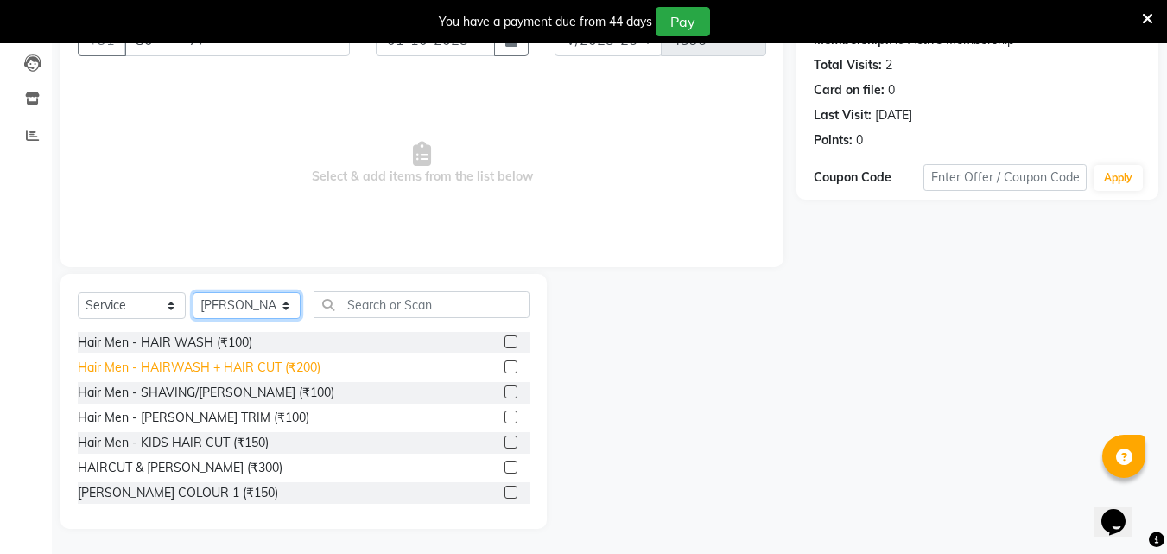
scroll to position [181, 0]
click at [258, 366] on div "Hair Men - HAIRWASH + HAIR CUT (₹200)" at bounding box center [199, 367] width 243 height 18
checkbox input "false"
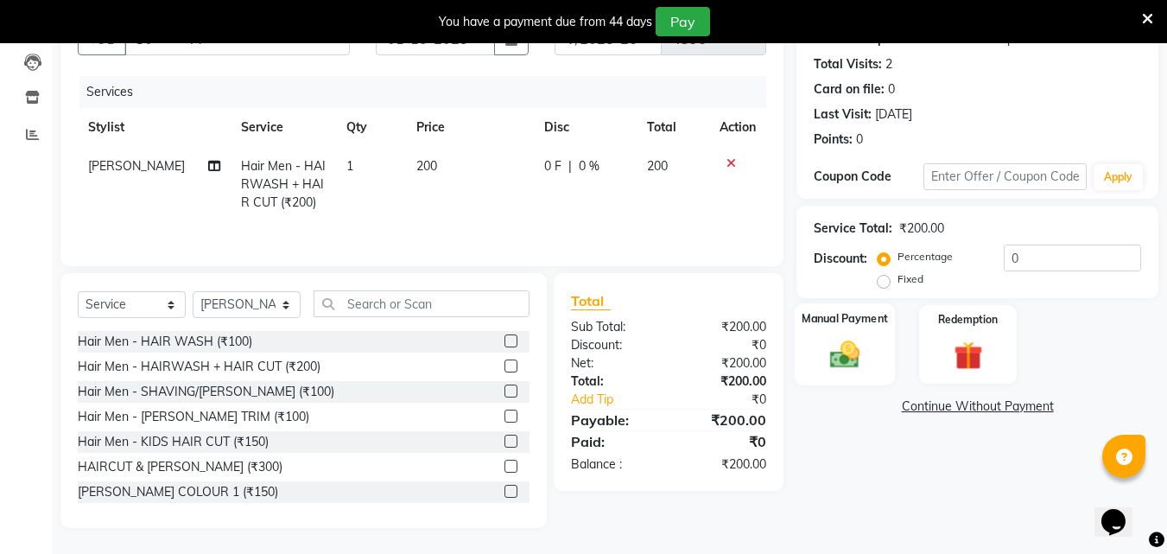
click at [839, 358] on img at bounding box center [845, 354] width 48 height 35
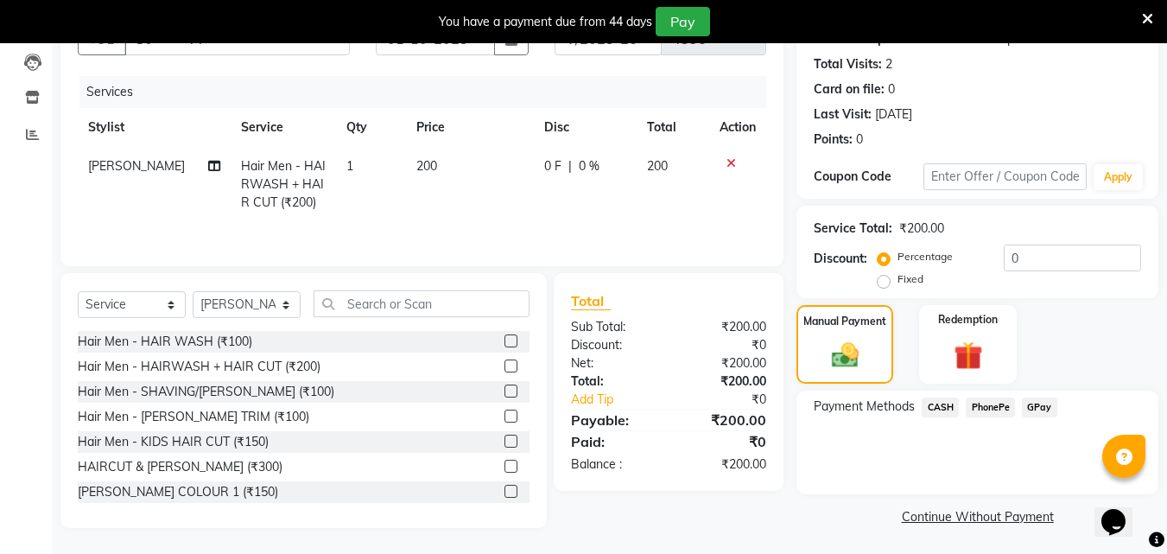
click at [994, 406] on span "PhonePe" at bounding box center [990, 408] width 49 height 20
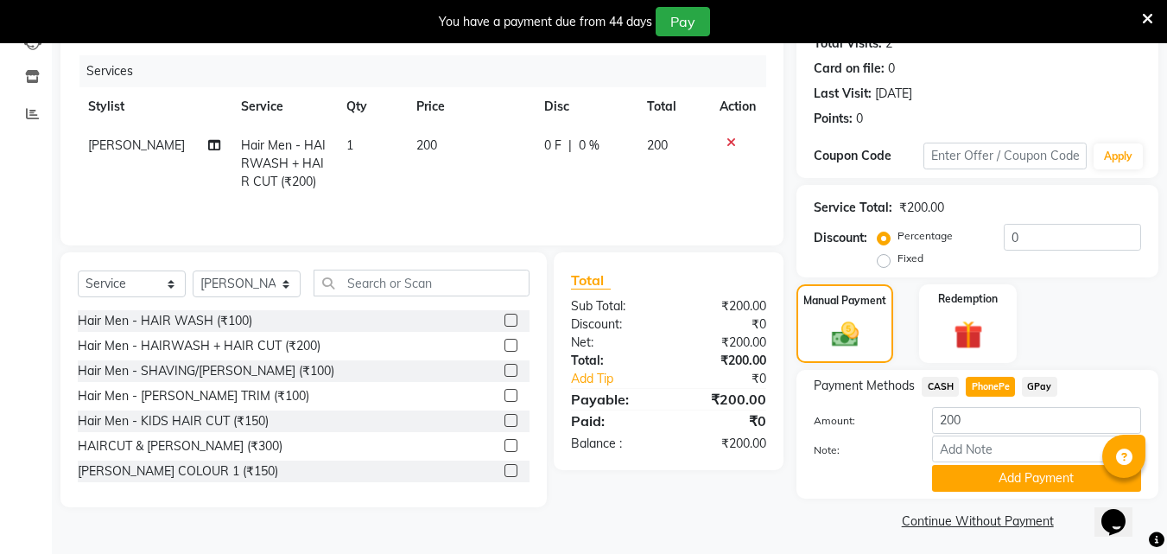
scroll to position [208, 0]
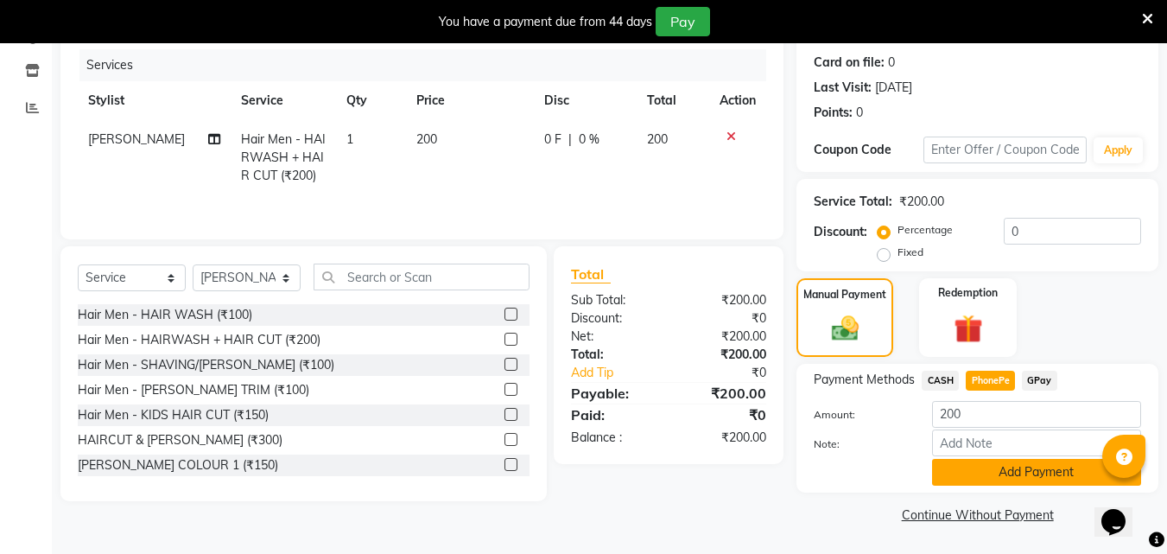
click at [1022, 465] on button "Add Payment" at bounding box center [1036, 472] width 209 height 27
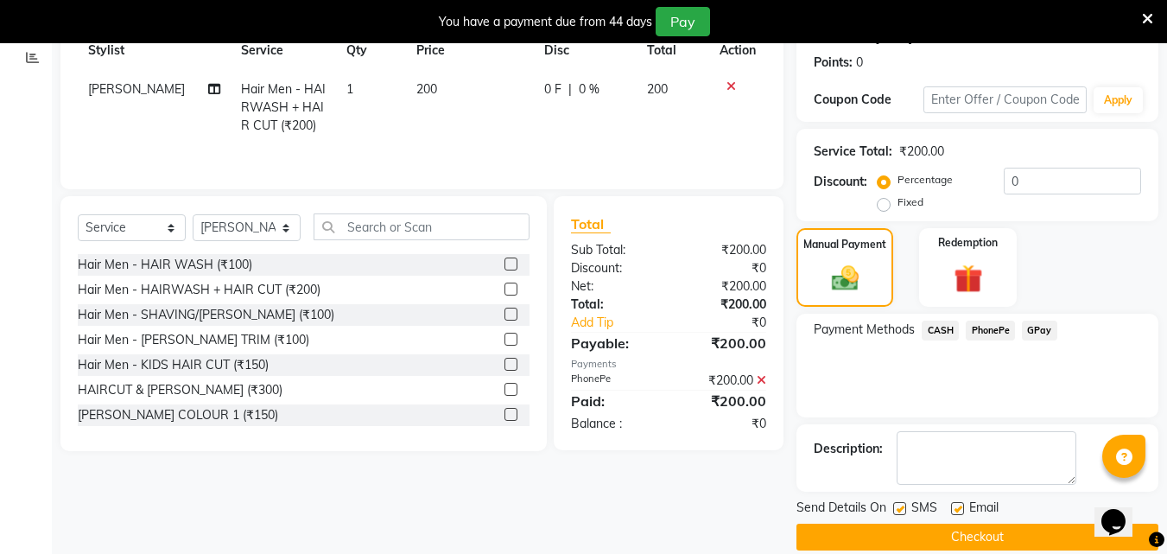
scroll to position [281, 0]
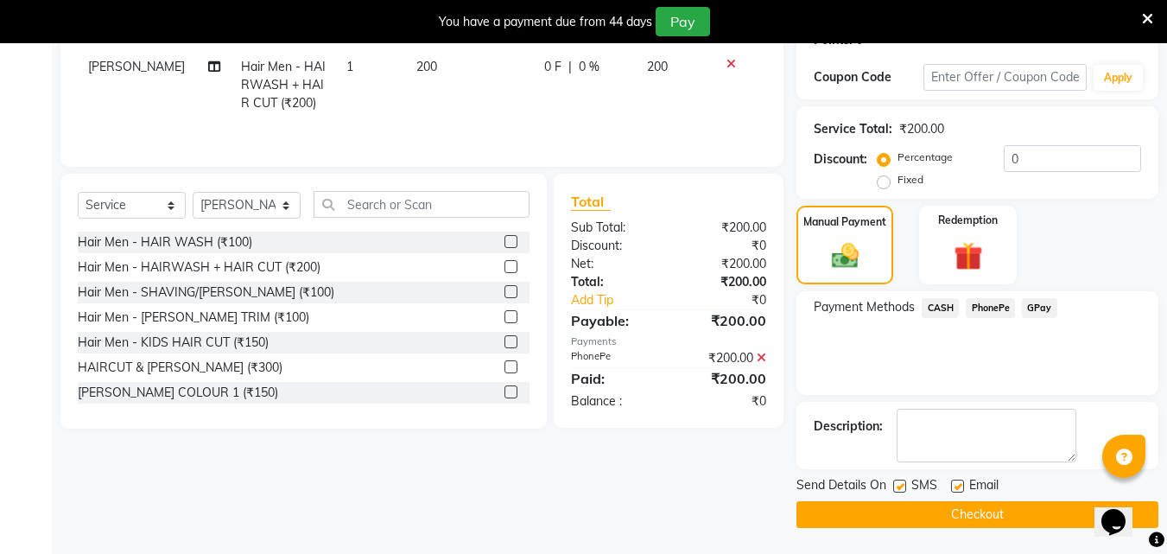
click at [928, 514] on button "Checkout" at bounding box center [978, 514] width 362 height 27
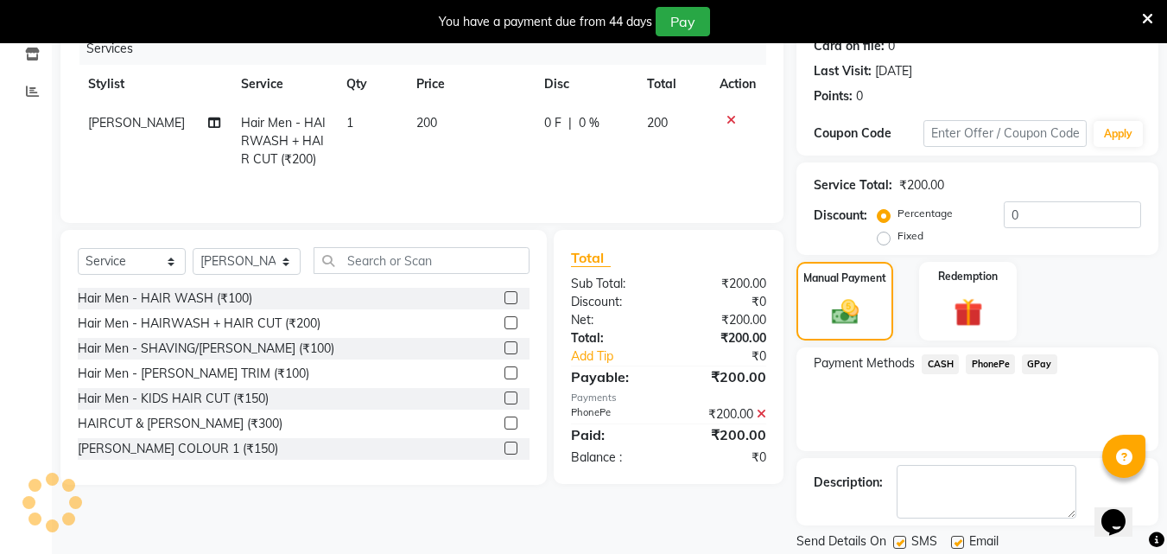
scroll to position [194, 0]
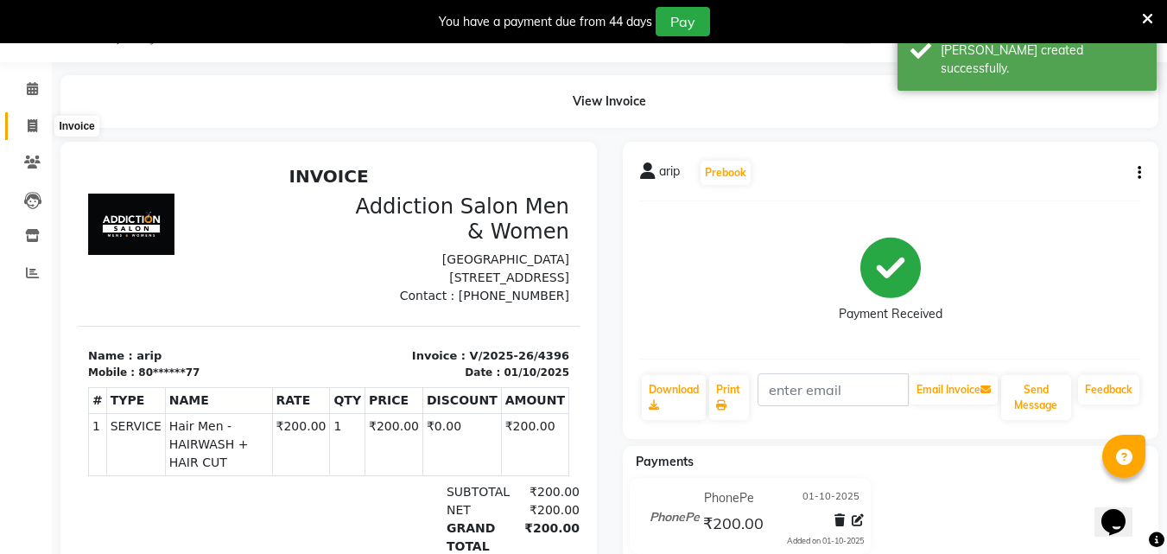
click at [38, 124] on span at bounding box center [32, 127] width 30 height 20
select select "6595"
select select "service"
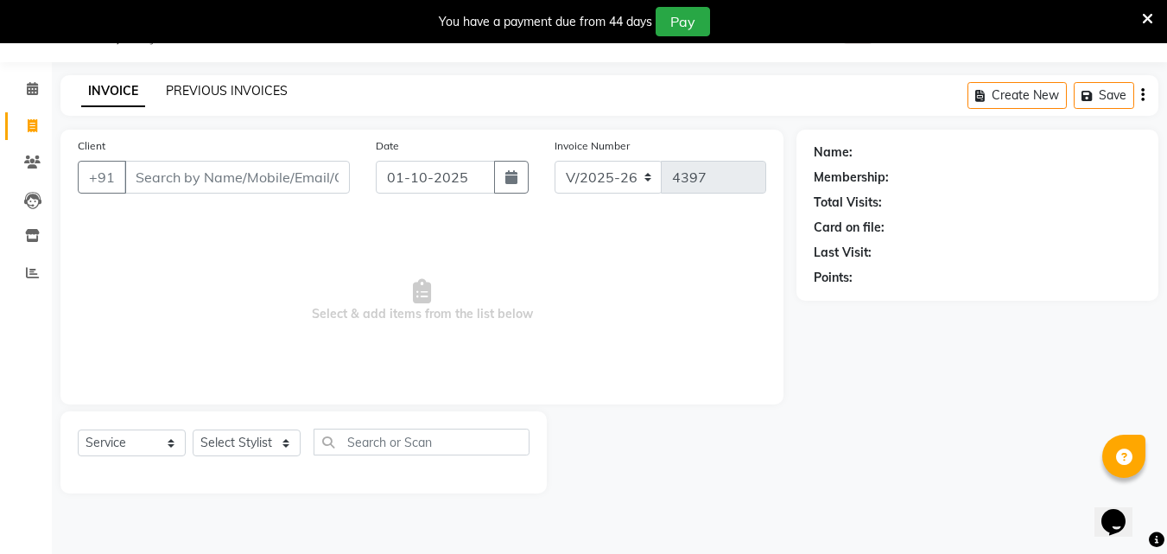
click at [195, 86] on link "PREVIOUS INVOICES" at bounding box center [227, 91] width 122 height 16
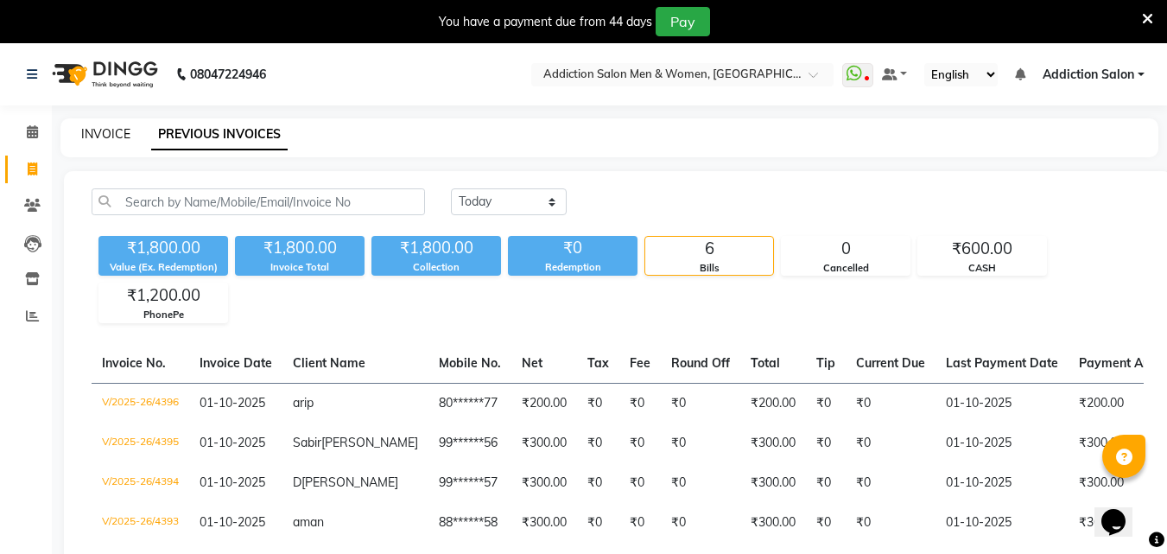
click at [109, 134] on link "INVOICE" at bounding box center [105, 134] width 49 height 16
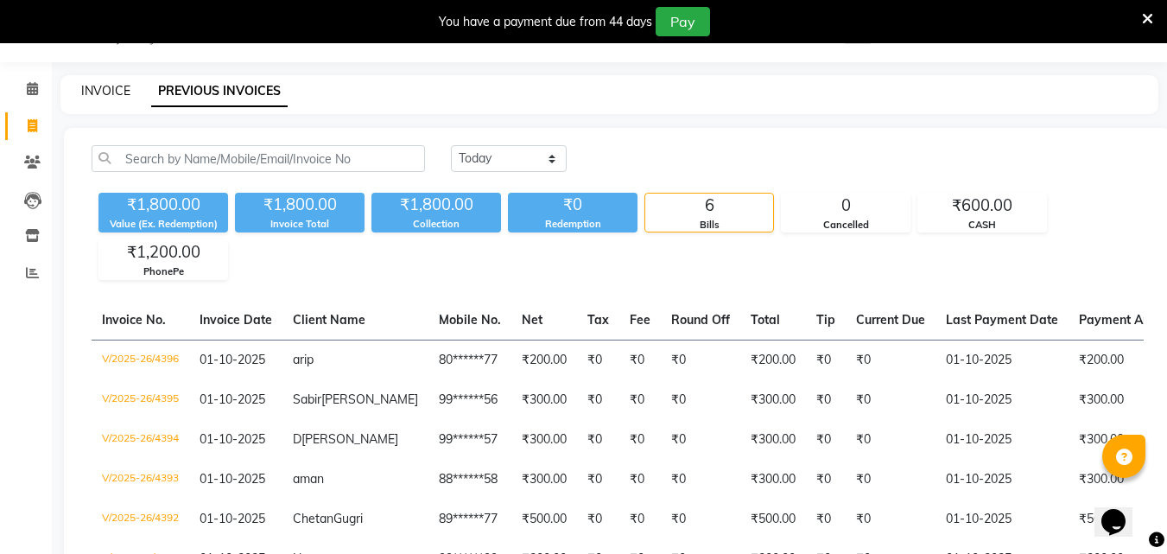
select select "service"
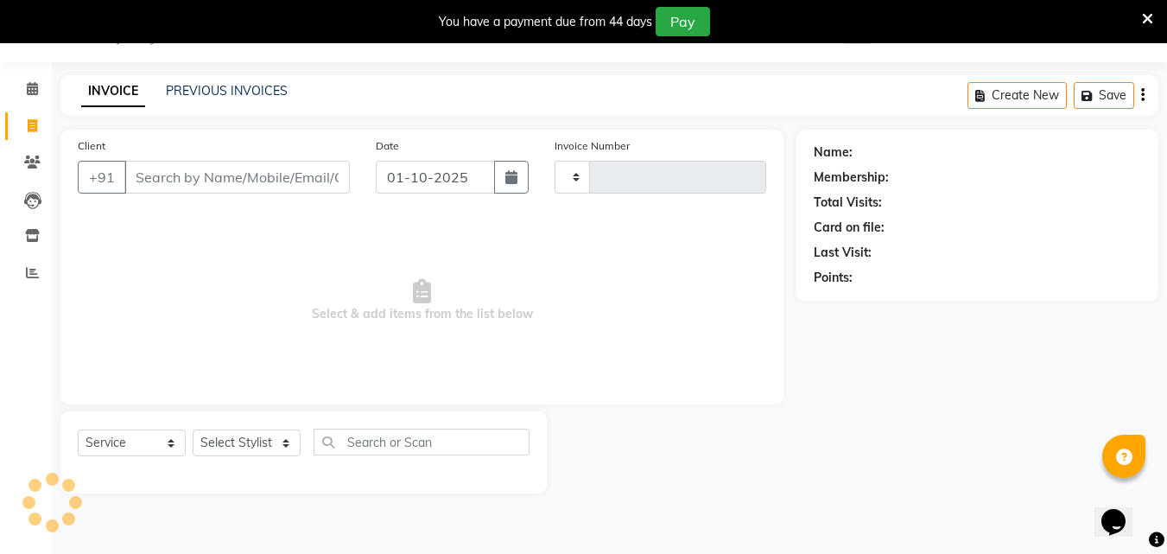
type input "4397"
select select "6595"
click at [184, 89] on link "PREVIOUS INVOICES" at bounding box center [227, 91] width 122 height 16
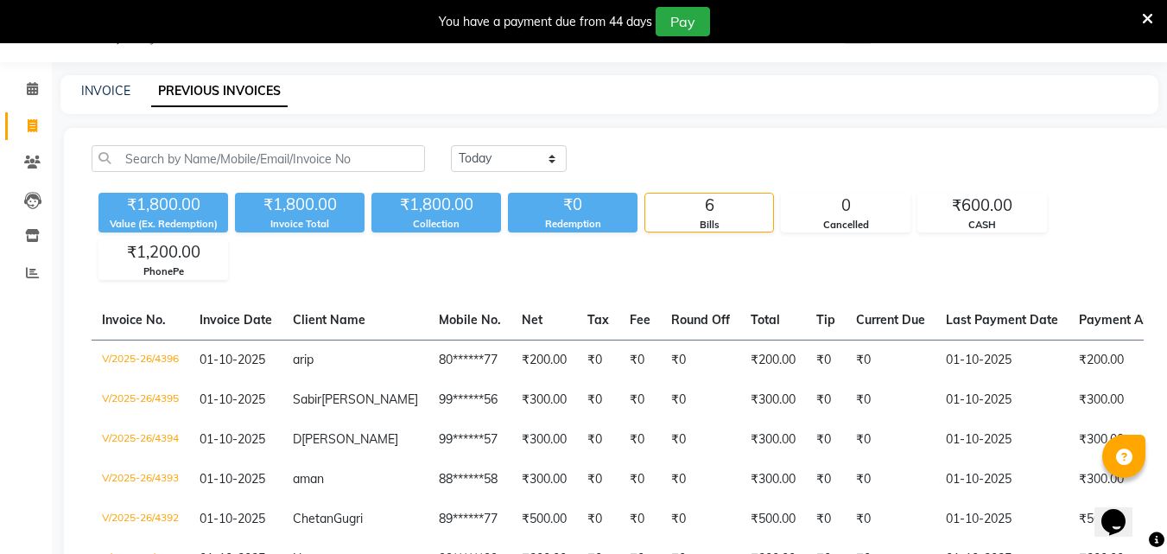
scroll to position [210, 0]
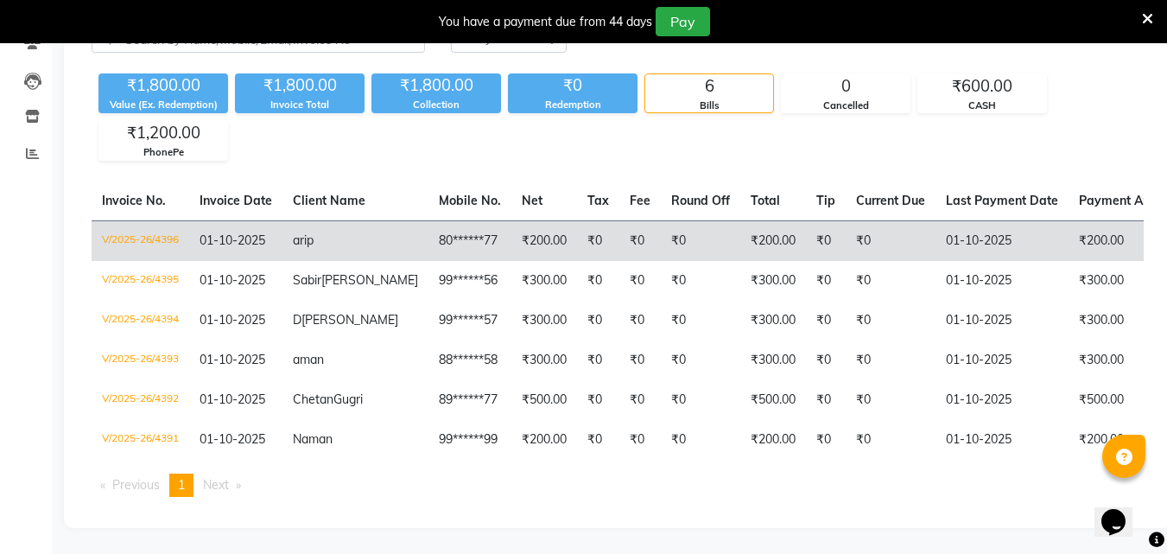
click at [258, 220] on td "01-10-2025" at bounding box center [235, 240] width 93 height 41
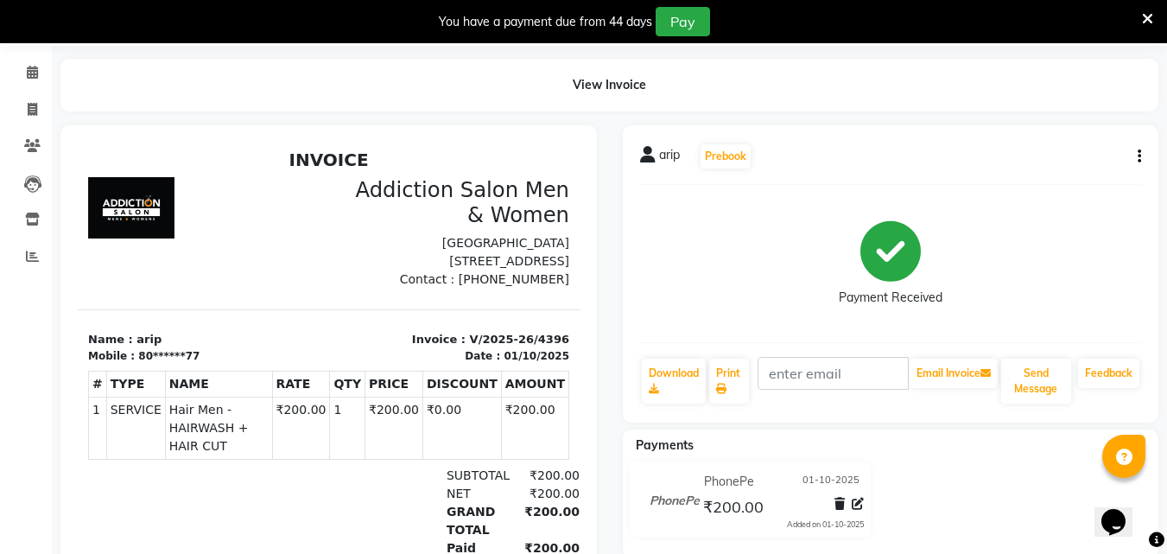
scroll to position [22, 0]
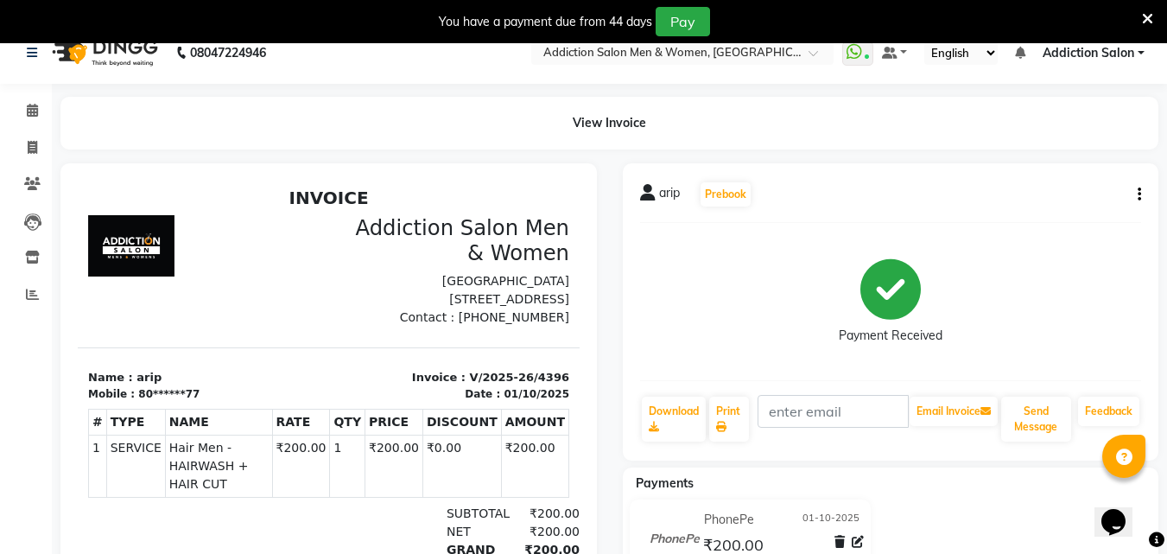
click at [1135, 192] on button "button" at bounding box center [1136, 195] width 10 height 18
click at [1042, 226] on div "Edit Invoice" at bounding box center [1054, 227] width 118 height 22
select select "service"
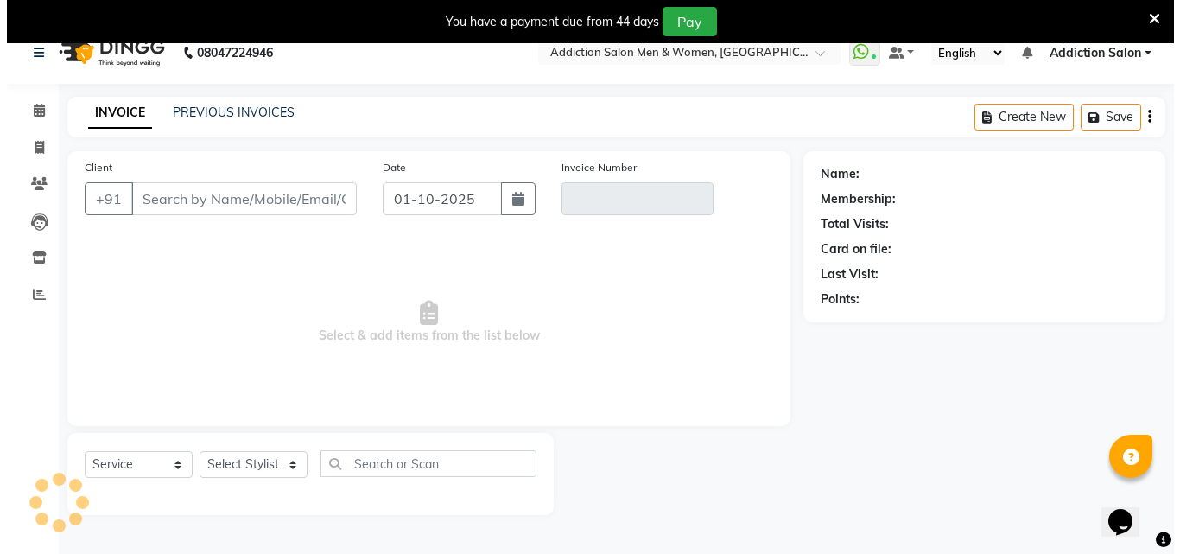
scroll to position [43, 0]
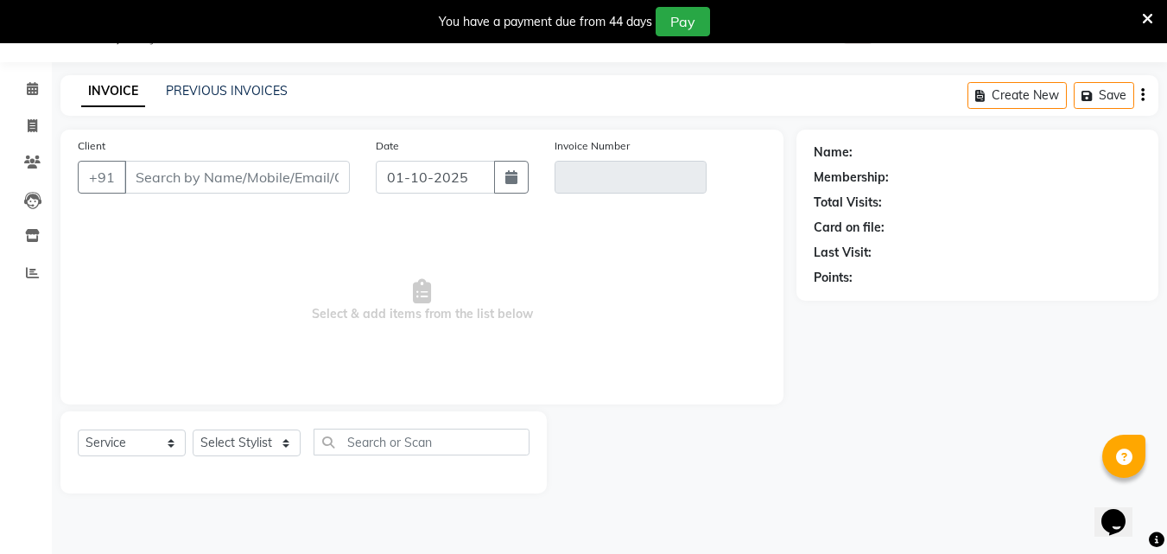
type input "80******77"
type input "V/2025-26/4396"
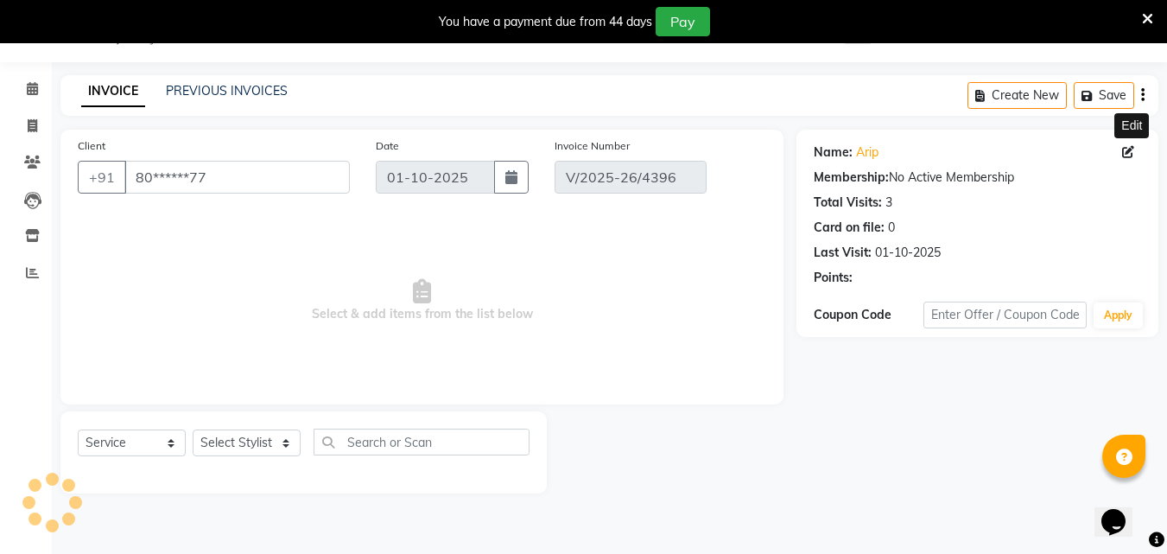
select select "select"
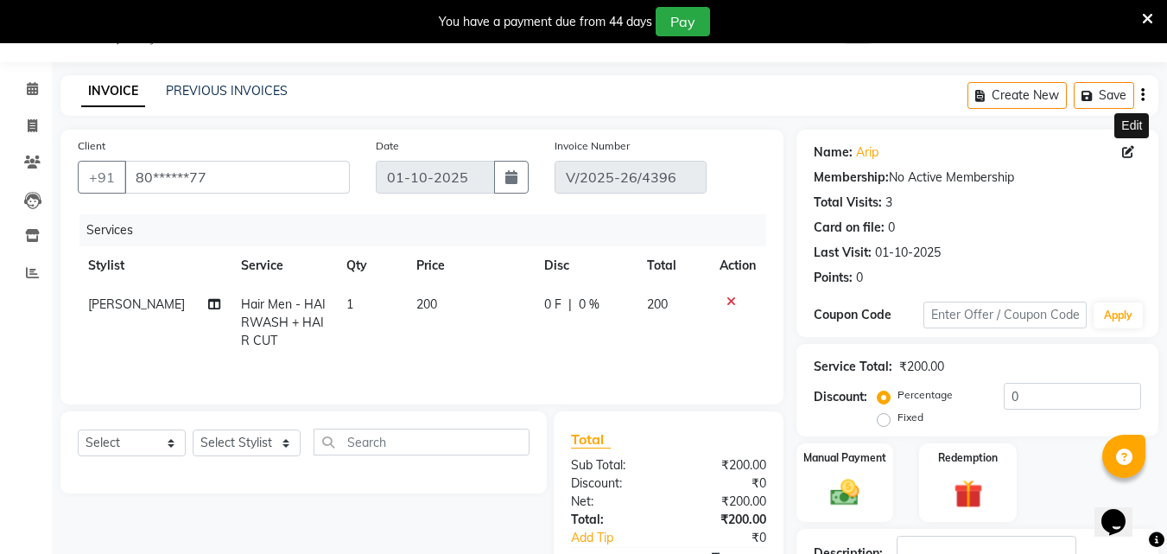
click at [1133, 155] on icon at bounding box center [1129, 152] width 12 height 12
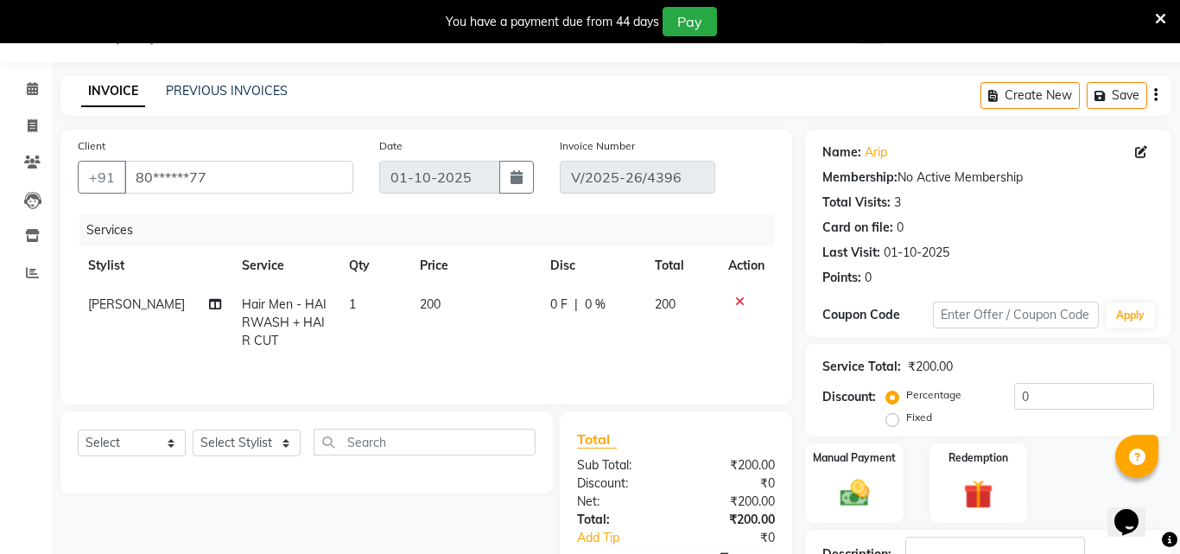
select select "[DEMOGRAPHIC_DATA]"
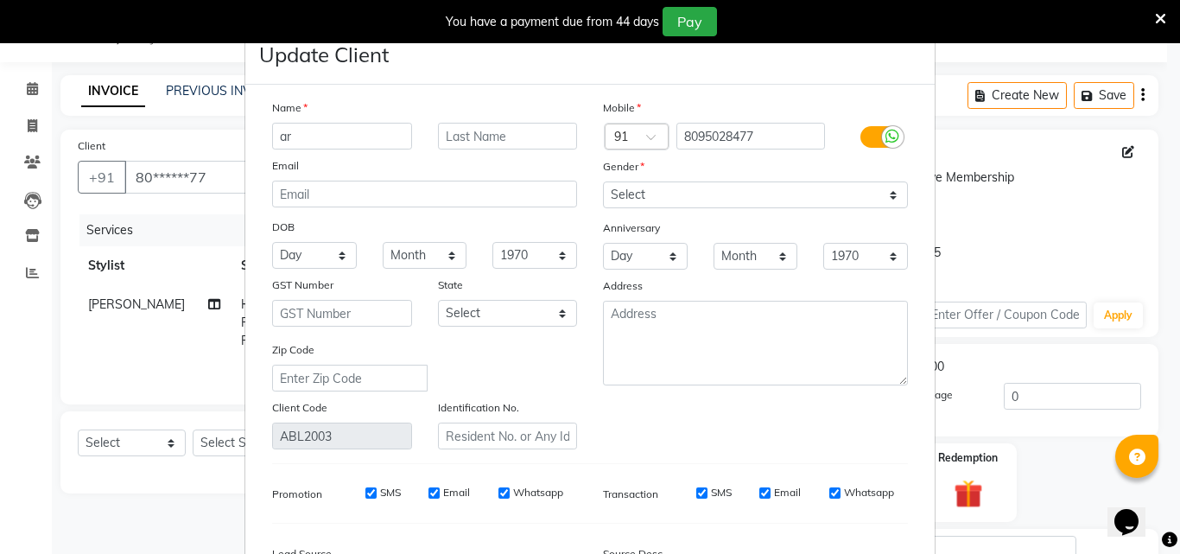
type input "a"
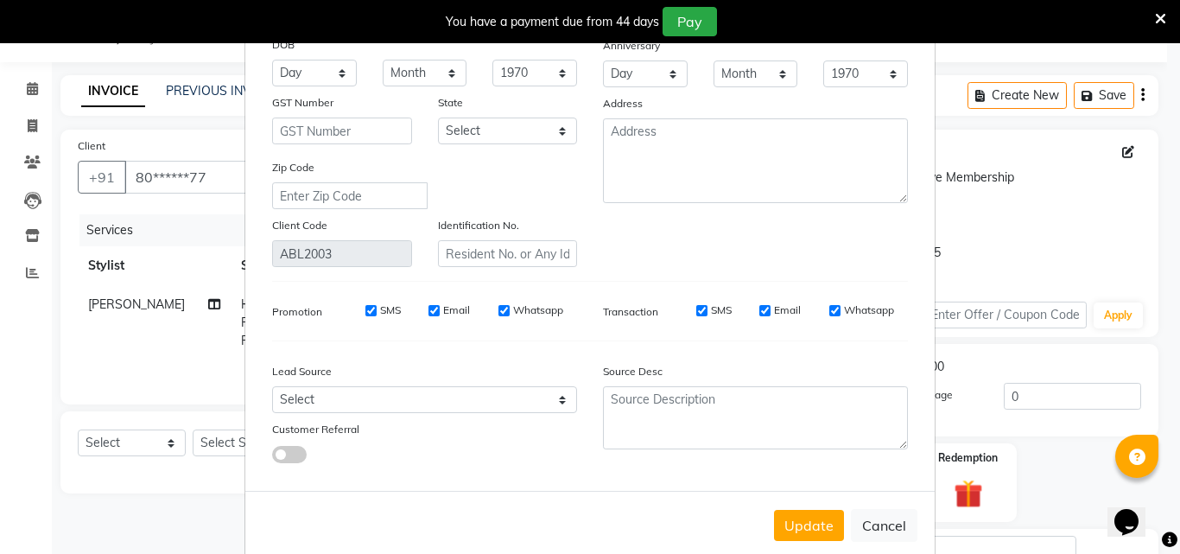
scroll to position [213, 0]
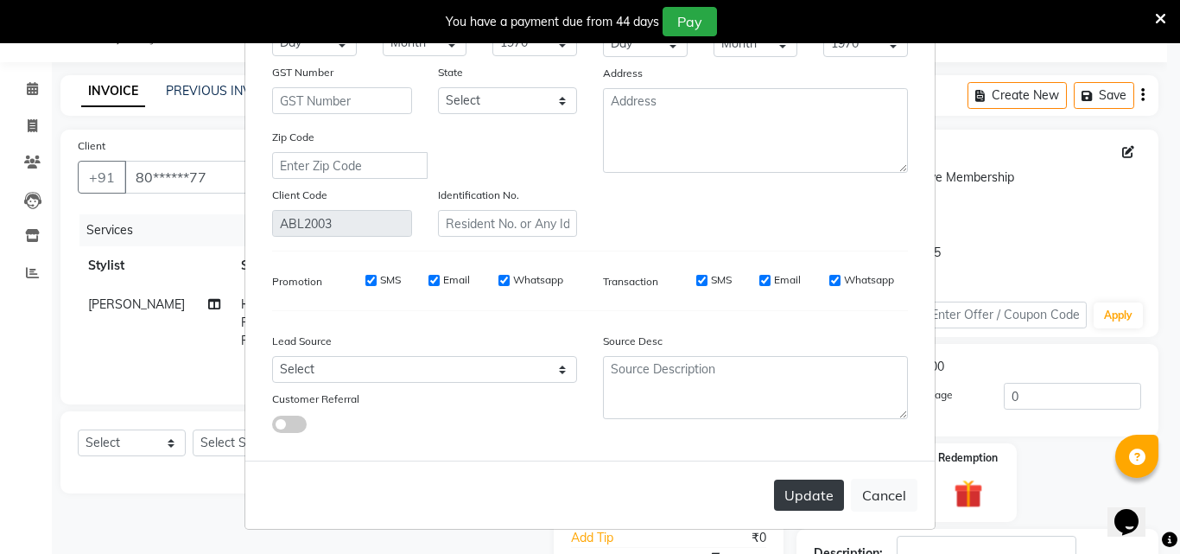
type input "Arif"
click at [813, 503] on button "Update" at bounding box center [809, 495] width 70 height 31
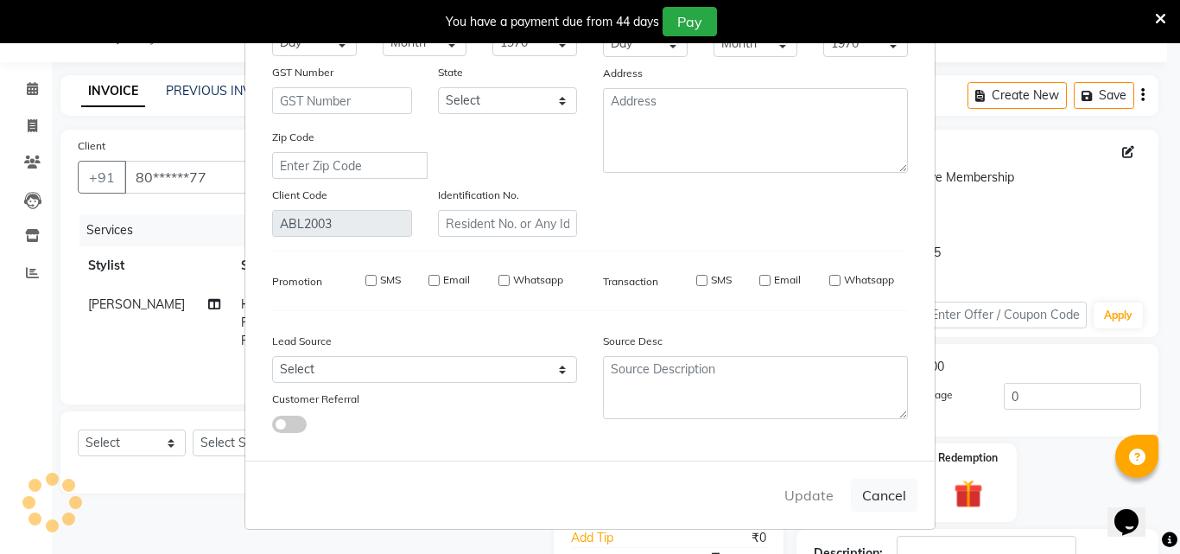
select select
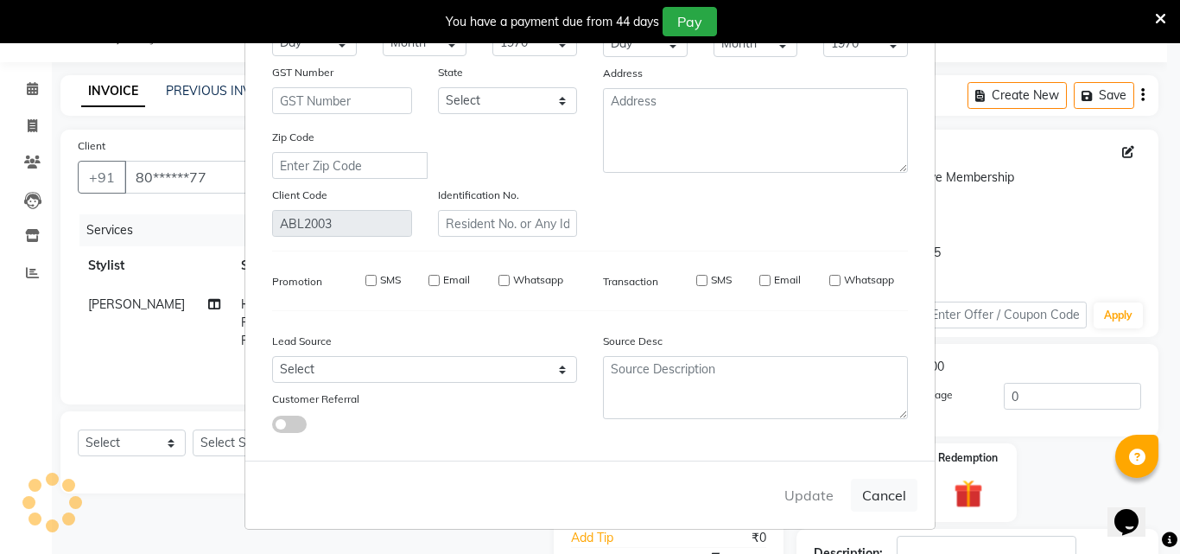
select select
checkbox input "false"
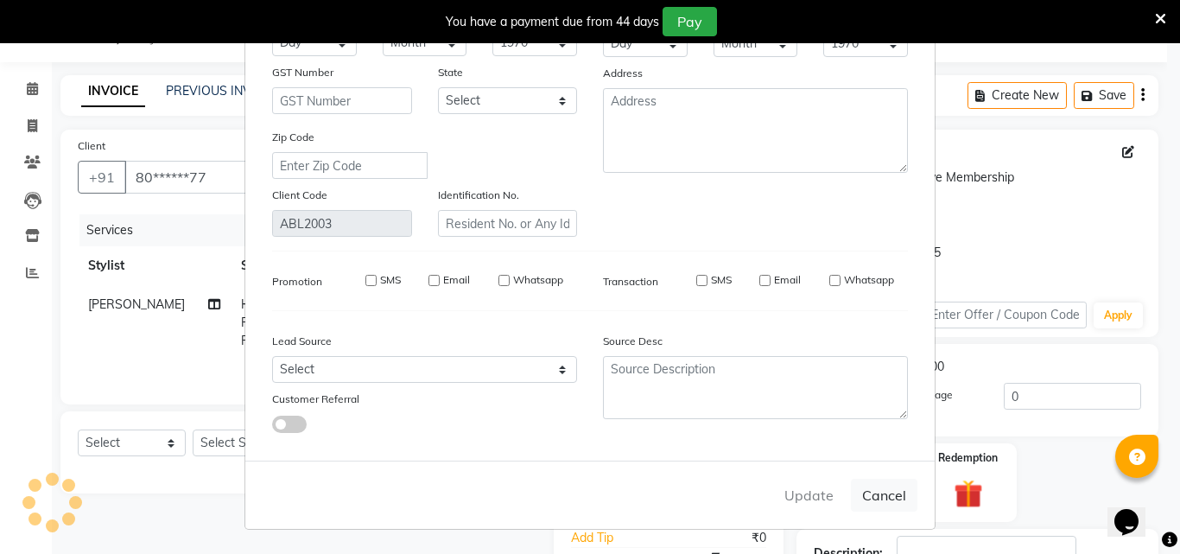
checkbox input "false"
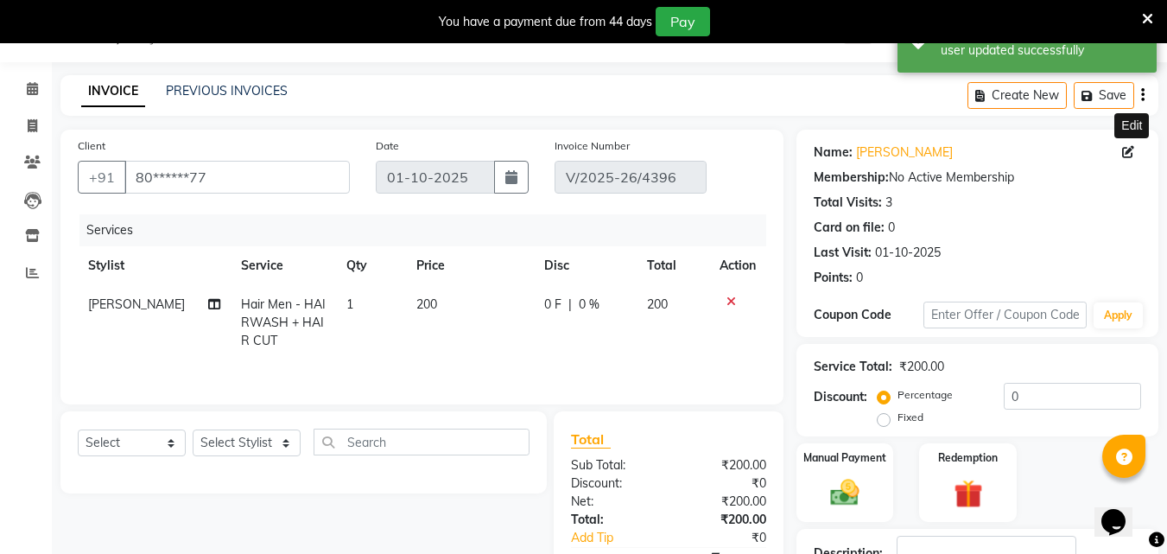
scroll to position [181, 0]
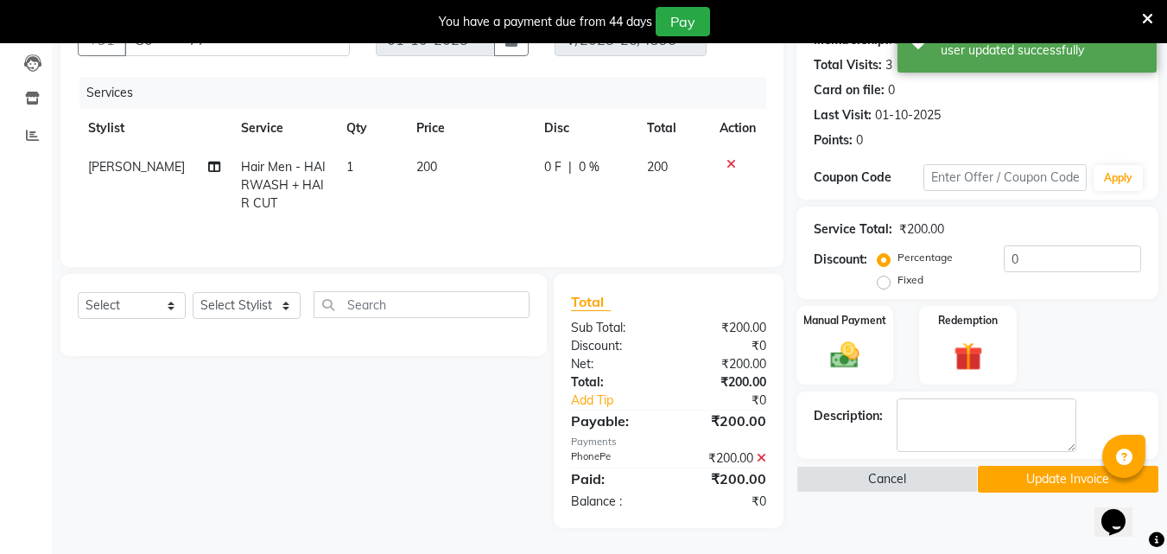
click at [995, 478] on button "Update Invoice" at bounding box center [1068, 479] width 181 height 27
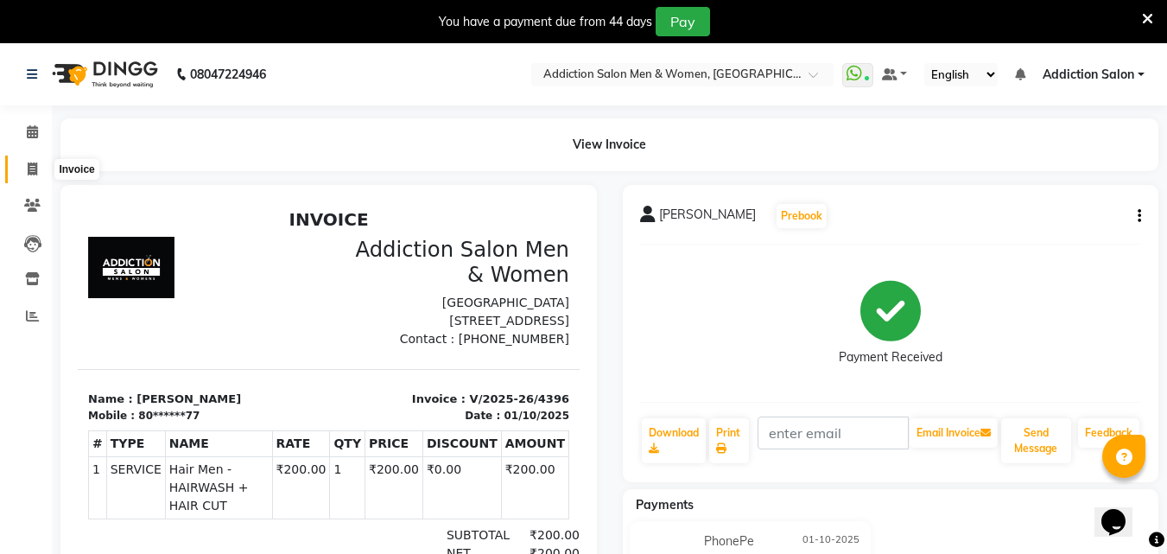
click at [22, 164] on span at bounding box center [32, 170] width 30 height 20
select select "6595"
select select "service"
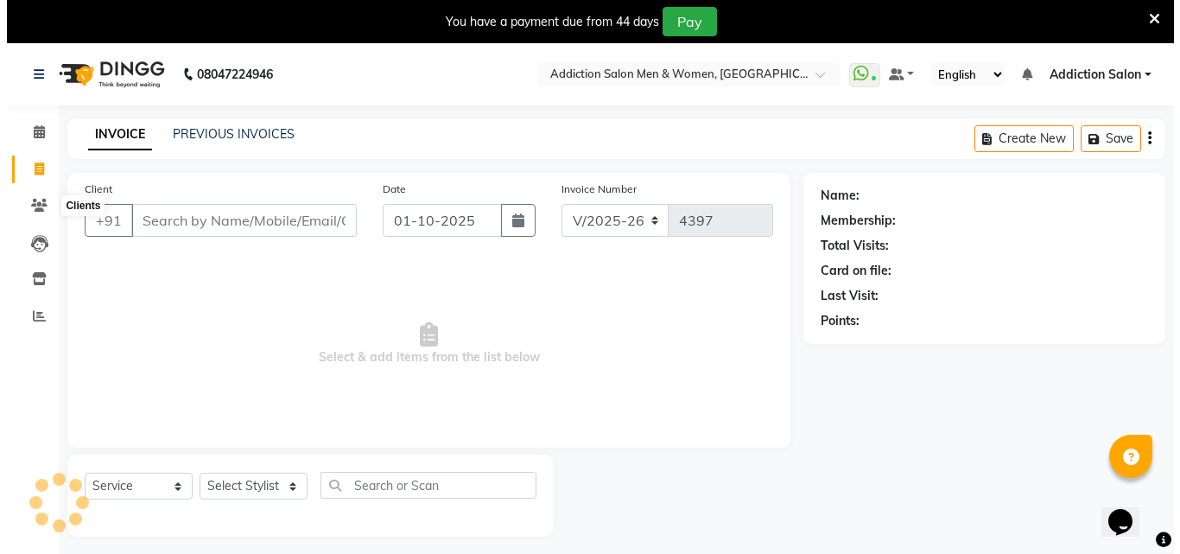
scroll to position [43, 0]
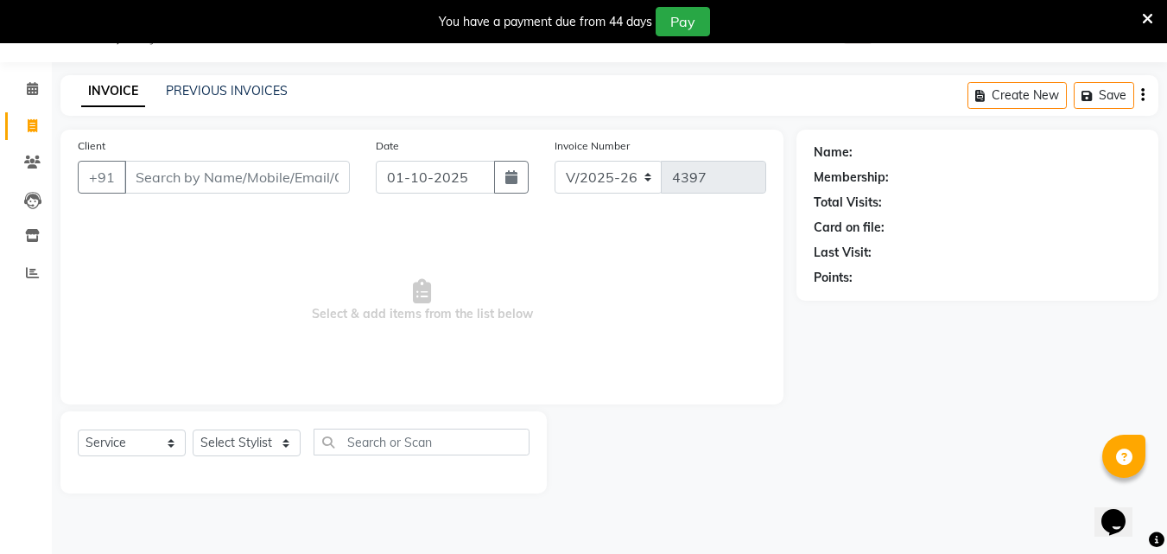
click at [236, 145] on div "Client +91" at bounding box center [214, 172] width 298 height 71
click at [158, 174] on input "Client" at bounding box center [237, 177] width 226 height 33
type input "7889657311"
click at [289, 169] on span "Add Client" at bounding box center [305, 177] width 68 height 17
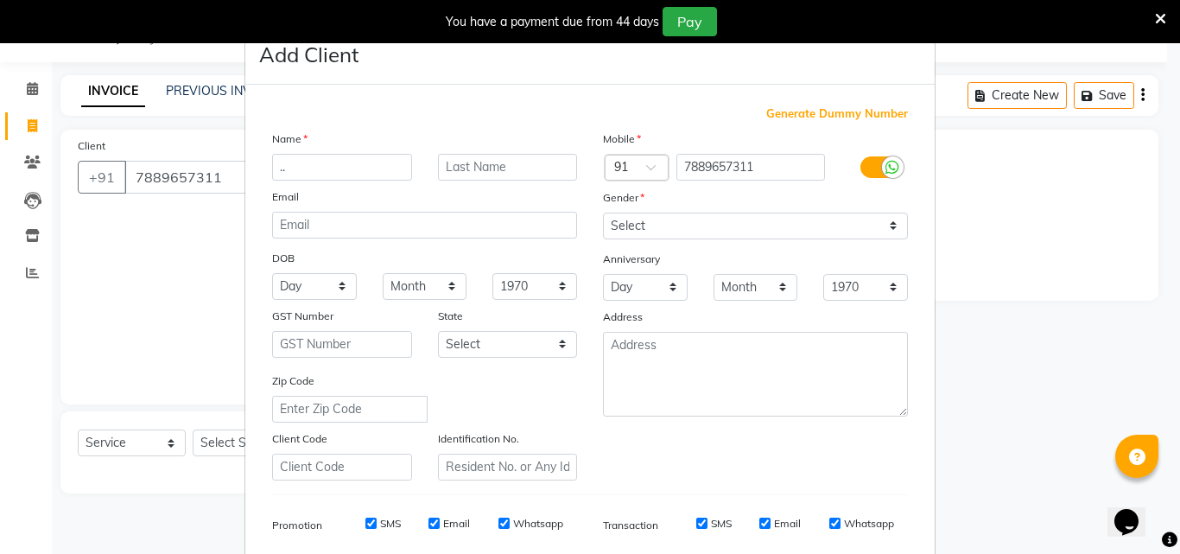
type input "."
type input "Dr.adnan"
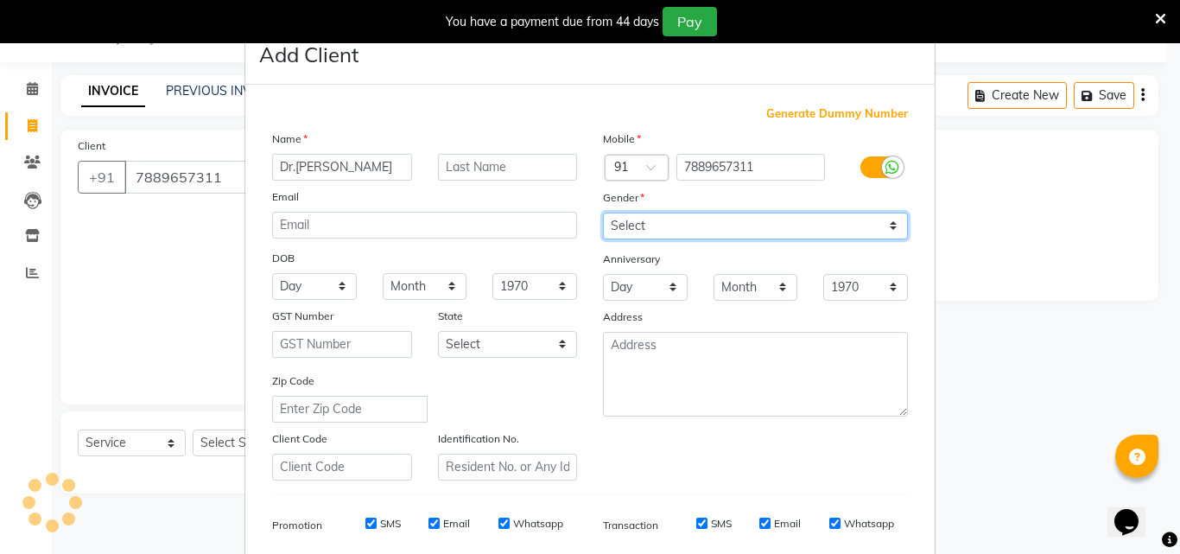
click at [632, 215] on select "Select [DEMOGRAPHIC_DATA] [DEMOGRAPHIC_DATA] Other Prefer Not To Say" at bounding box center [755, 226] width 305 height 27
select select "[DEMOGRAPHIC_DATA]"
click at [603, 213] on select "Select [DEMOGRAPHIC_DATA] [DEMOGRAPHIC_DATA] Other Prefer Not To Say" at bounding box center [755, 226] width 305 height 27
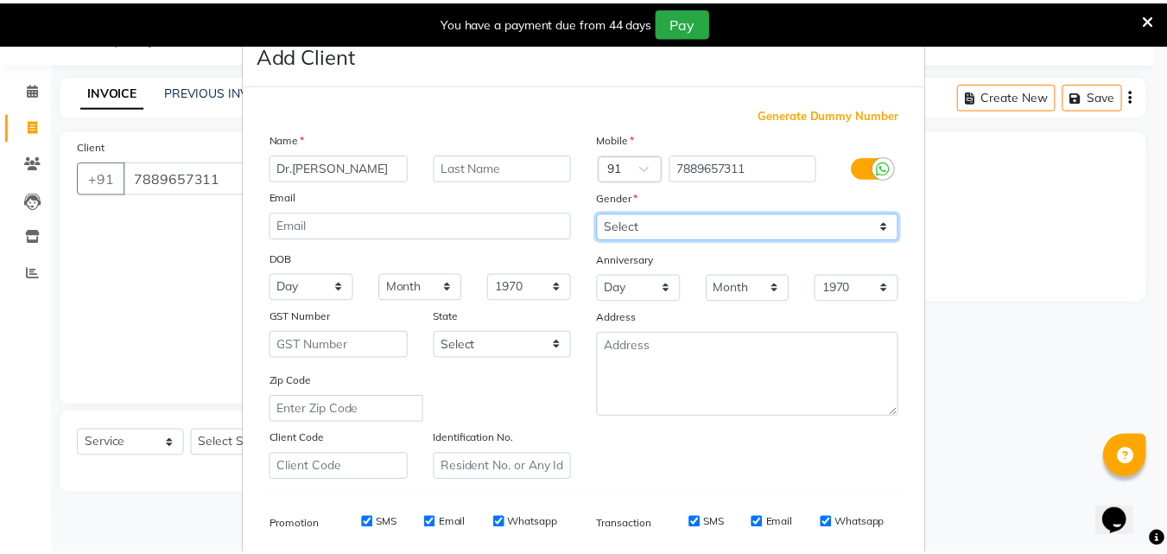
scroll to position [244, 0]
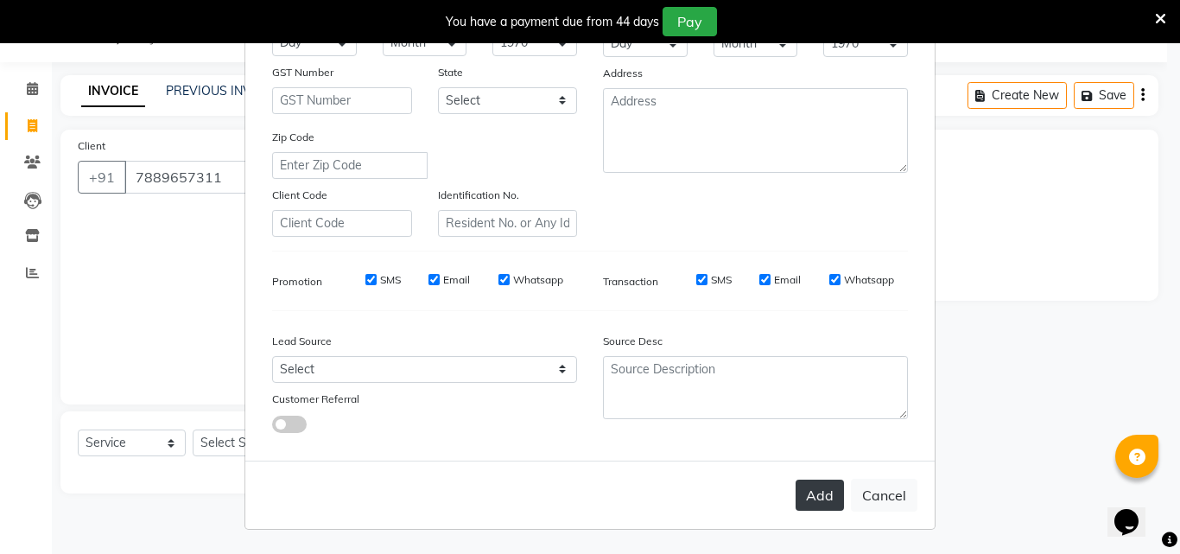
click at [811, 510] on button "Add" at bounding box center [820, 495] width 48 height 31
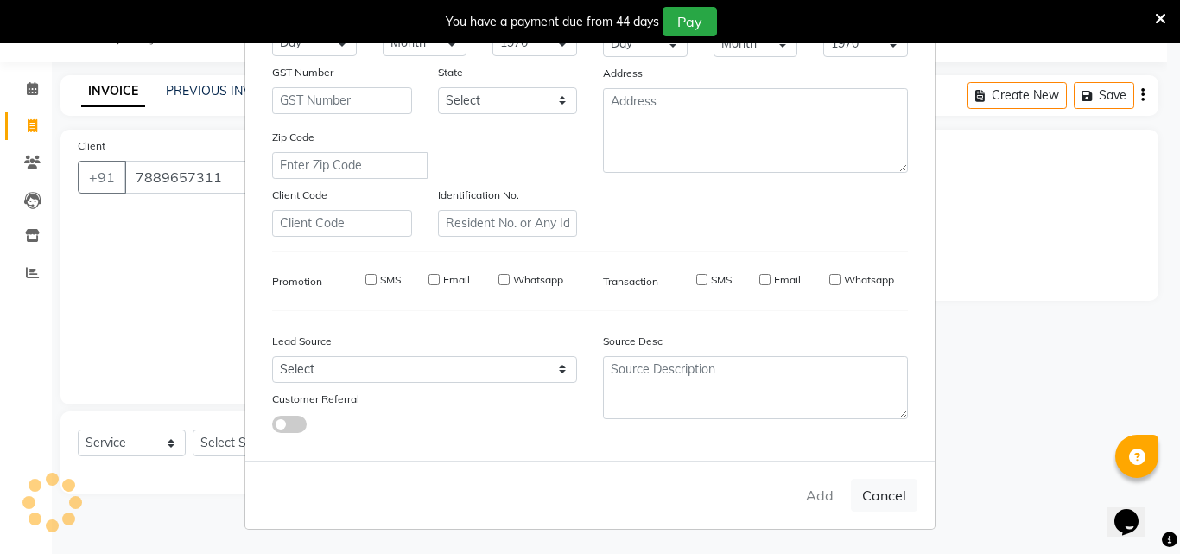
type input "78******11"
select select
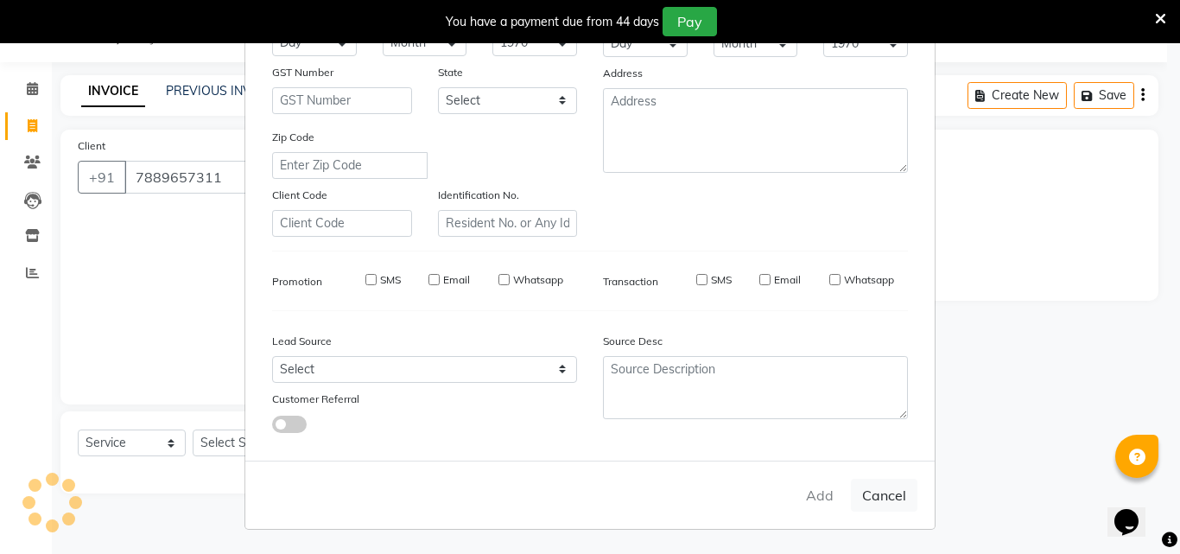
select select
checkbox input "false"
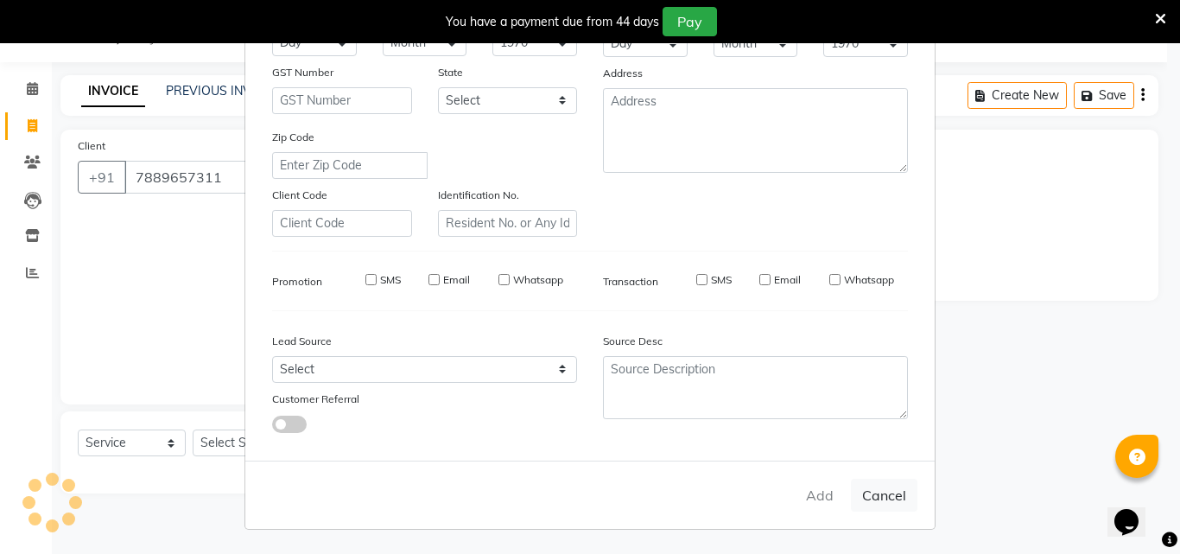
checkbox input "false"
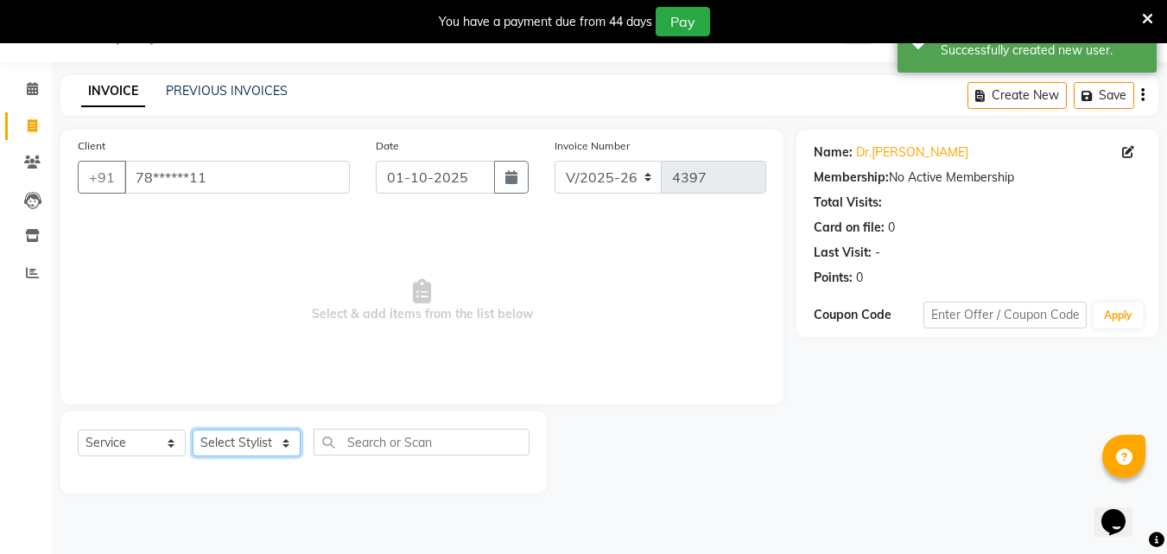
click at [289, 449] on select "Select Stylist Addiction Salon ANJALI BANSIKA [PERSON_NAME] [PERSON_NAME] [PERS…" at bounding box center [247, 442] width 108 height 27
select select "61697"
click at [193, 429] on select "Select Stylist Addiction Salon ANJALI BANSIKA [PERSON_NAME] [PERSON_NAME] [PERS…" at bounding box center [247, 442] width 108 height 27
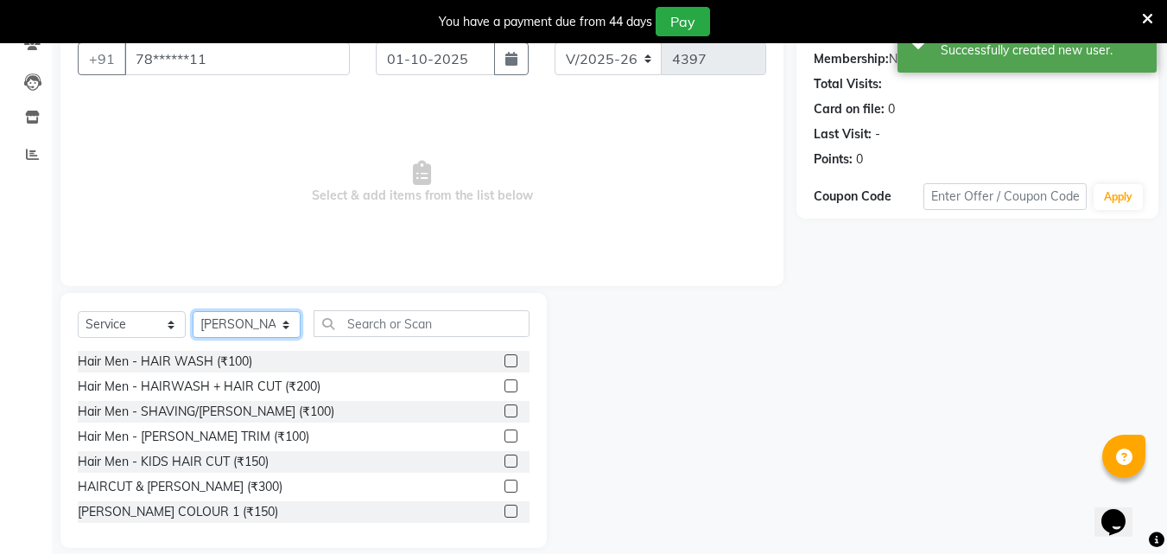
scroll to position [181, 0]
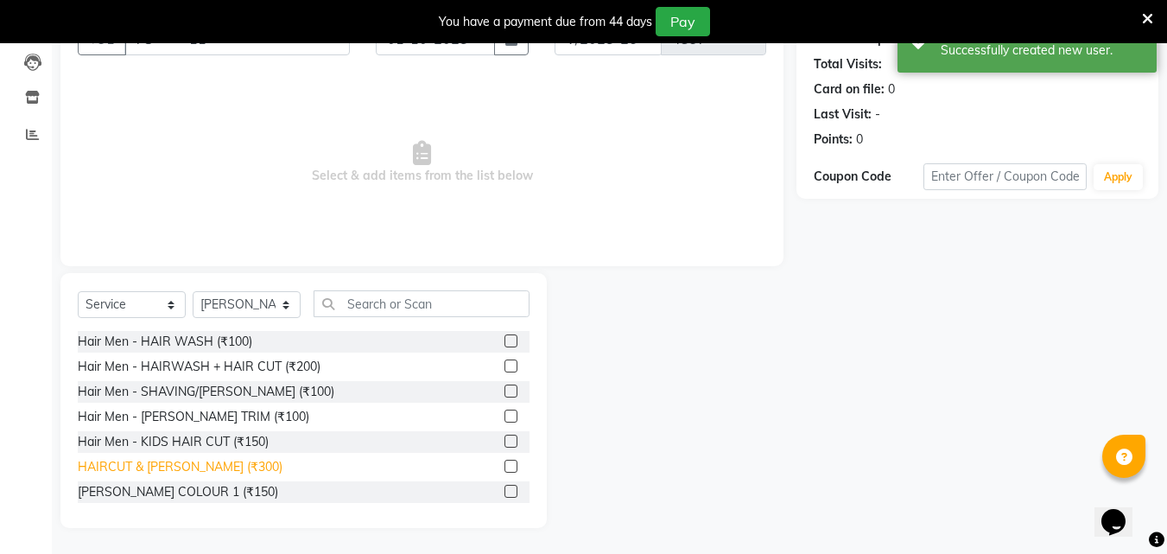
click at [187, 473] on div "HAIRCUT & [PERSON_NAME] (₹300)" at bounding box center [180, 467] width 205 height 18
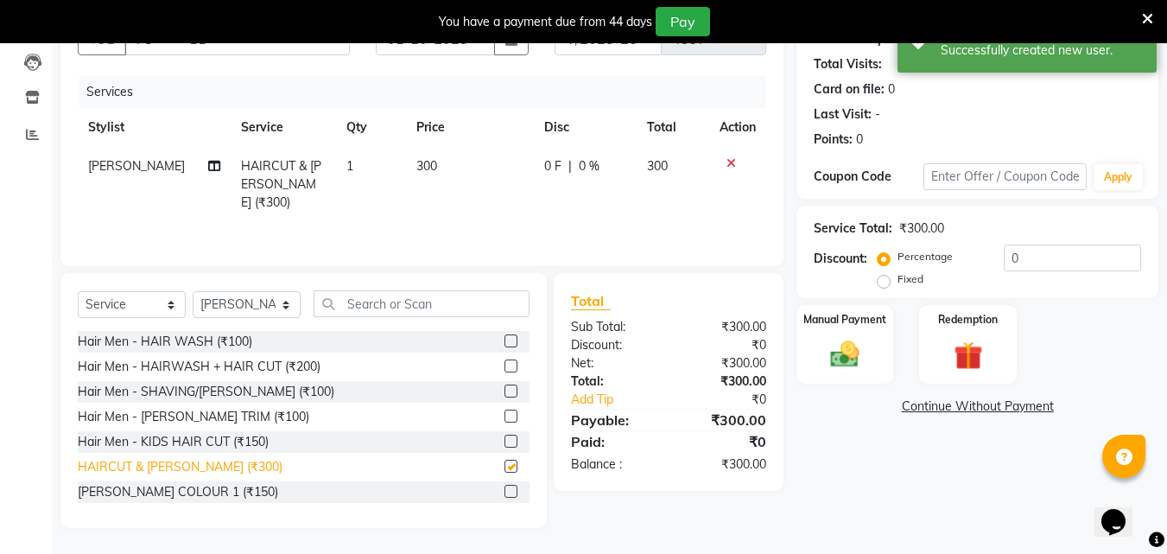
checkbox input "false"
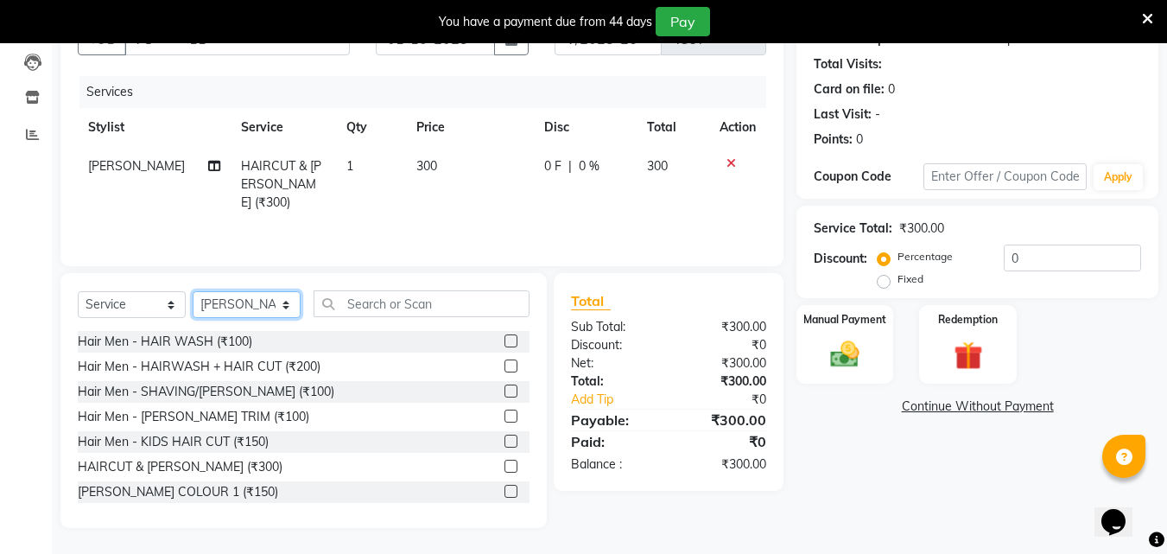
click at [257, 301] on select "Select Stylist Addiction Salon ANJALI BANSIKA [PERSON_NAME] [PERSON_NAME] [PERS…" at bounding box center [247, 304] width 108 height 27
select select "93081"
click at [193, 291] on select "Select Stylist Addiction Salon ANJALI BANSIKA [PERSON_NAME] [PERSON_NAME] [PERS…" at bounding box center [247, 304] width 108 height 27
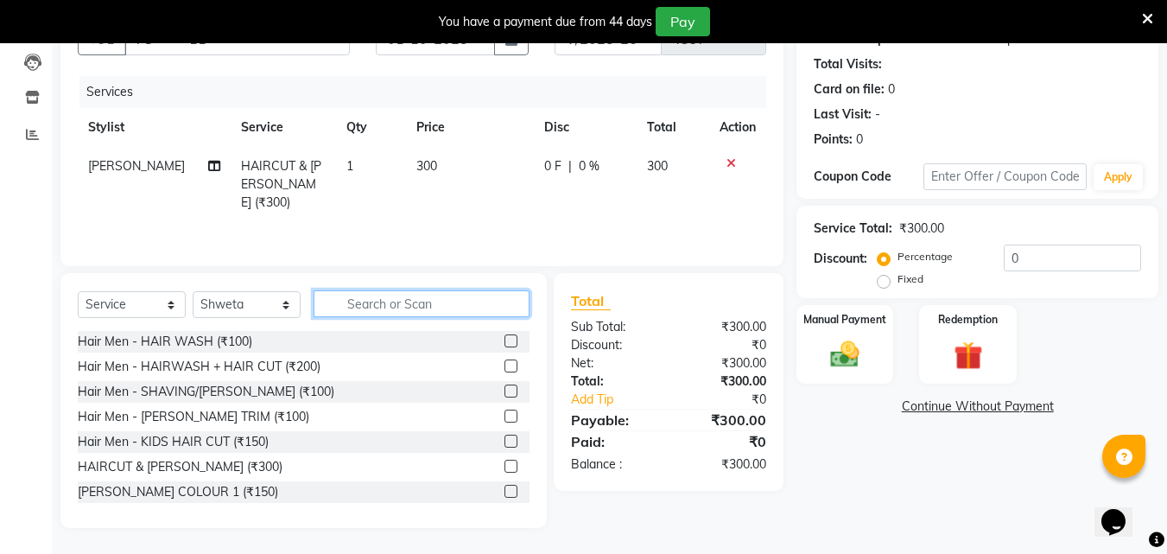
click at [455, 310] on input "text" at bounding box center [422, 303] width 216 height 27
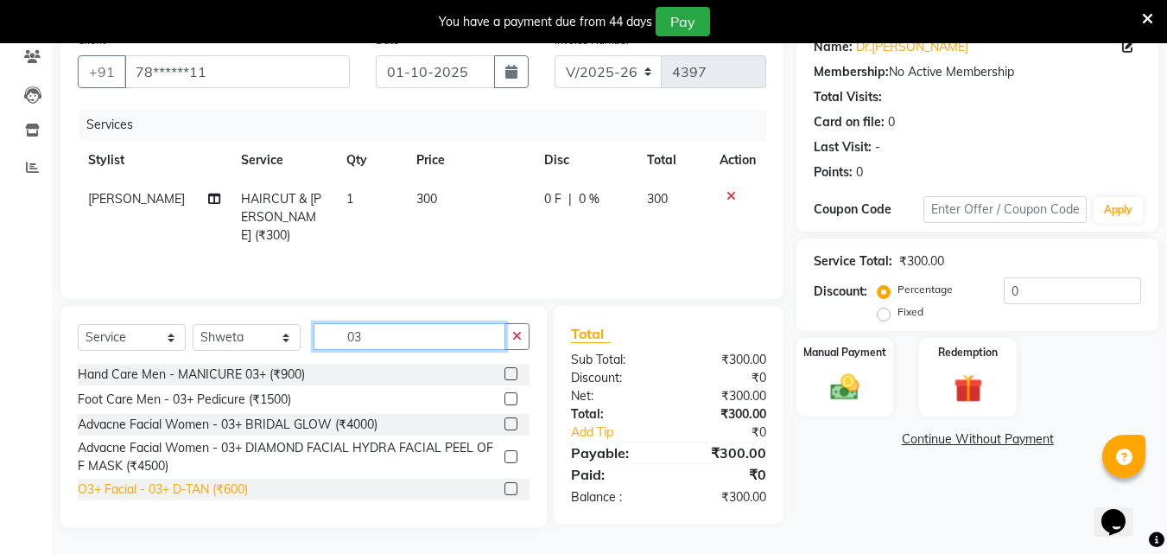
type input "03"
click at [239, 484] on div "O3+ Facial - 03+ D-TAN (₹600)" at bounding box center [163, 489] width 170 height 18
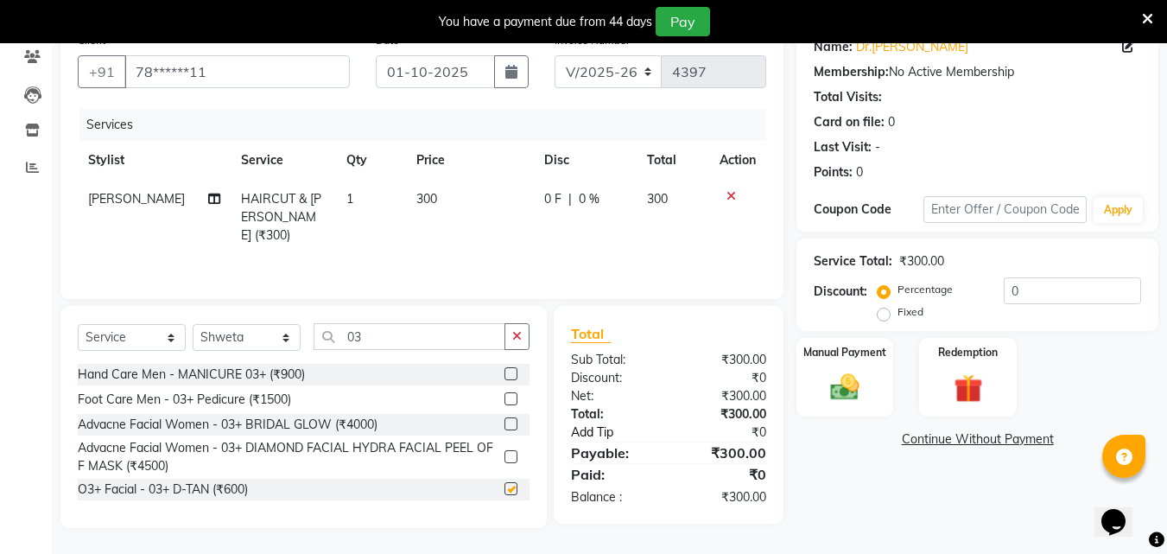
checkbox input "false"
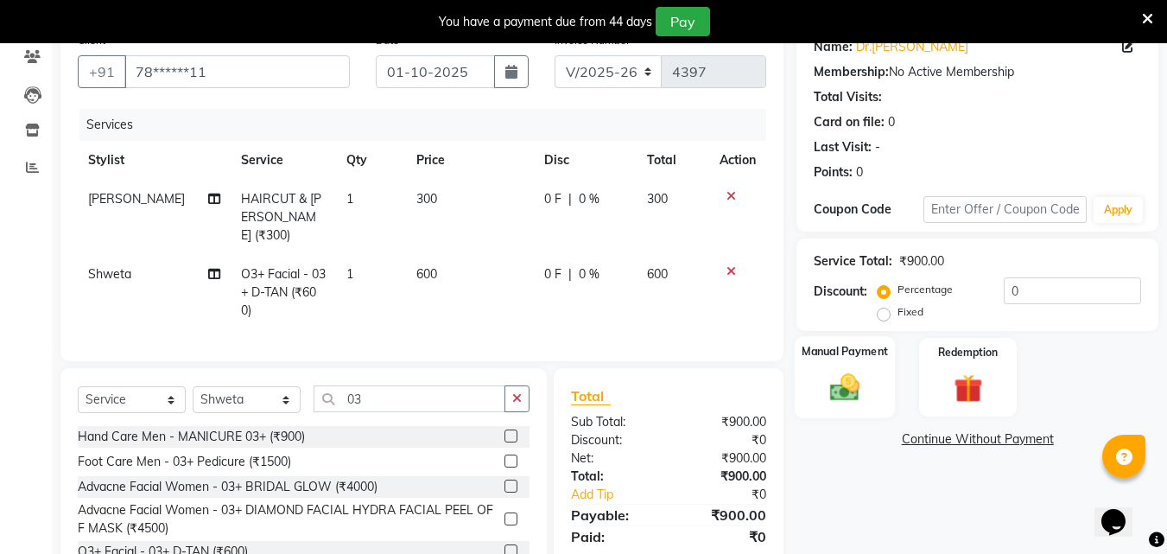
click at [845, 383] on img at bounding box center [845, 387] width 48 height 35
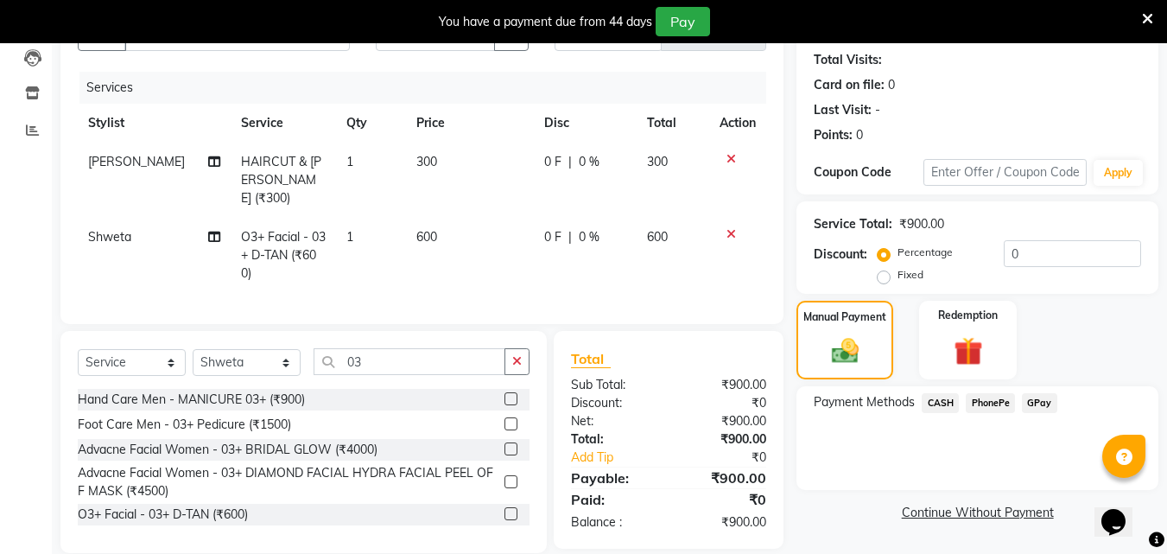
scroll to position [206, 0]
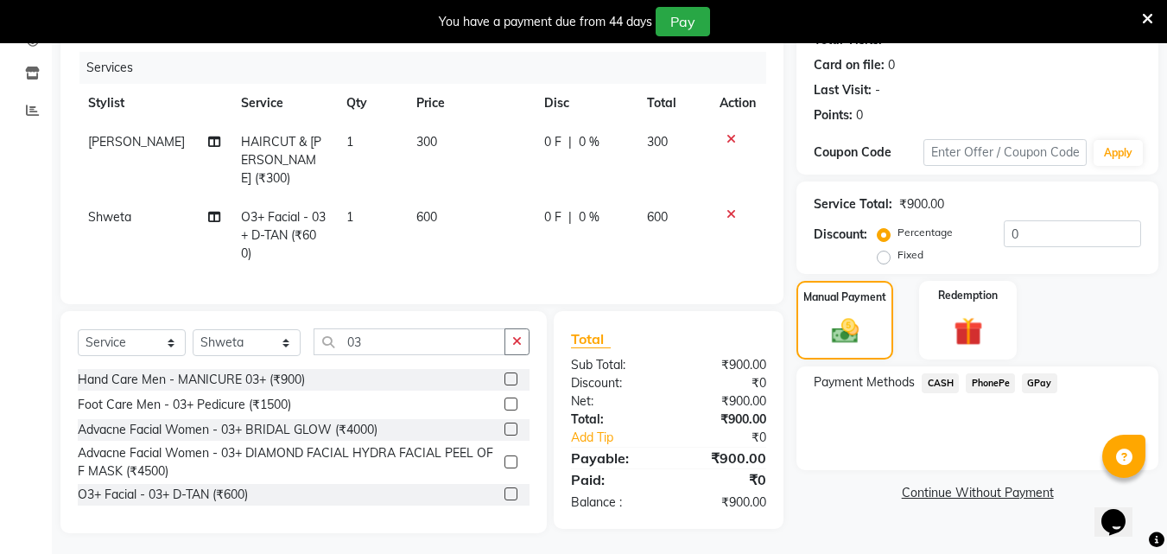
click at [994, 384] on span "PhonePe" at bounding box center [990, 383] width 49 height 20
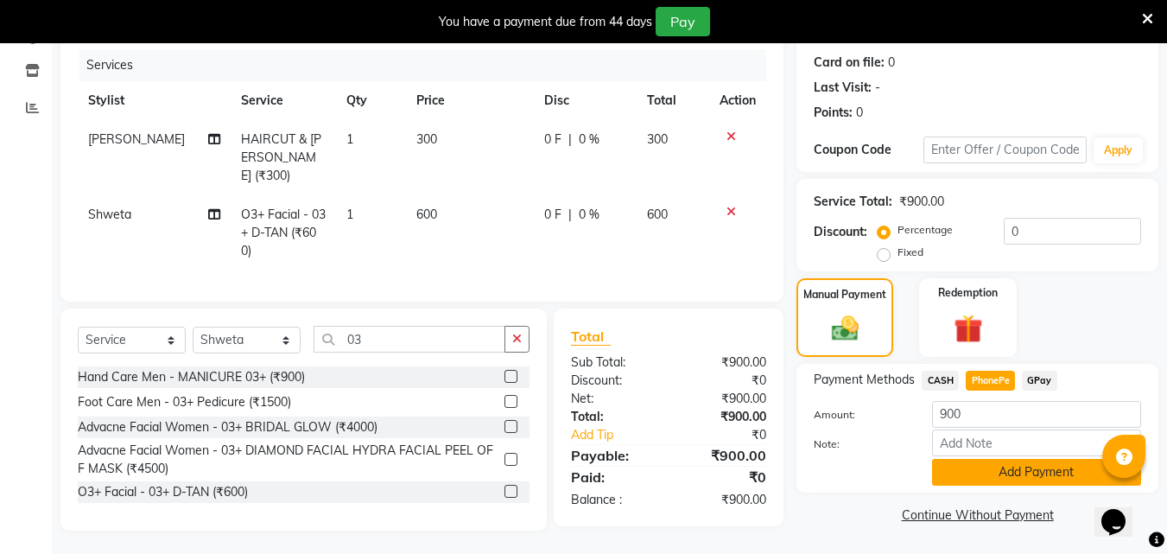
click at [994, 462] on button "Add Payment" at bounding box center [1036, 472] width 209 height 27
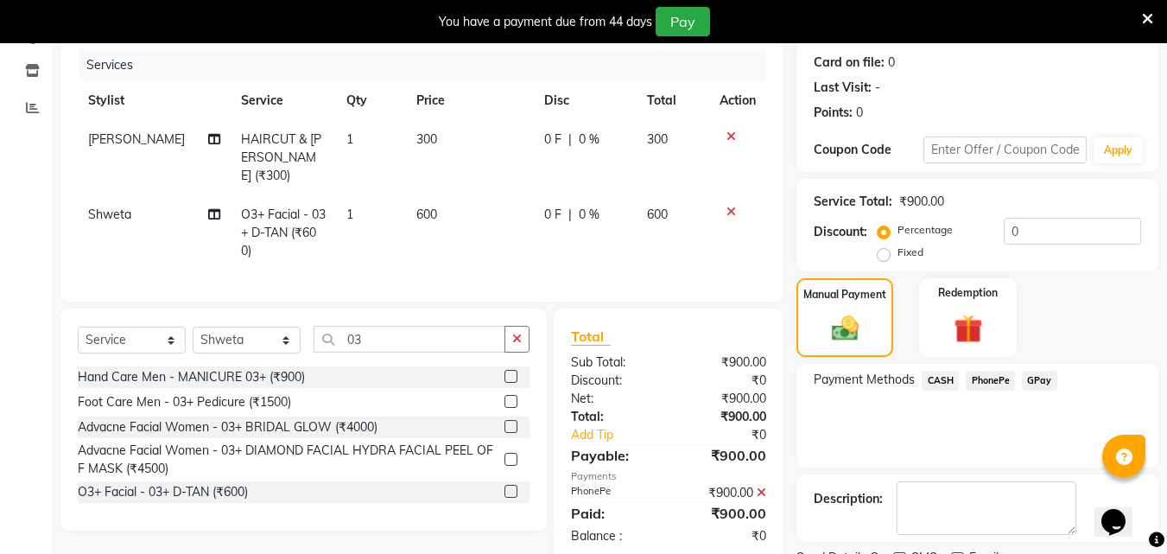
scroll to position [281, 0]
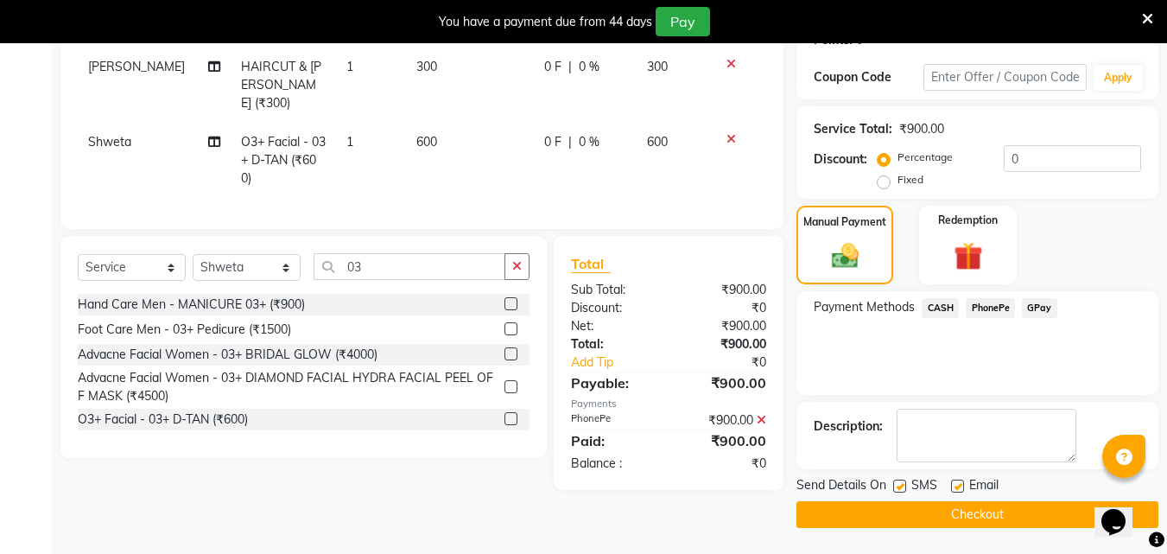
click at [994, 516] on button "Checkout" at bounding box center [978, 514] width 362 height 27
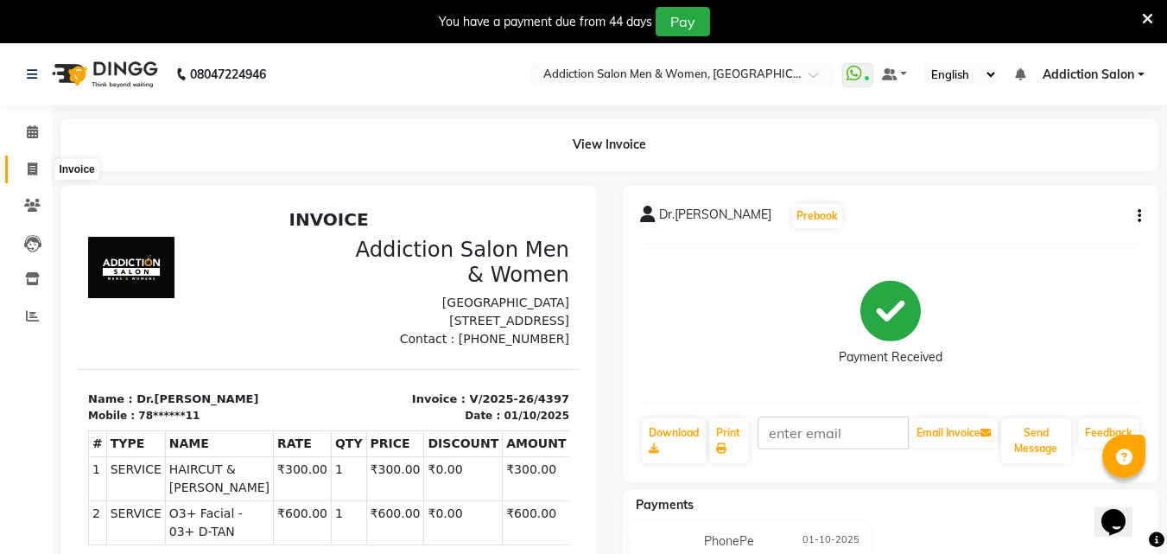
click at [31, 167] on icon at bounding box center [33, 168] width 10 height 13
select select "service"
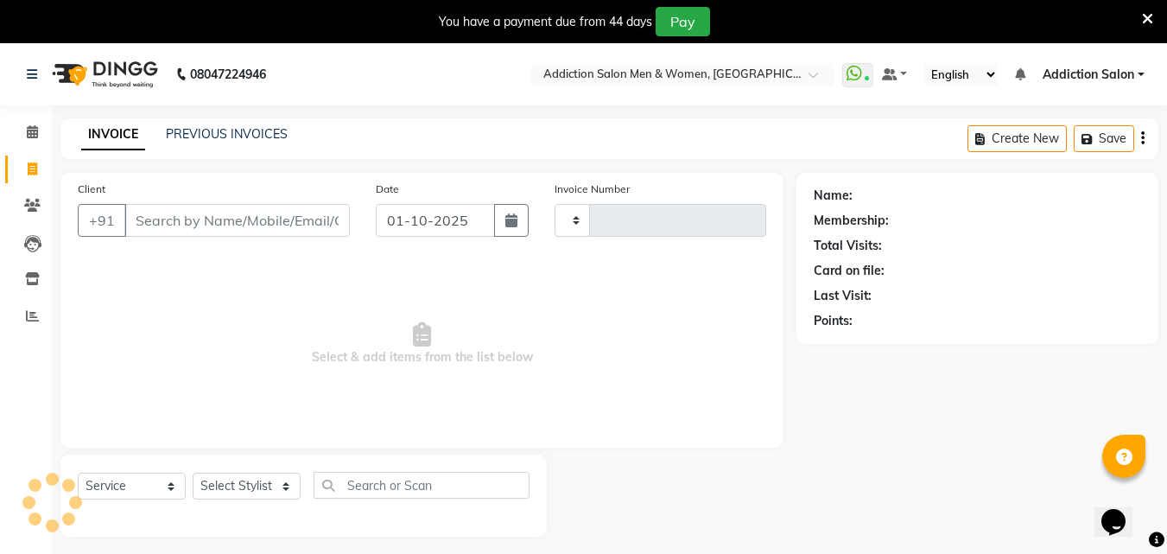
scroll to position [43, 0]
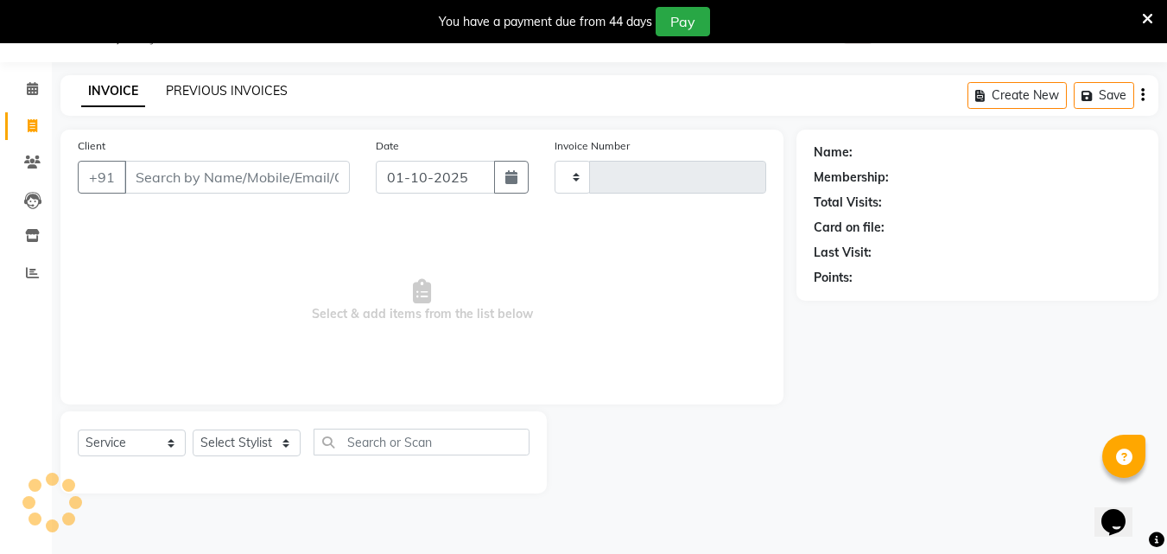
click at [232, 93] on link "PREVIOUS INVOICES" at bounding box center [227, 91] width 122 height 16
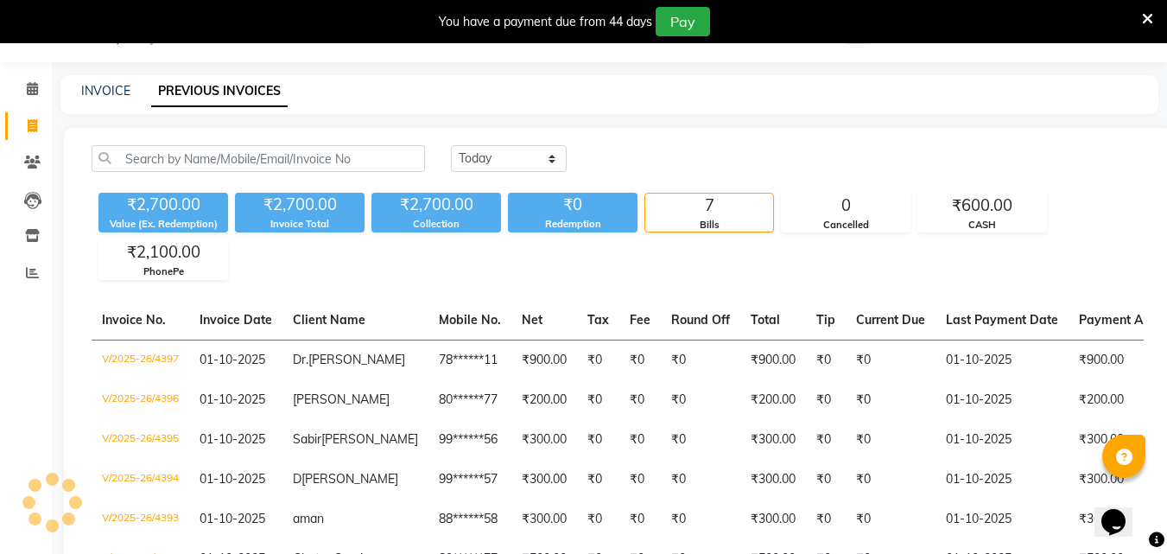
click at [134, 96] on div "INVOICE PREVIOUS INVOICES" at bounding box center [599, 91] width 1078 height 18
click at [117, 104] on div "INVOICE PREVIOUS INVOICES" at bounding box center [609, 94] width 1098 height 39
click at [117, 86] on link "INVOICE" at bounding box center [105, 91] width 49 height 16
select select "service"
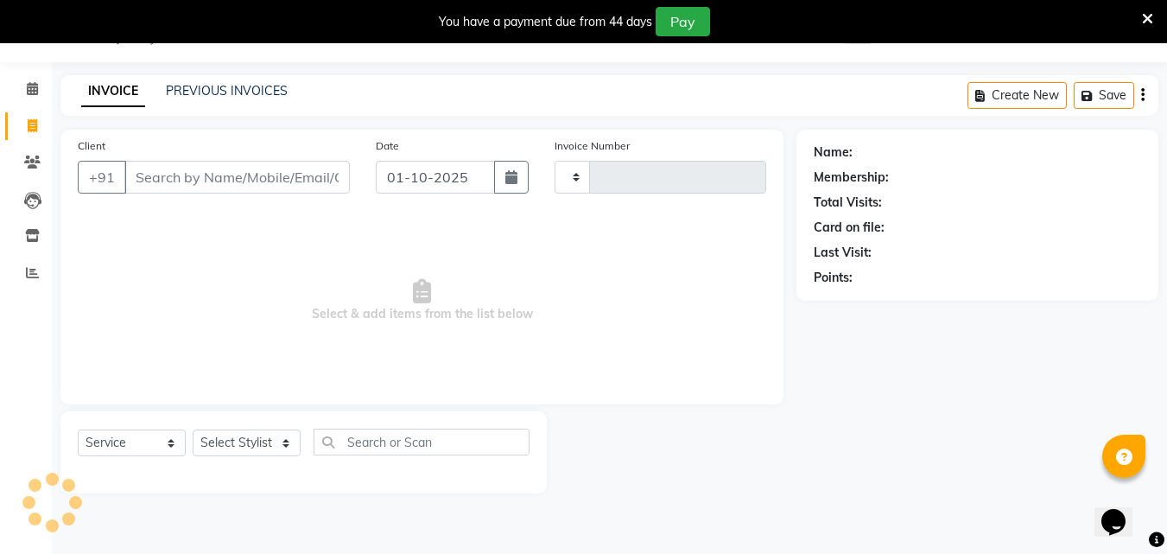
type input "4398"
select select "6595"
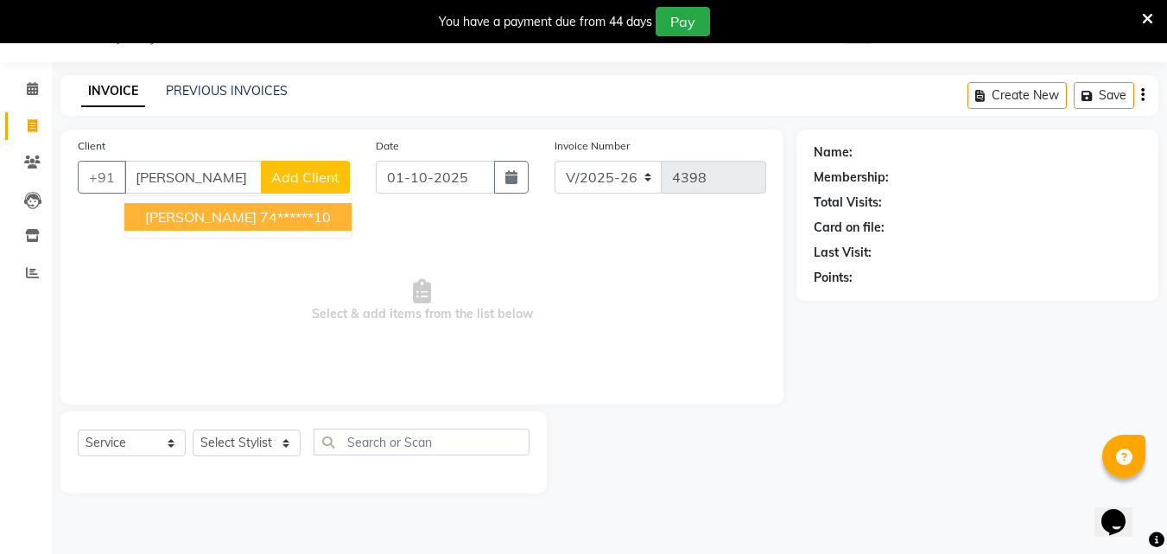
click at [260, 208] on ngb-highlight "74******10" at bounding box center [295, 216] width 71 height 17
type input "74******10"
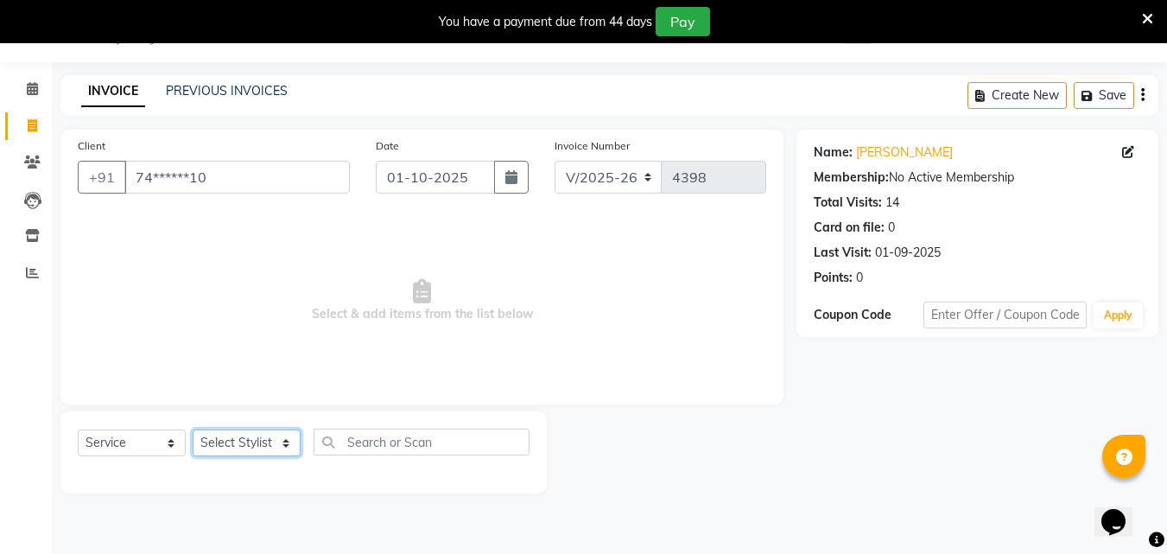
click at [258, 441] on select "Select Stylist Addiction Salon ANJALI BANSIKA [PERSON_NAME] [PERSON_NAME] [PERS…" at bounding box center [247, 442] width 108 height 27
select select "67107"
click at [193, 429] on select "Select Stylist Addiction Salon ANJALI BANSIKA [PERSON_NAME] [PERSON_NAME] [PERS…" at bounding box center [247, 442] width 108 height 27
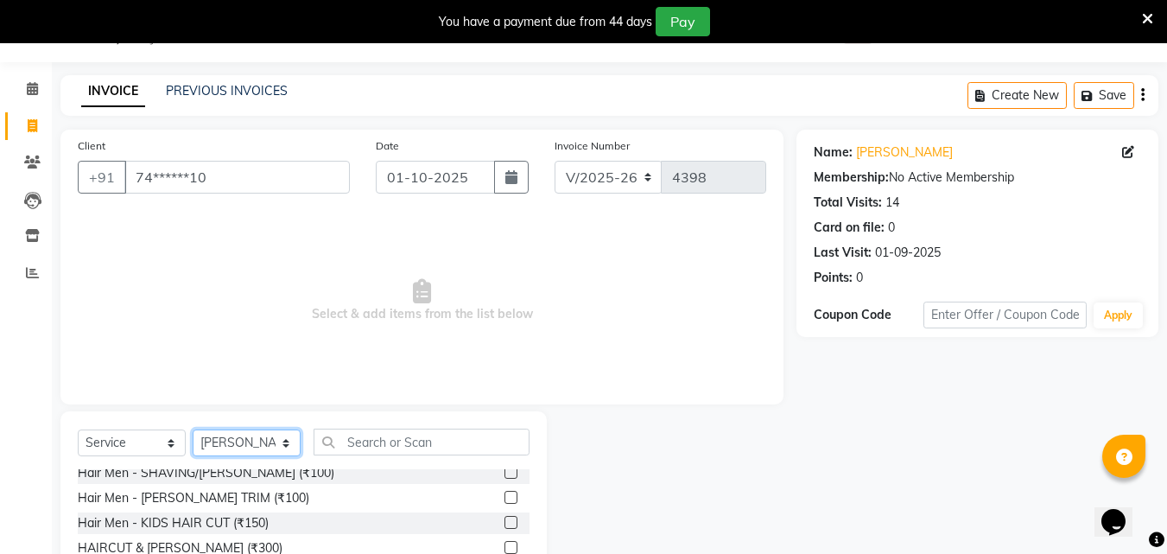
scroll to position [86, 0]
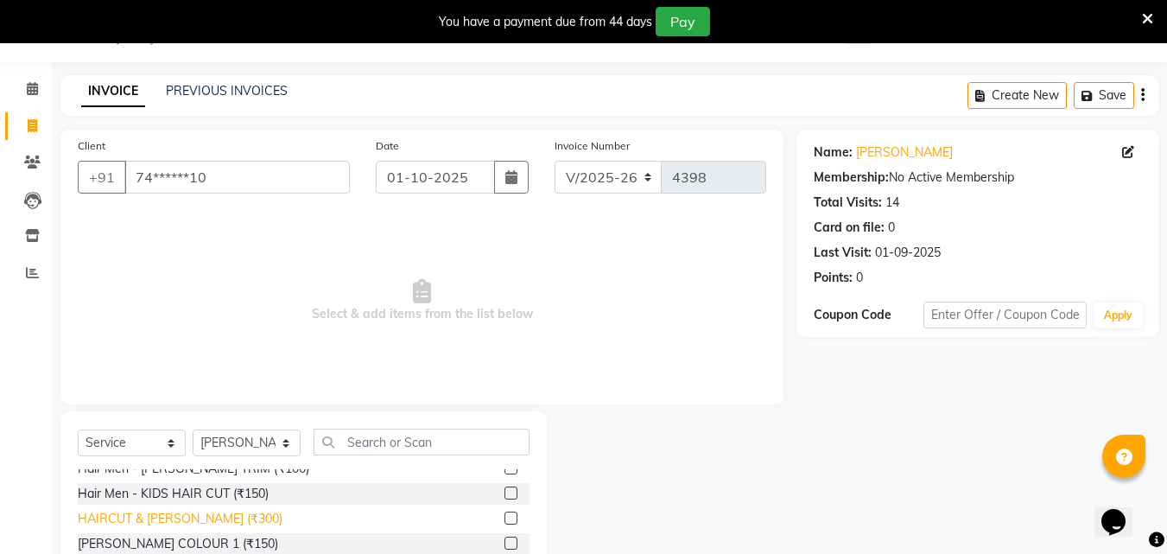
click at [216, 521] on div "HAIRCUT & [PERSON_NAME] (₹300)" at bounding box center [180, 519] width 205 height 18
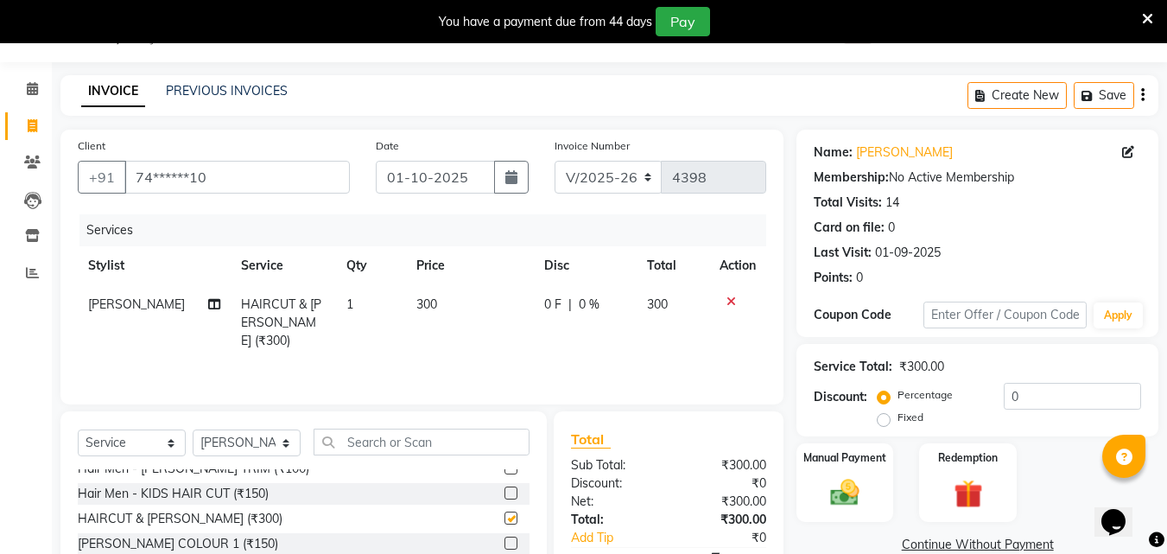
checkbox input "false"
click at [852, 493] on img at bounding box center [845, 492] width 48 height 35
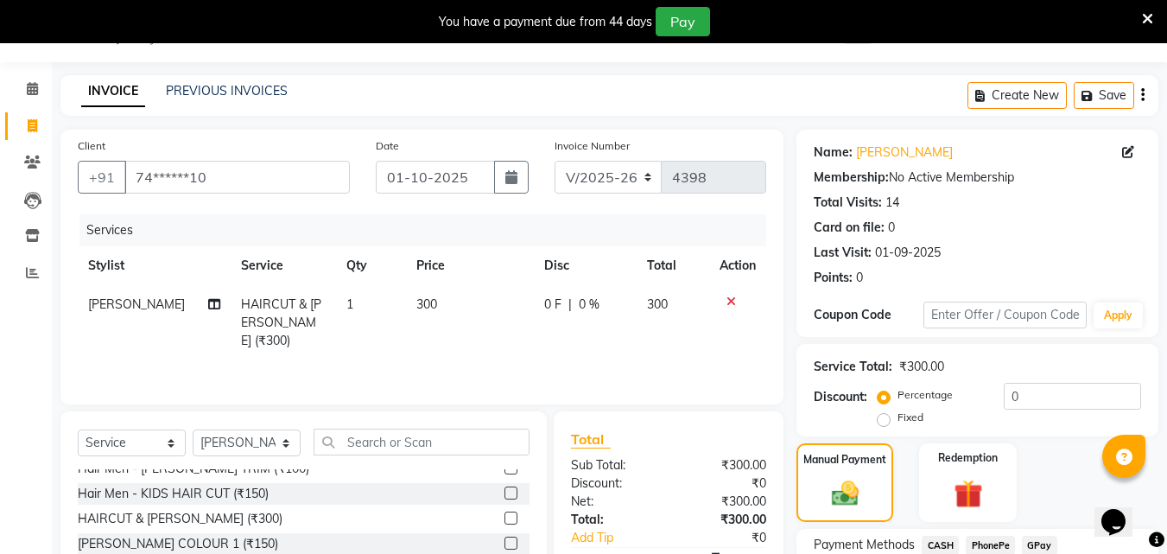
click at [938, 536] on span "CASH" at bounding box center [940, 546] width 37 height 20
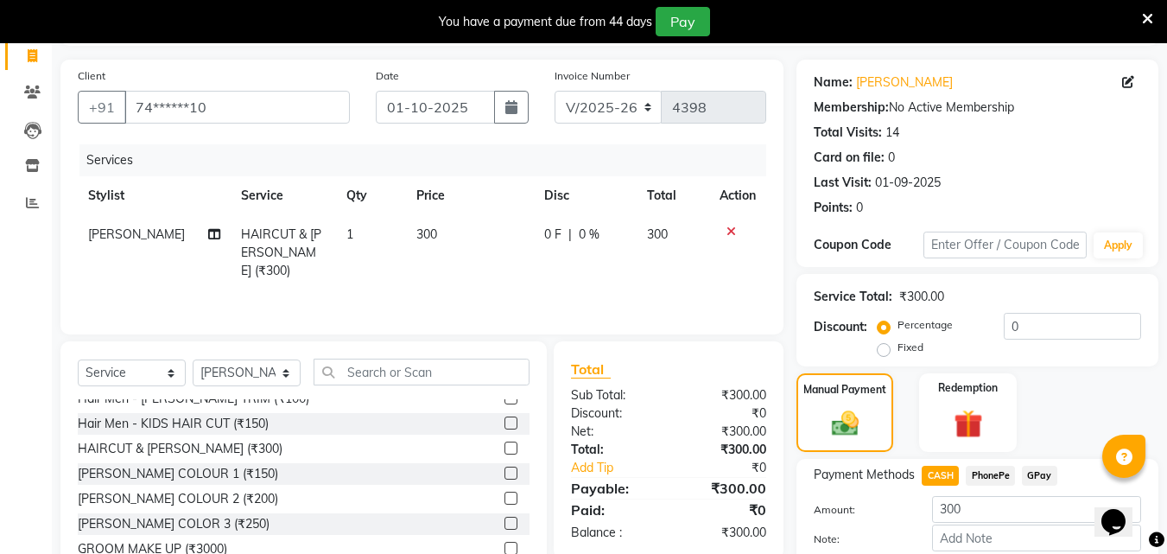
scroll to position [208, 0]
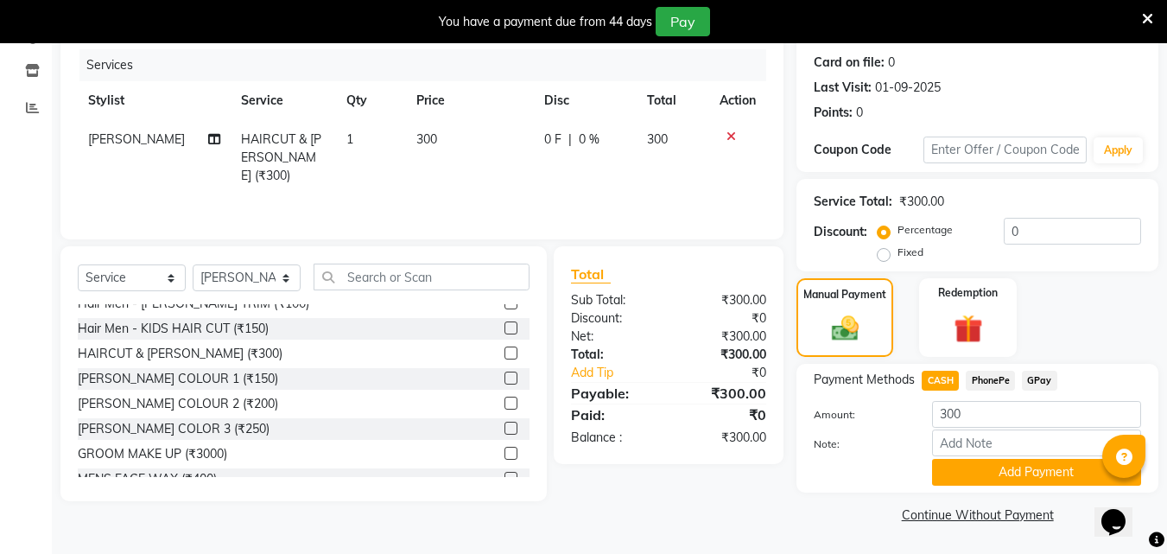
click at [1010, 468] on button "Add Payment" at bounding box center [1036, 472] width 209 height 27
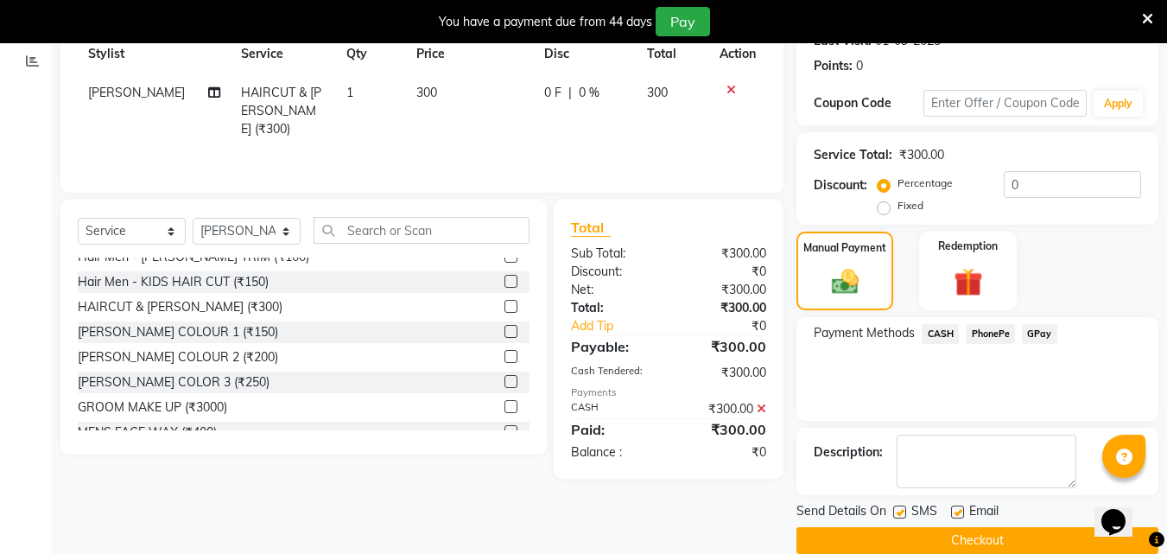
scroll to position [281, 0]
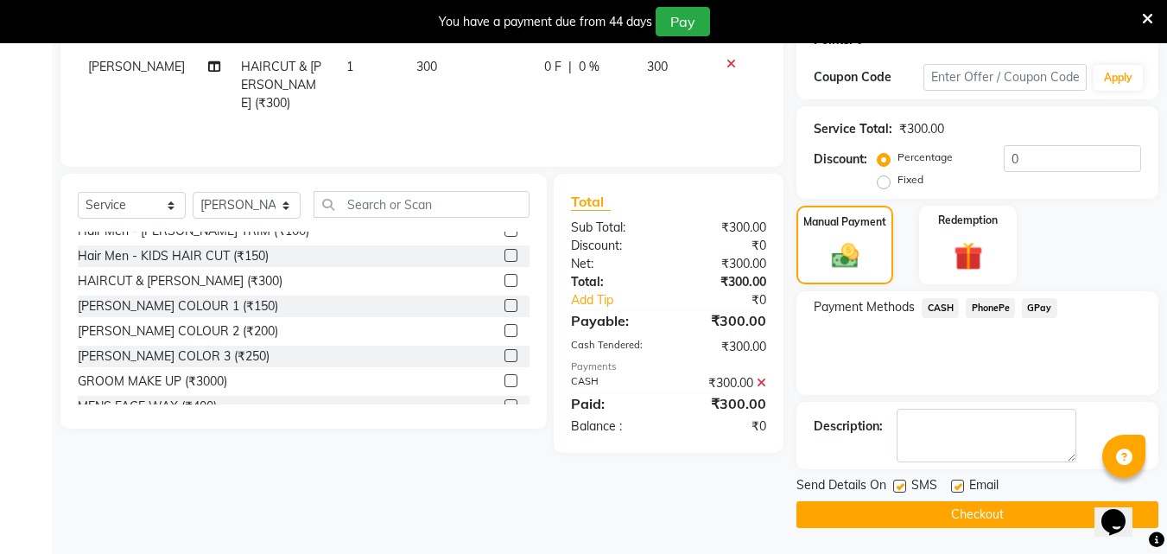
click at [991, 512] on button "Checkout" at bounding box center [978, 514] width 362 height 27
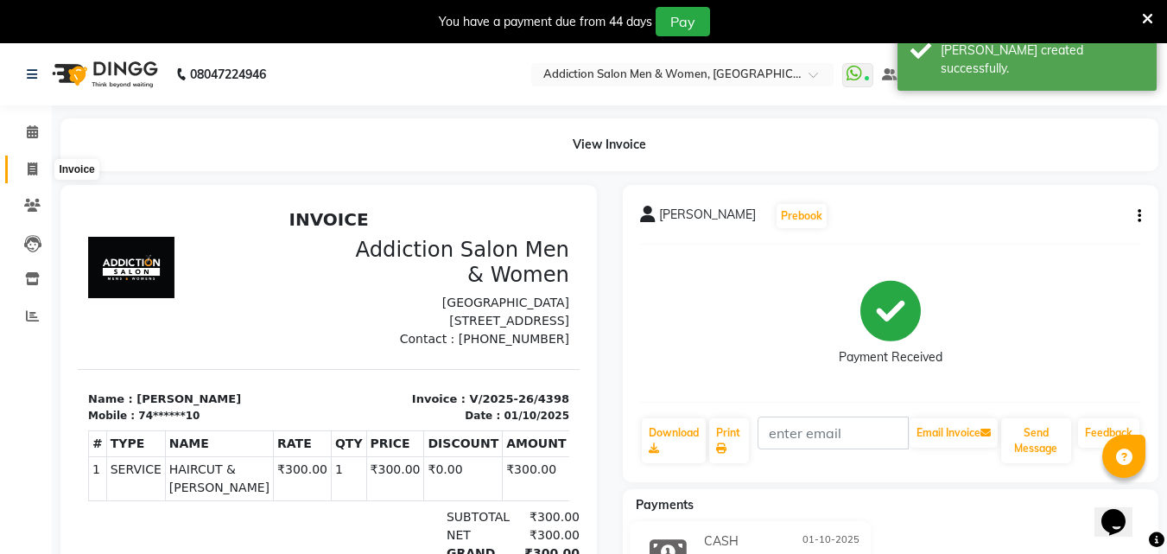
click at [40, 178] on span at bounding box center [32, 170] width 30 height 20
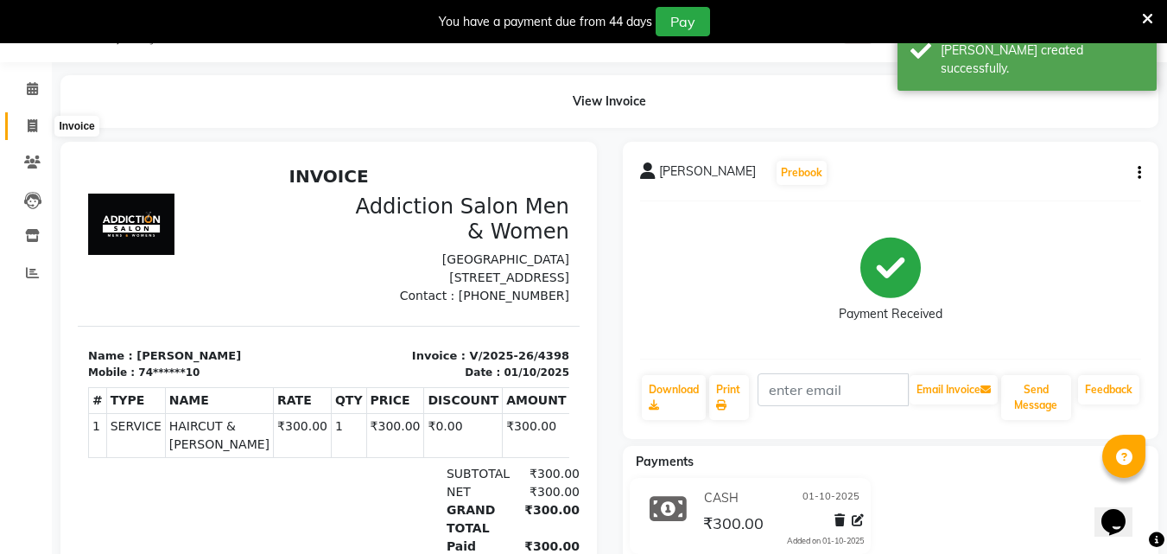
select select "service"
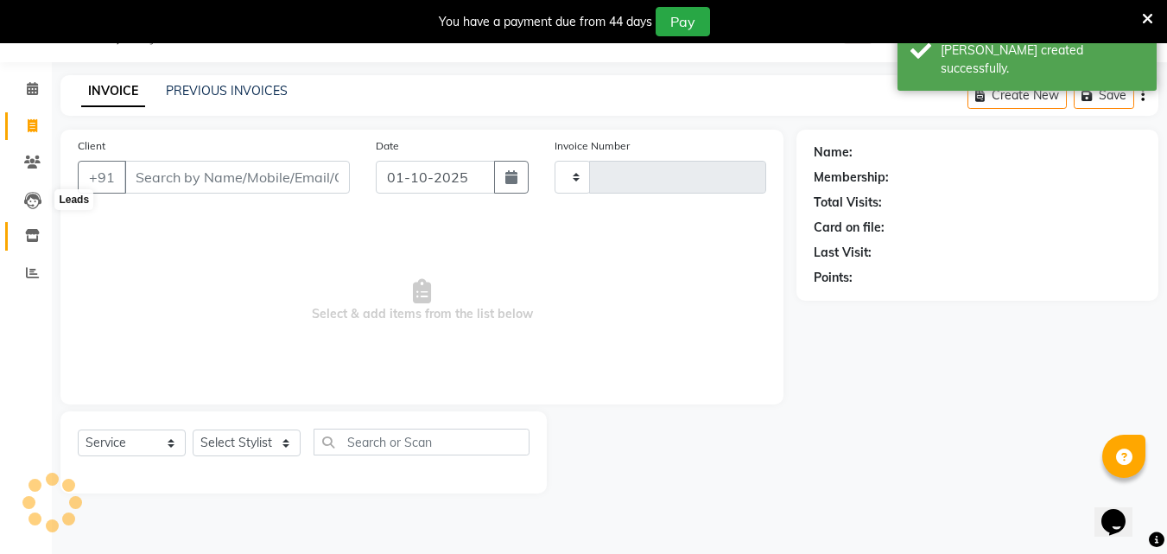
type input "4399"
select select "6595"
